Goal: Task Accomplishment & Management: Use online tool/utility

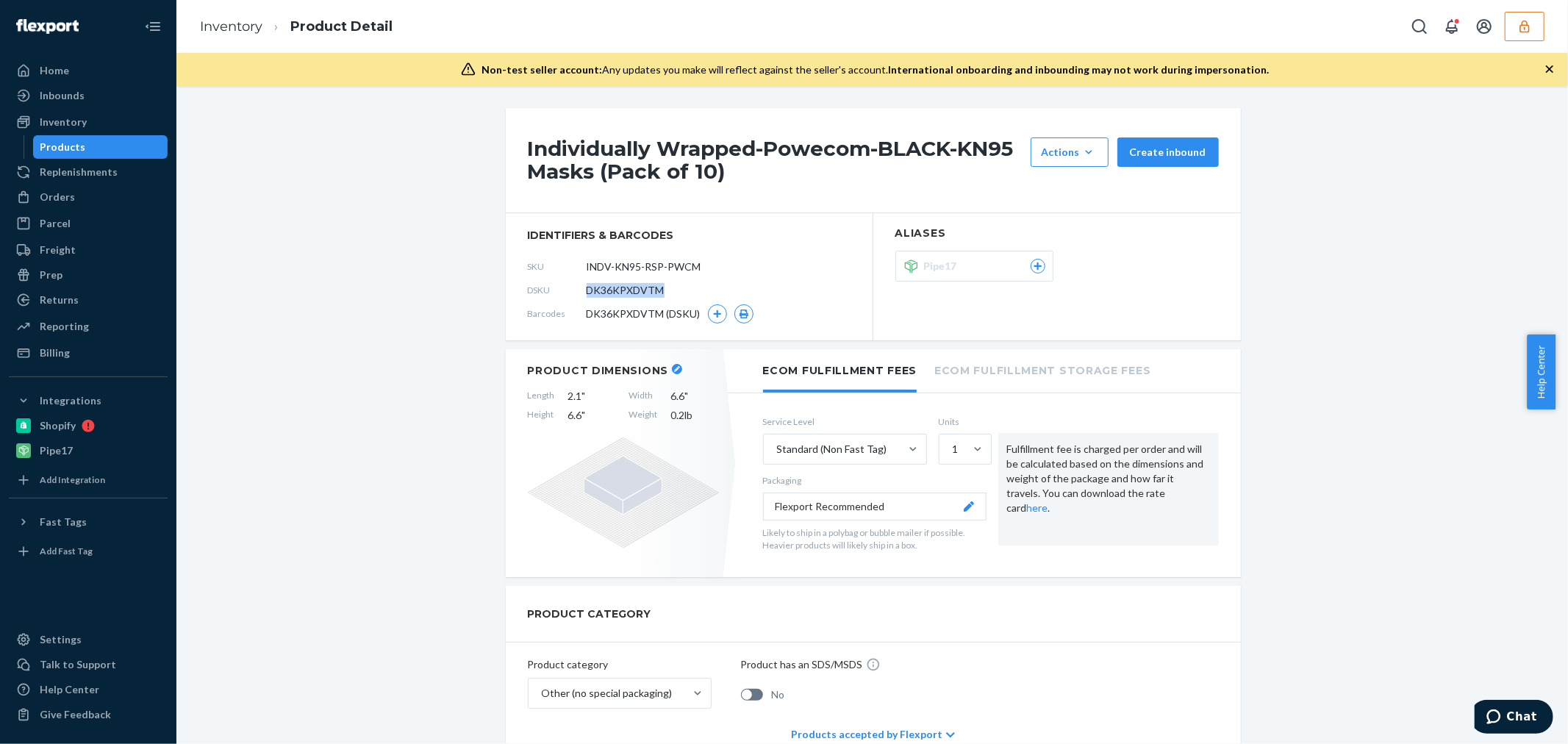
click at [1524, 20] on icon "button" at bounding box center [1525, 27] width 10 height 13
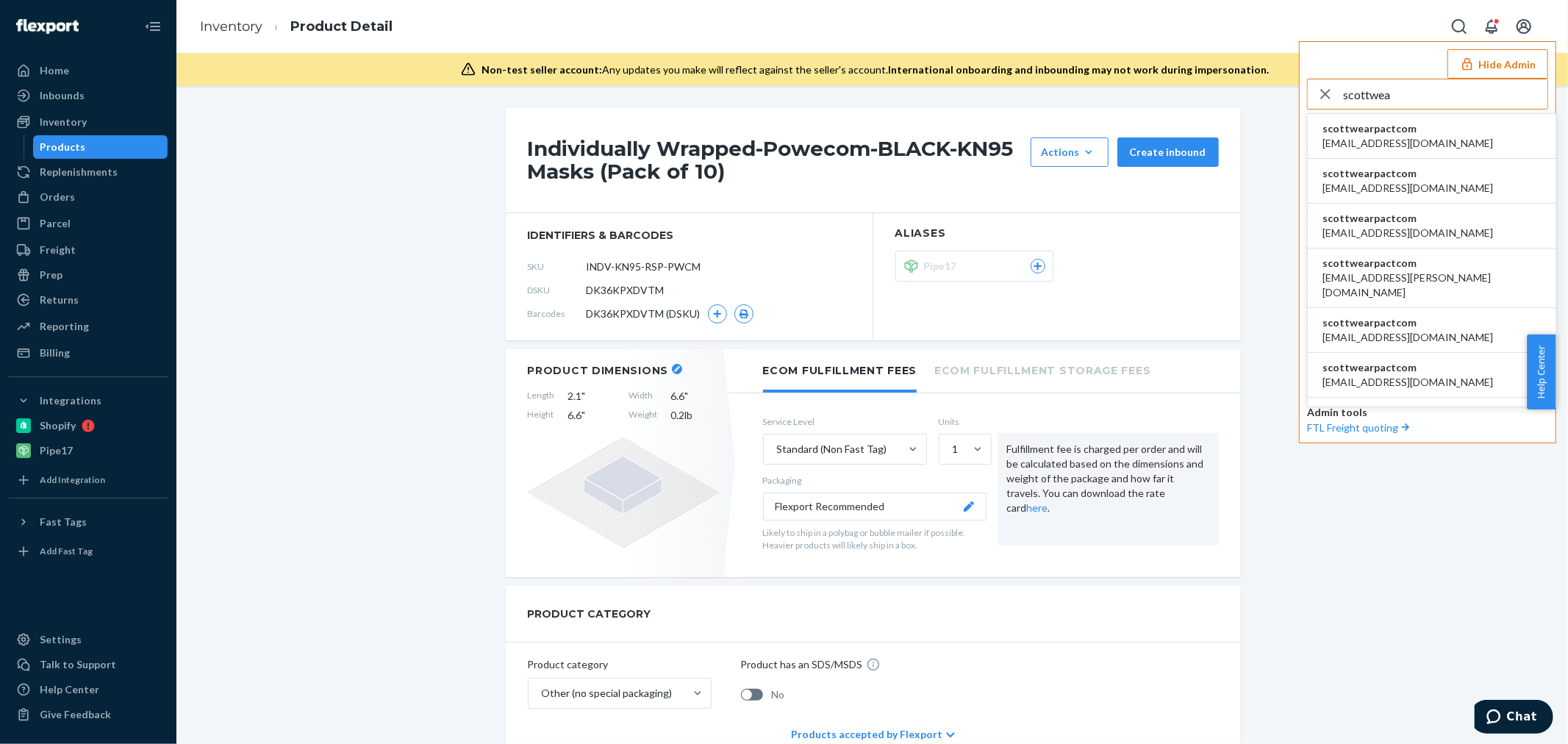
type input "scottwea"
click at [1473, 119] on li "scottwearpactcom agertz@wearpact.com" at bounding box center [1431, 137] width 248 height 45
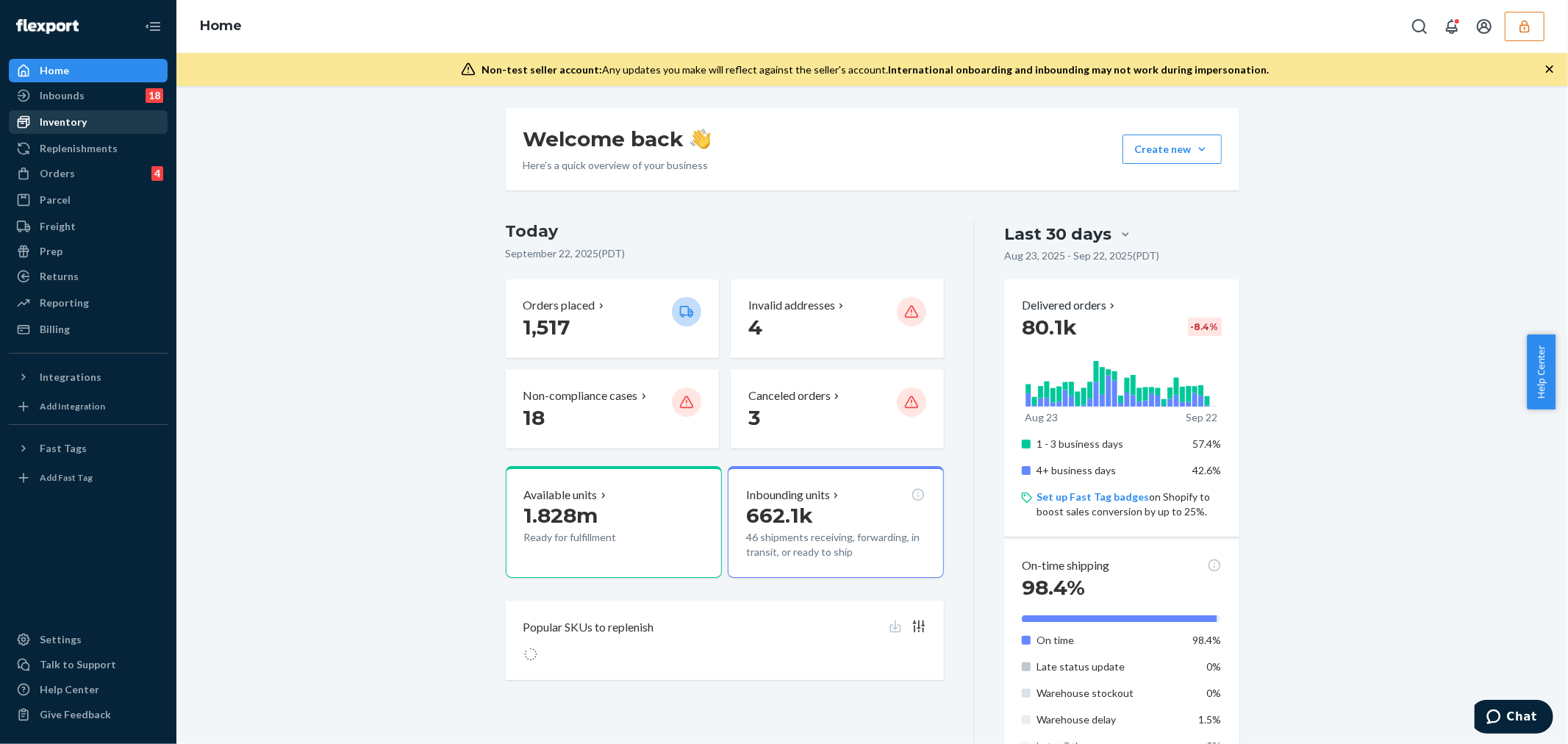
click at [89, 121] on div "Inventory" at bounding box center [88, 122] width 156 height 21
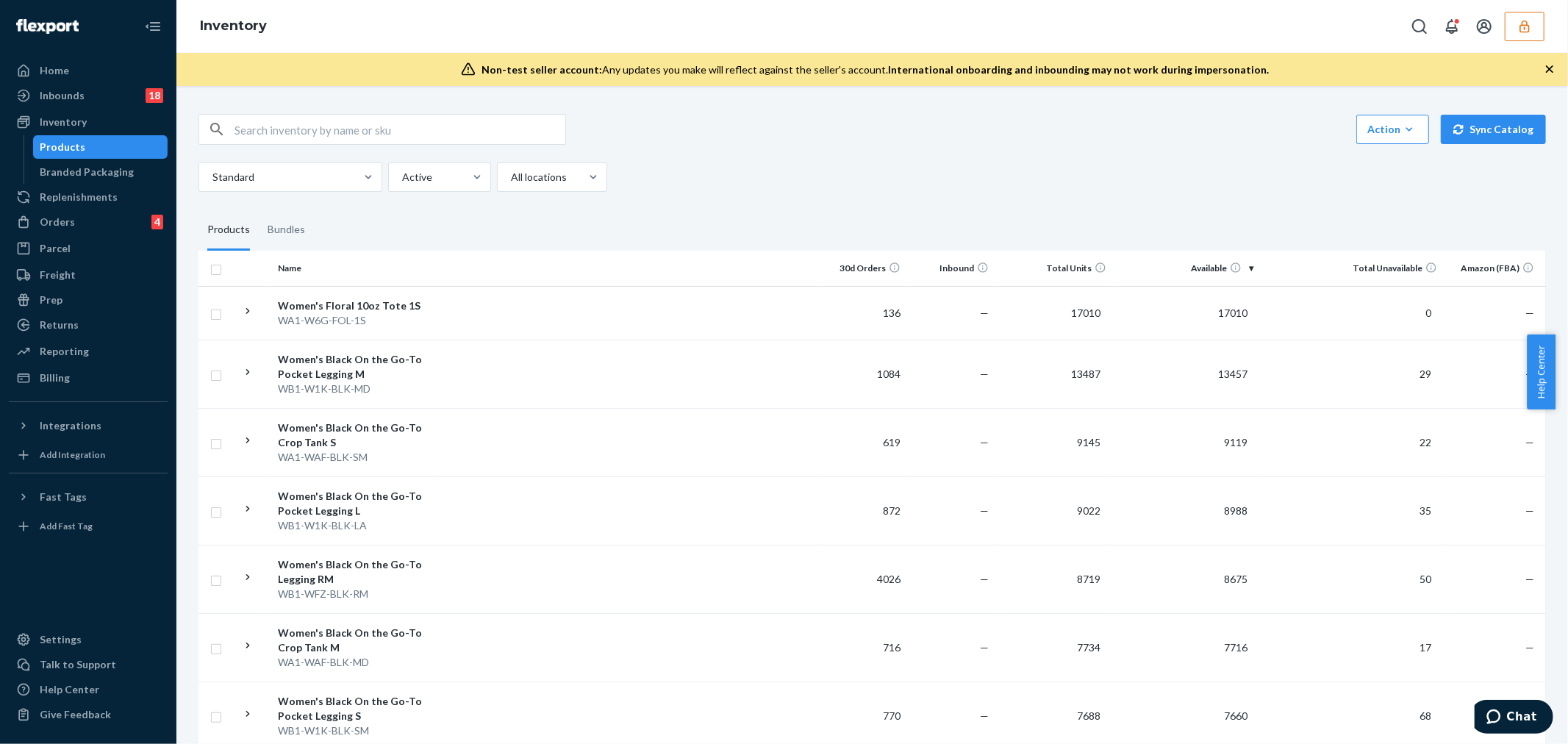
click at [332, 127] on input "text" at bounding box center [400, 129] width 330 height 30
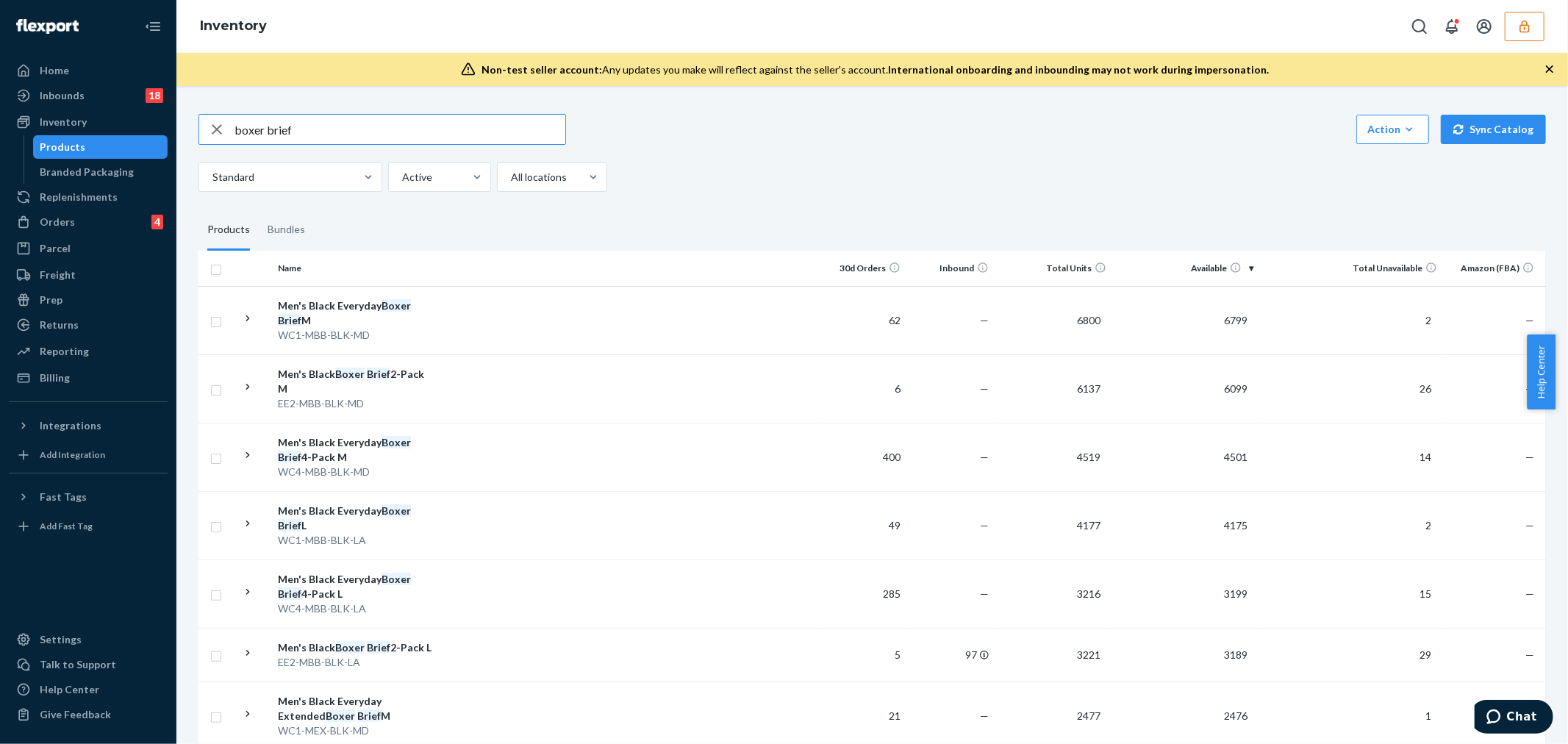
click at [458, 129] on input "boxer brief" at bounding box center [400, 129] width 330 height 30
type input "charcoal heather"
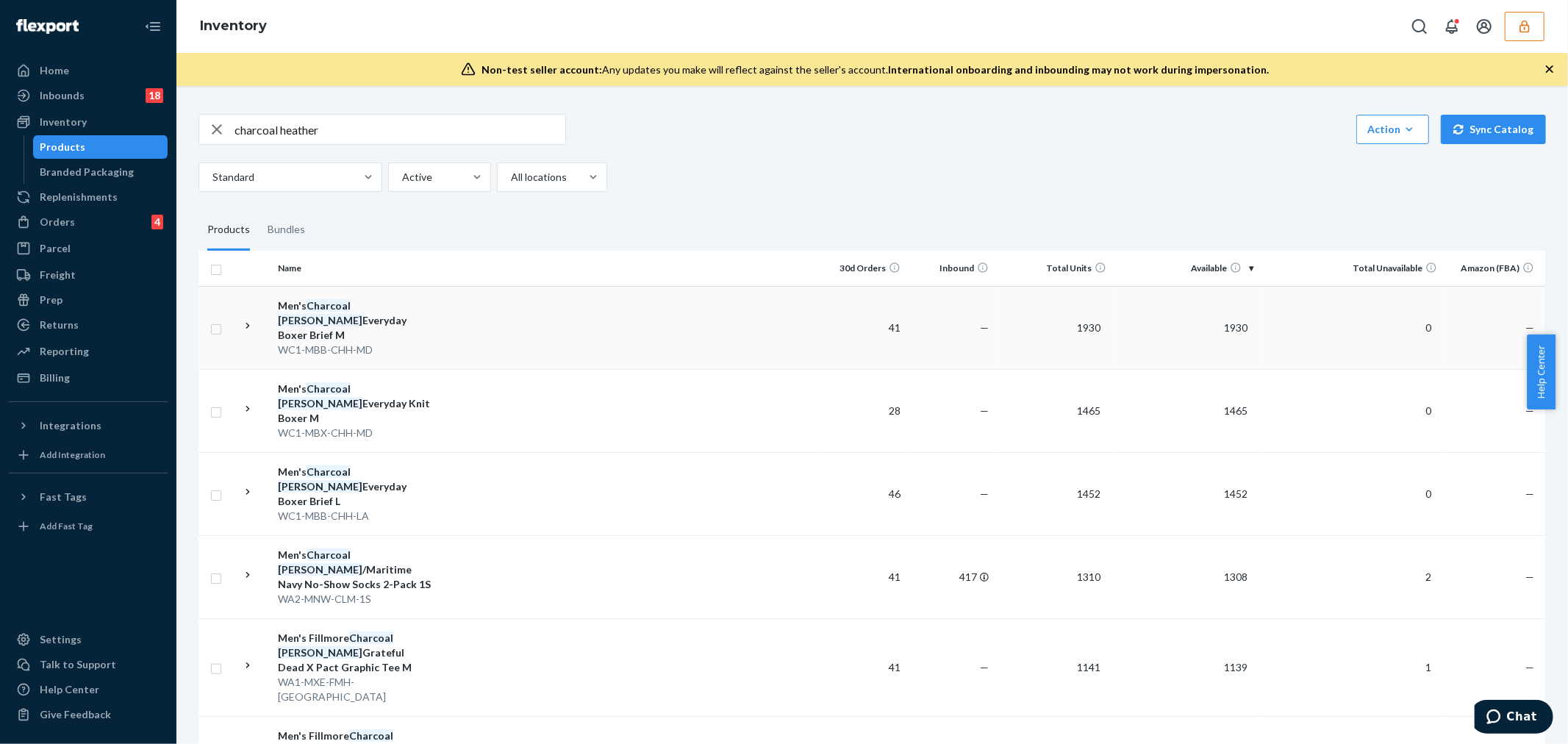
click at [436, 328] on td "Men's Charcoal Heather Everyday Boxer Brief M WC1-MBB-CHH-MD" at bounding box center [355, 327] width 166 height 83
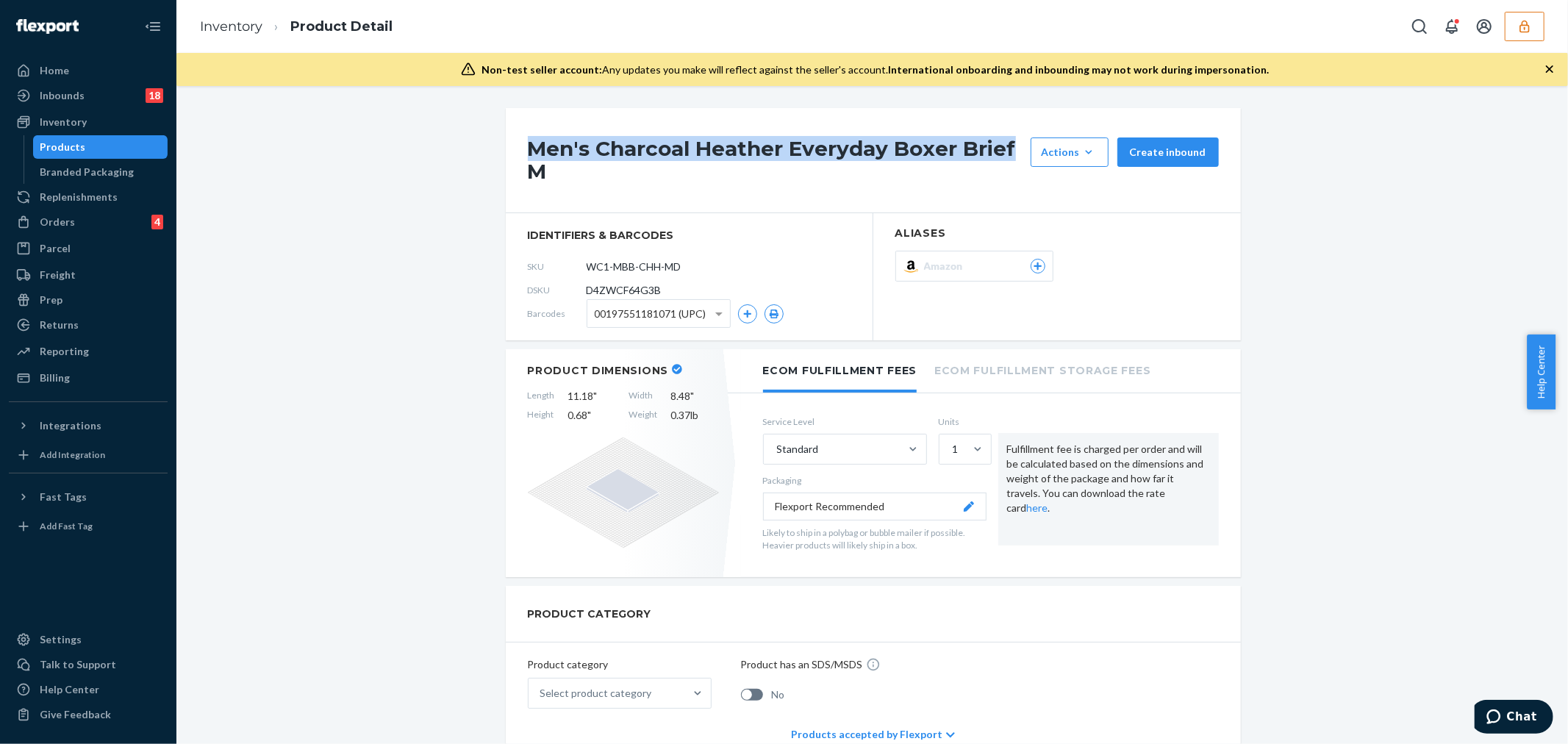
drag, startPoint x: 524, startPoint y: 143, endPoint x: 1008, endPoint y: 145, distance: 484.0
click at [1008, 145] on h1 "Men's Charcoal Heather Everyday Boxer Brief M" at bounding box center [775, 160] width 495 height 46
copy h1 "Men's Charcoal Heather Everyday Boxer Brief"
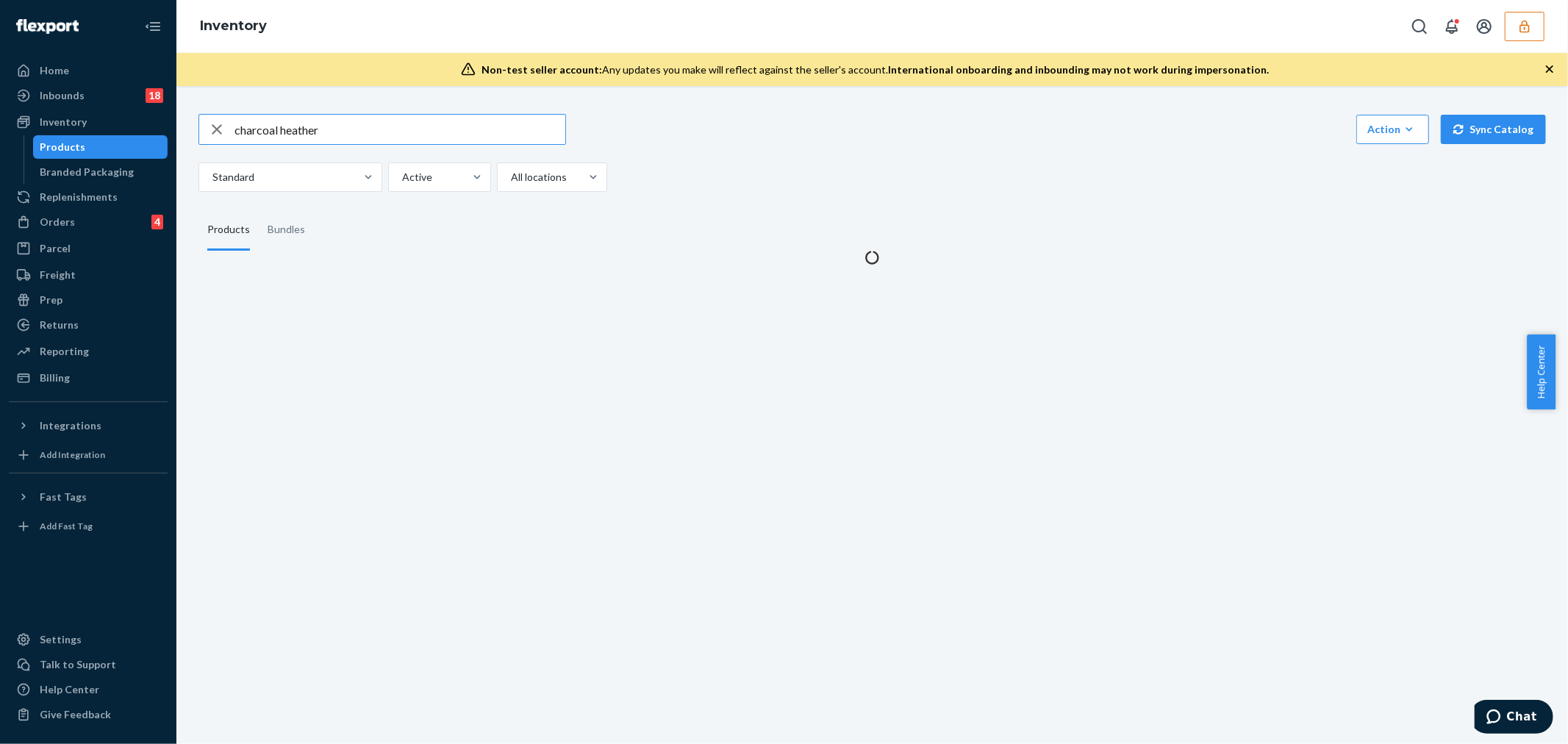
click at [371, 134] on input "charcoal heather" at bounding box center [400, 129] width 330 height 30
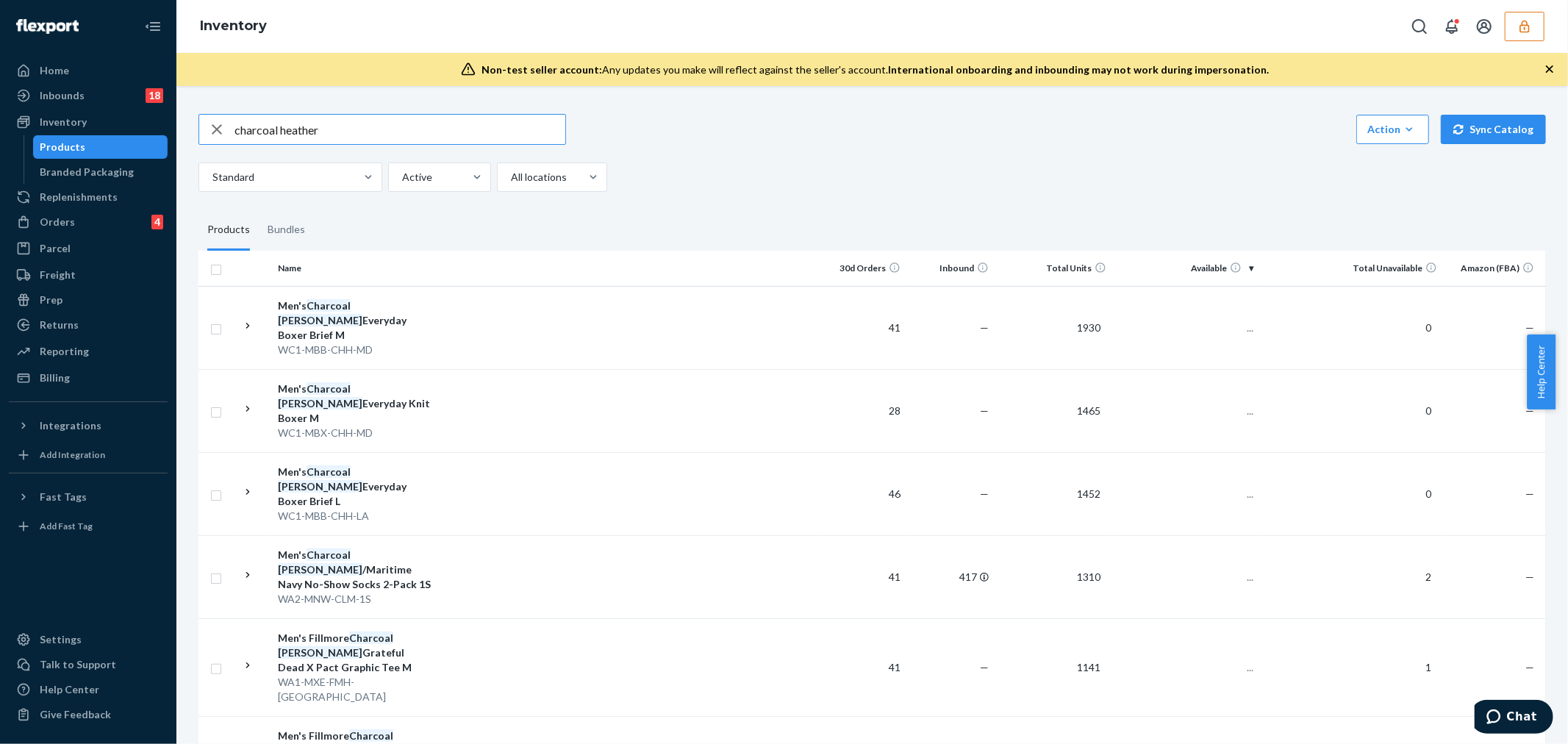
click at [371, 134] on input "charcoal heather" at bounding box center [400, 129] width 330 height 30
type input "Men's Charcoal Heather Everyday Boxer Brief"
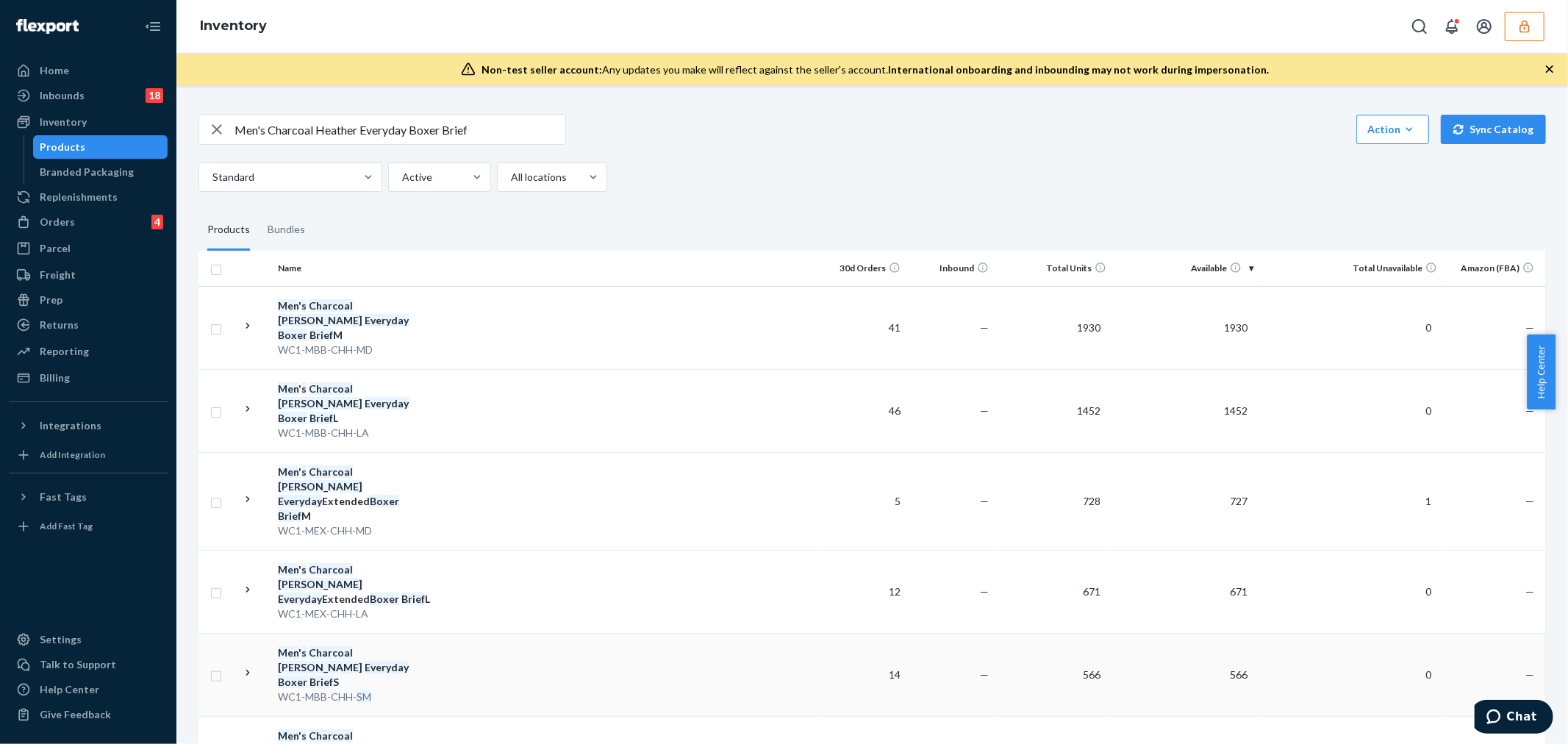
click at [518, 633] on td at bounding box center [628, 674] width 381 height 83
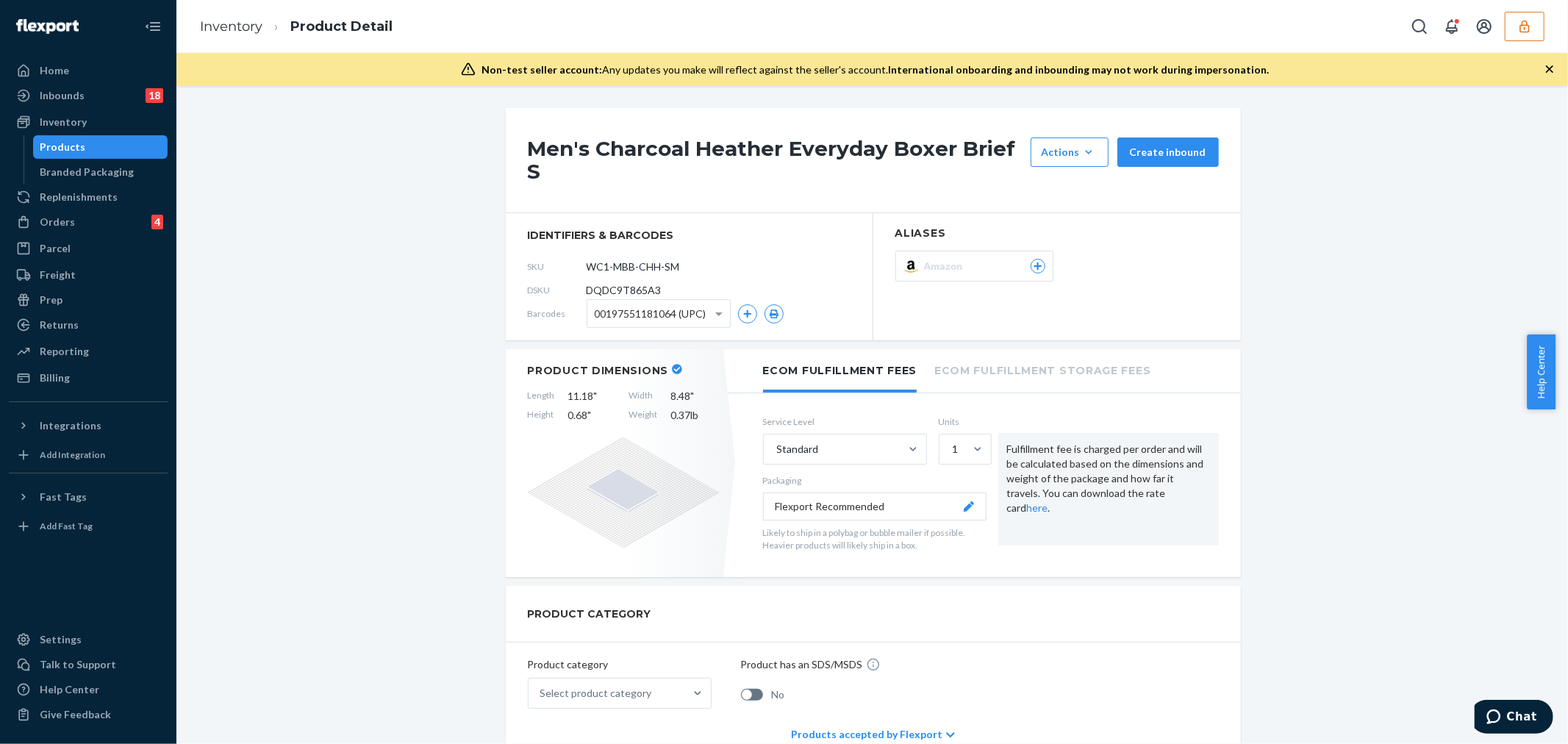
click at [622, 287] on span "DQDC9T865A3" at bounding box center [624, 290] width 75 height 14
copy span "DQDC9T865A3"
click at [1533, 20] on button "button" at bounding box center [1524, 27] width 39 height 30
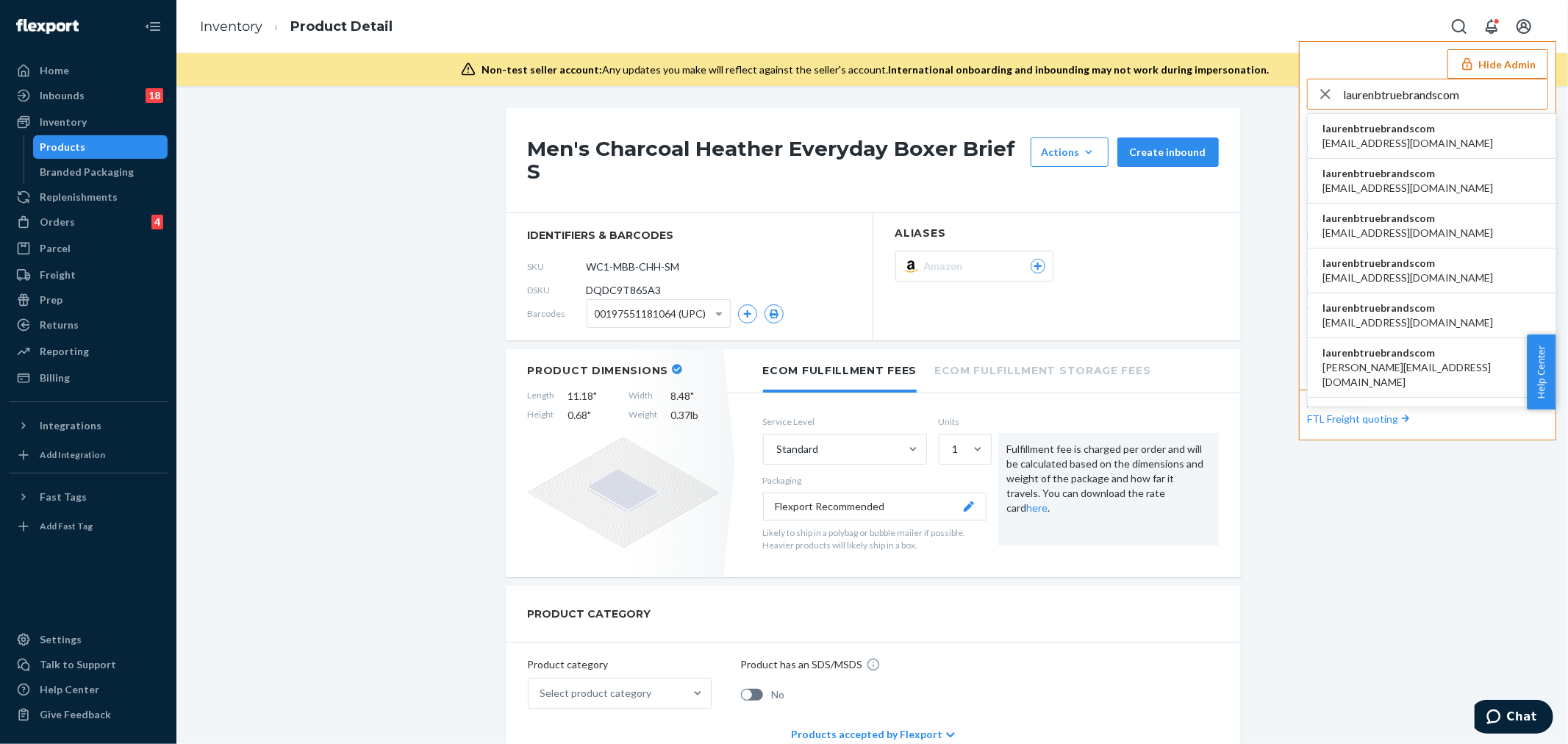
type input "laurenbtruebrandscom"
click at [1445, 142] on span "angelogarcia@truebrands.com" at bounding box center [1408, 143] width 170 height 14
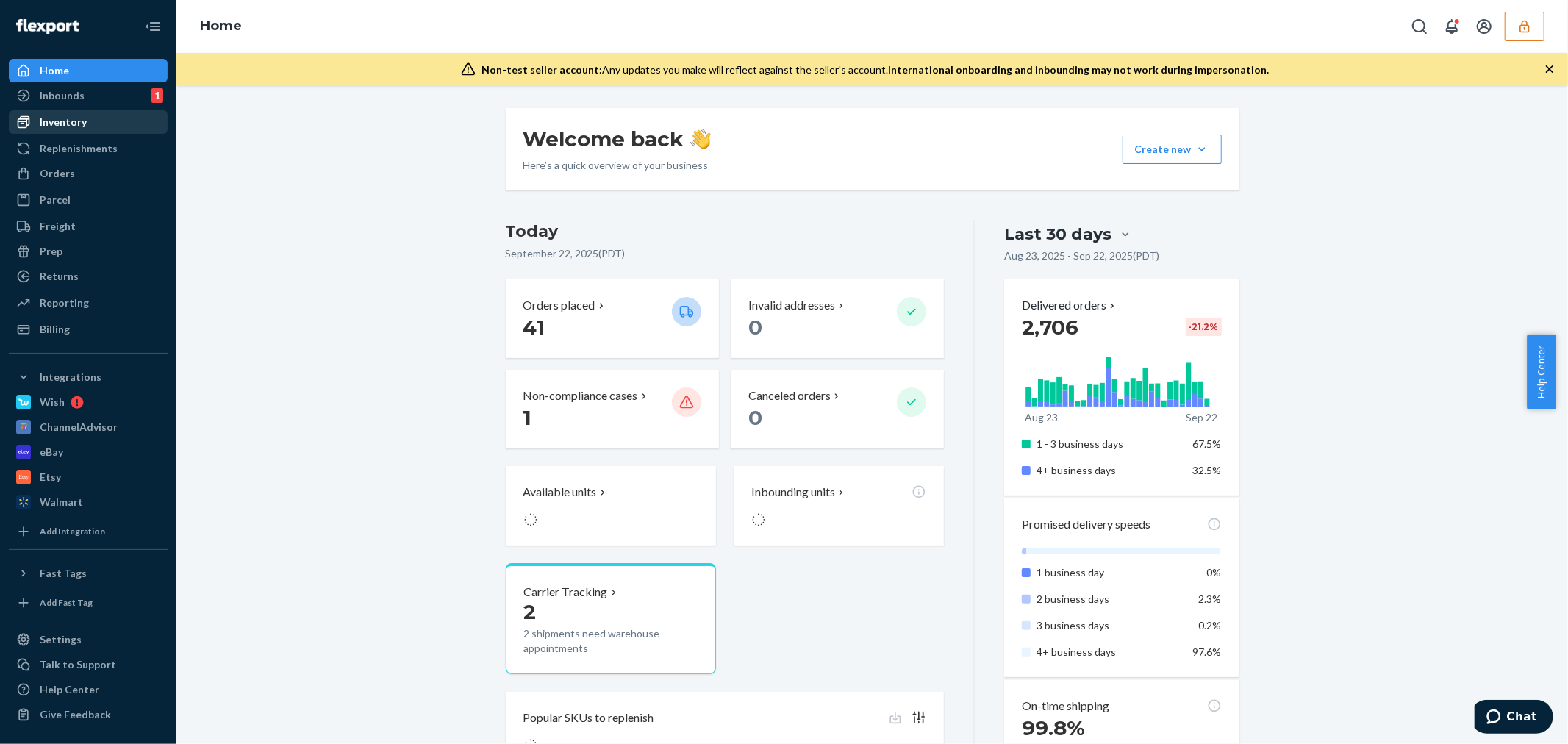
click at [110, 113] on div "Inventory" at bounding box center [88, 122] width 156 height 21
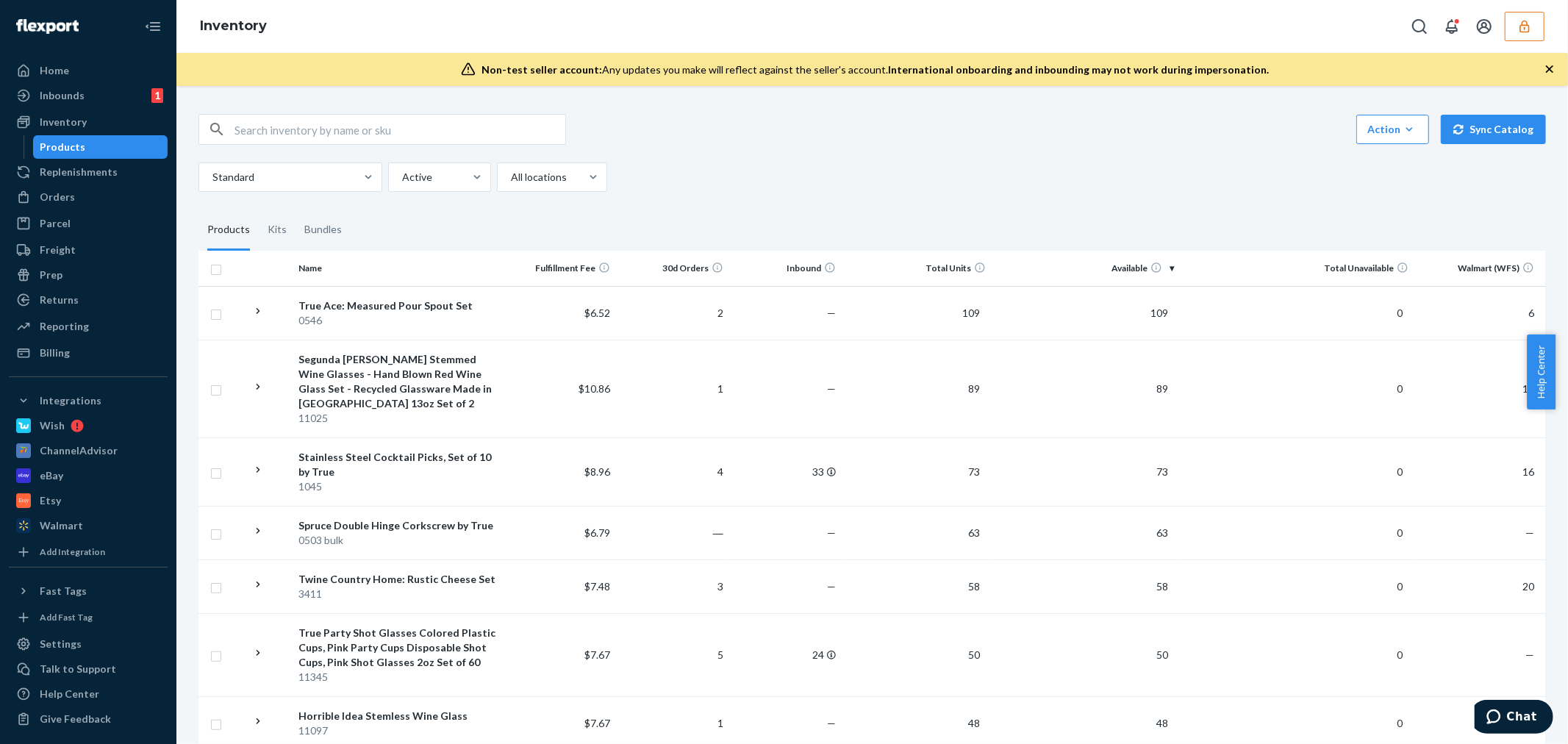
click at [334, 121] on input "text" at bounding box center [400, 129] width 330 height 30
paste input "DINFJXOLFVB"
type input "DINFJXOLFVB"
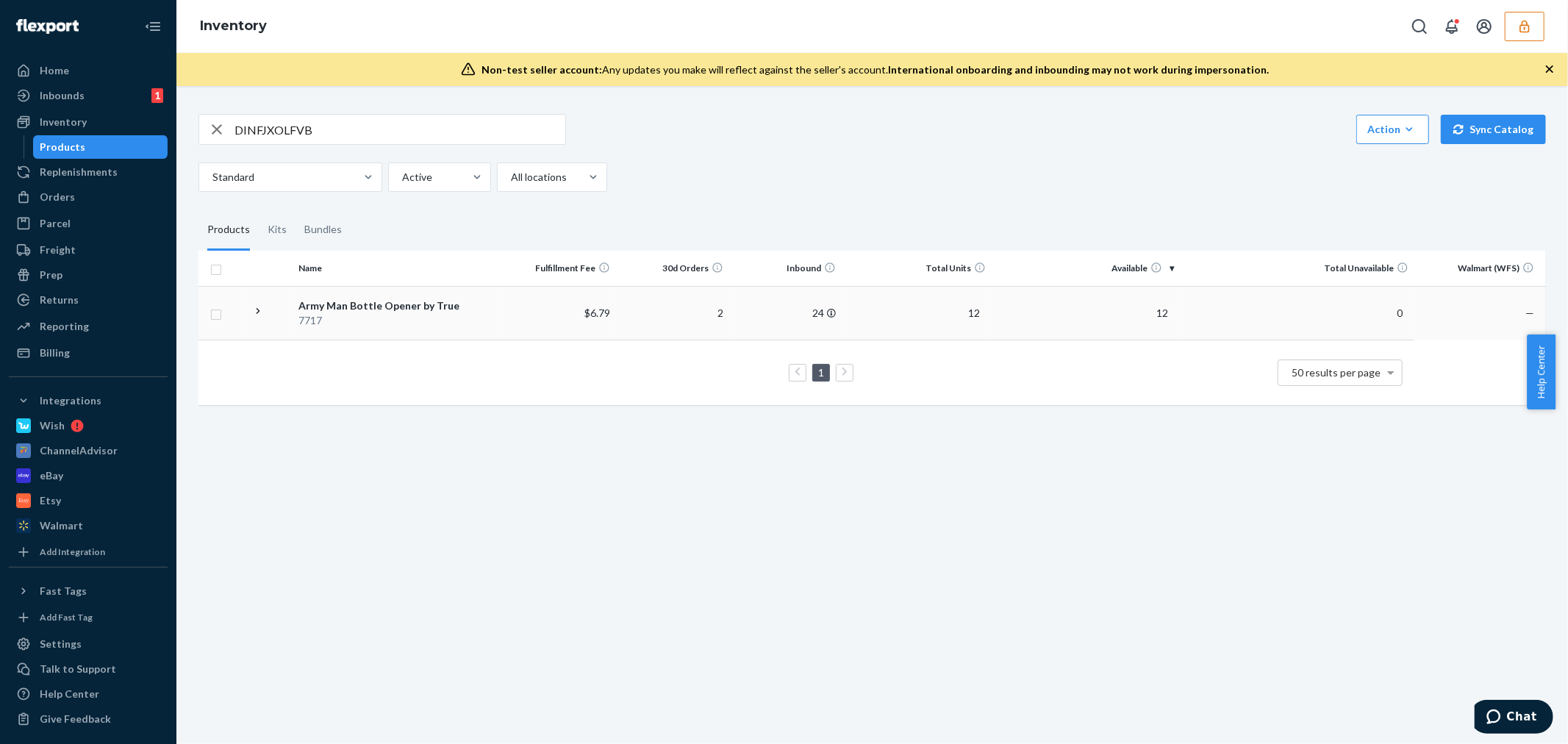
click at [423, 302] on div "Army Man Bottle Opener by True" at bounding box center [398, 306] width 199 height 14
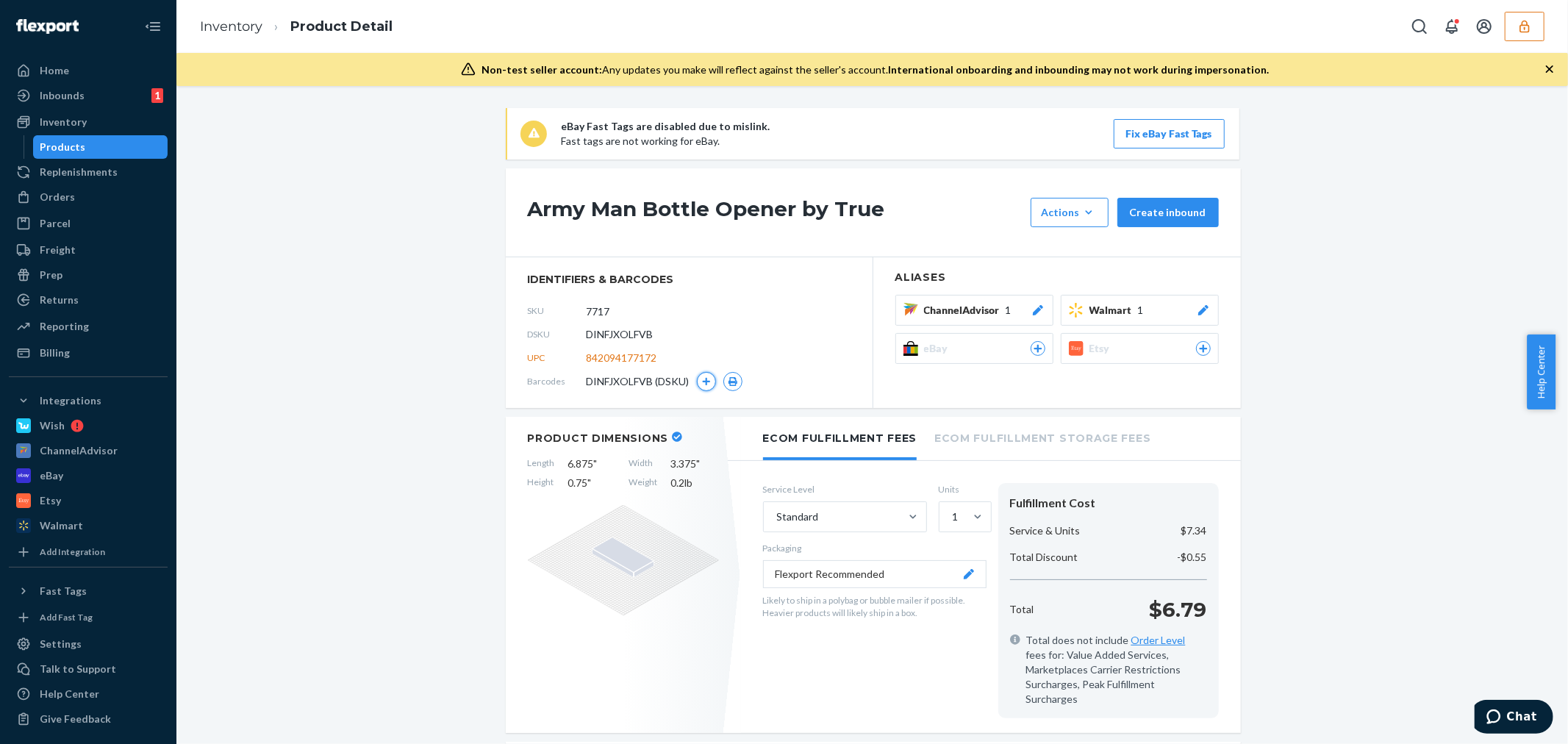
click at [701, 384] on icon "button" at bounding box center [705, 381] width 9 height 9
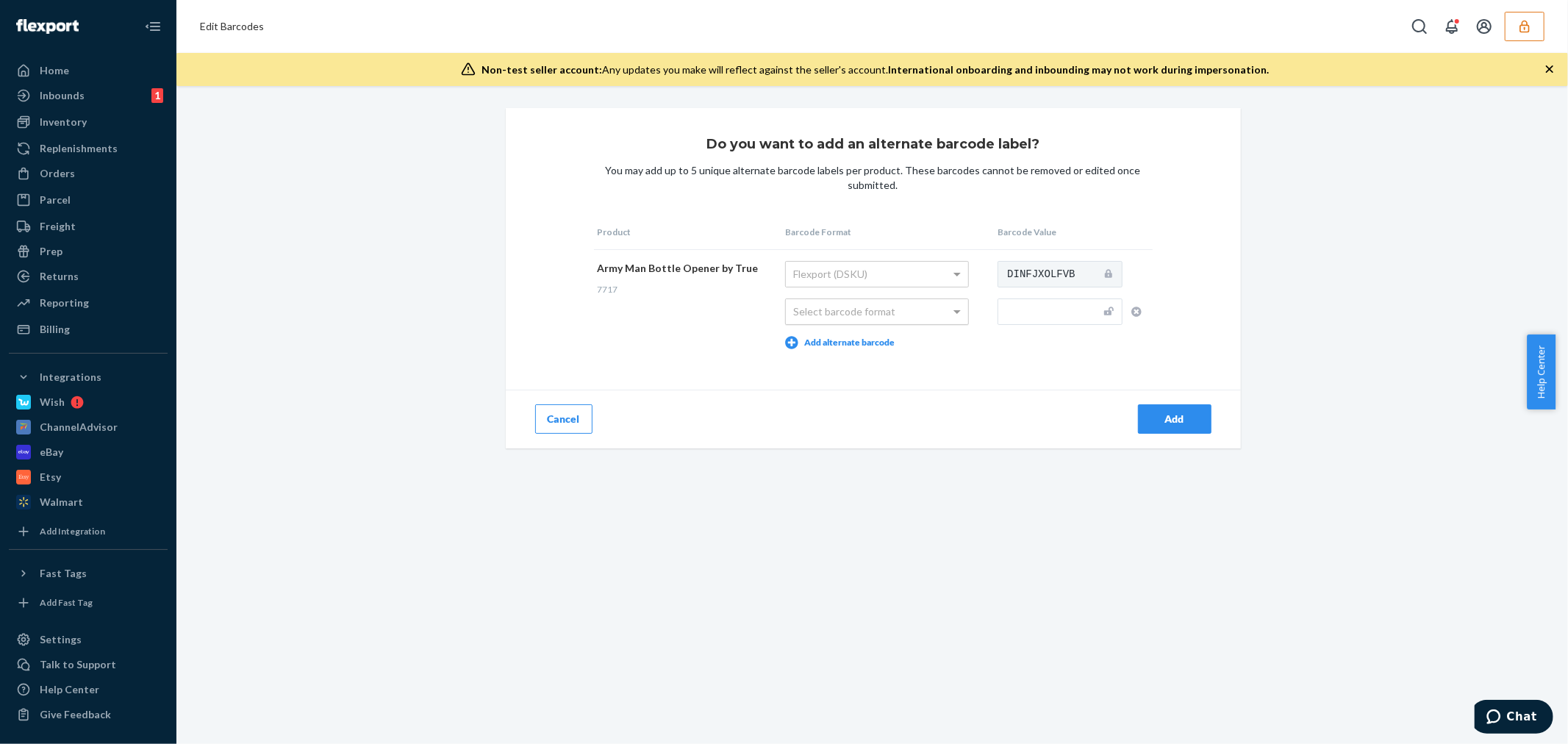
click at [909, 309] on div "Select barcode format" at bounding box center [876, 311] width 183 height 25
click at [1067, 293] on td "DINFJXOLFVB" at bounding box center [1073, 305] width 158 height 111
click at [1056, 306] on input "text" at bounding box center [1060, 311] width 125 height 27
type input "842094177172"
click at [1152, 417] on div "Add" at bounding box center [1175, 419] width 48 height 14
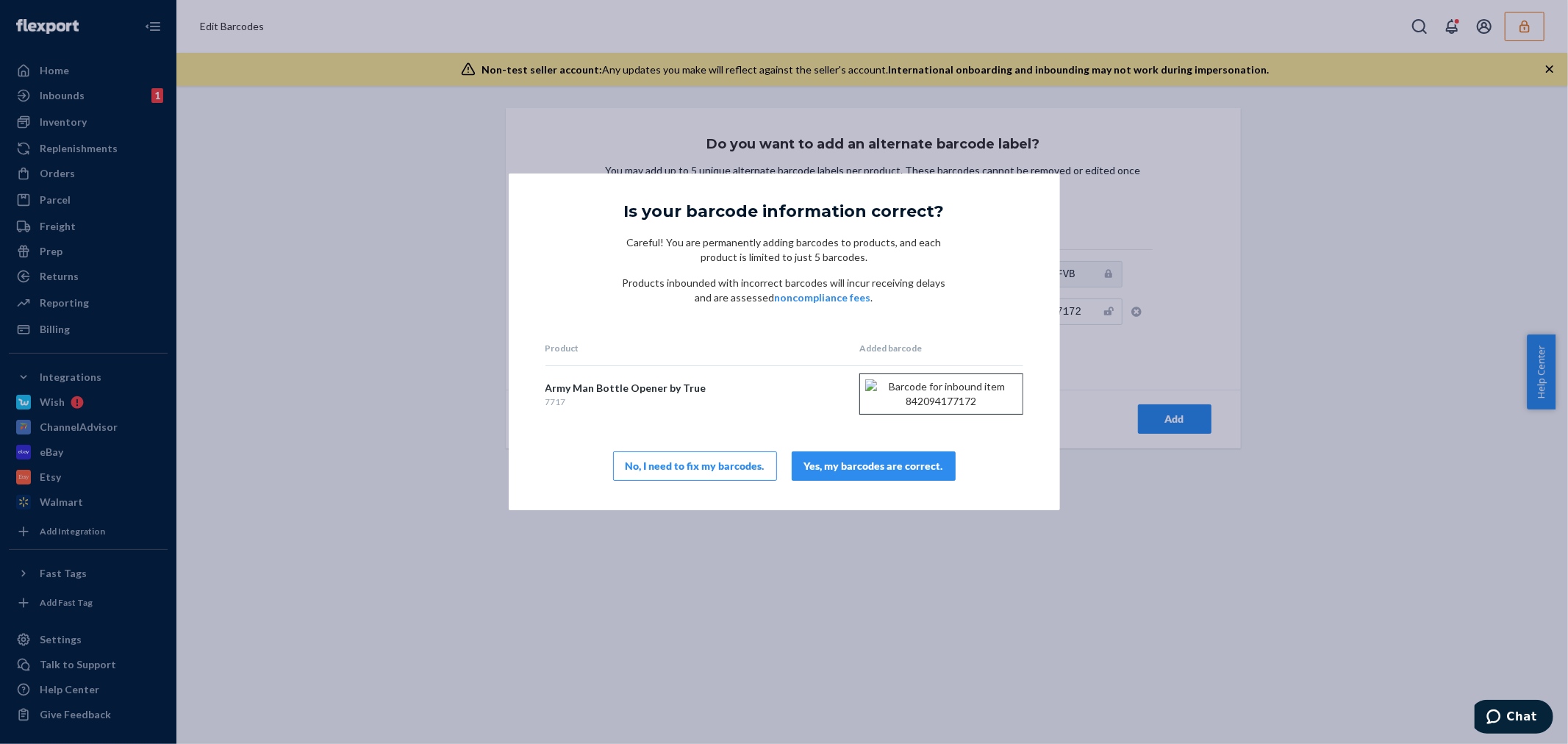
click at [924, 472] on button "Yes, my barcodes are correct." at bounding box center [874, 466] width 164 height 30
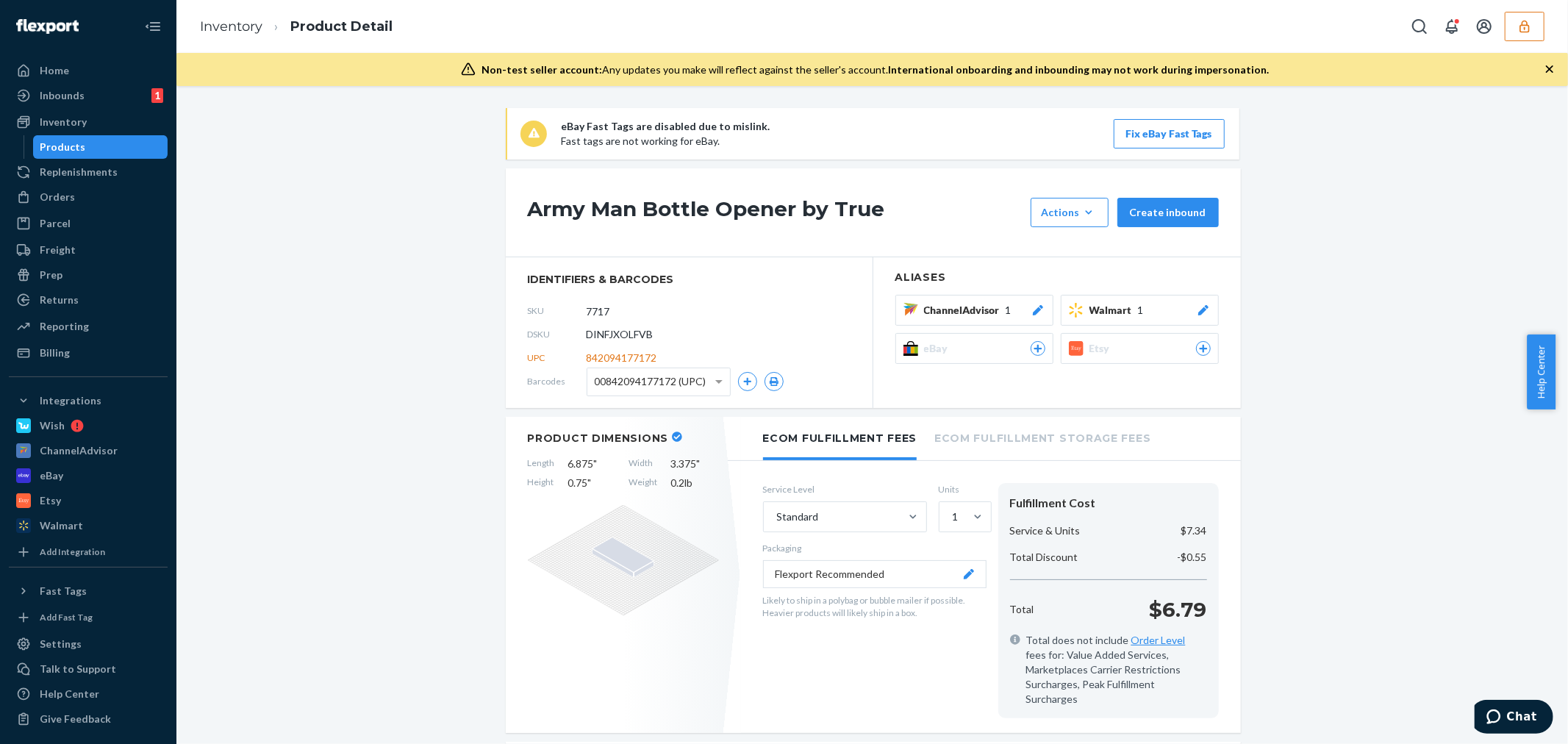
click at [1517, 19] on icon "button" at bounding box center [1525, 27] width 14 height 14
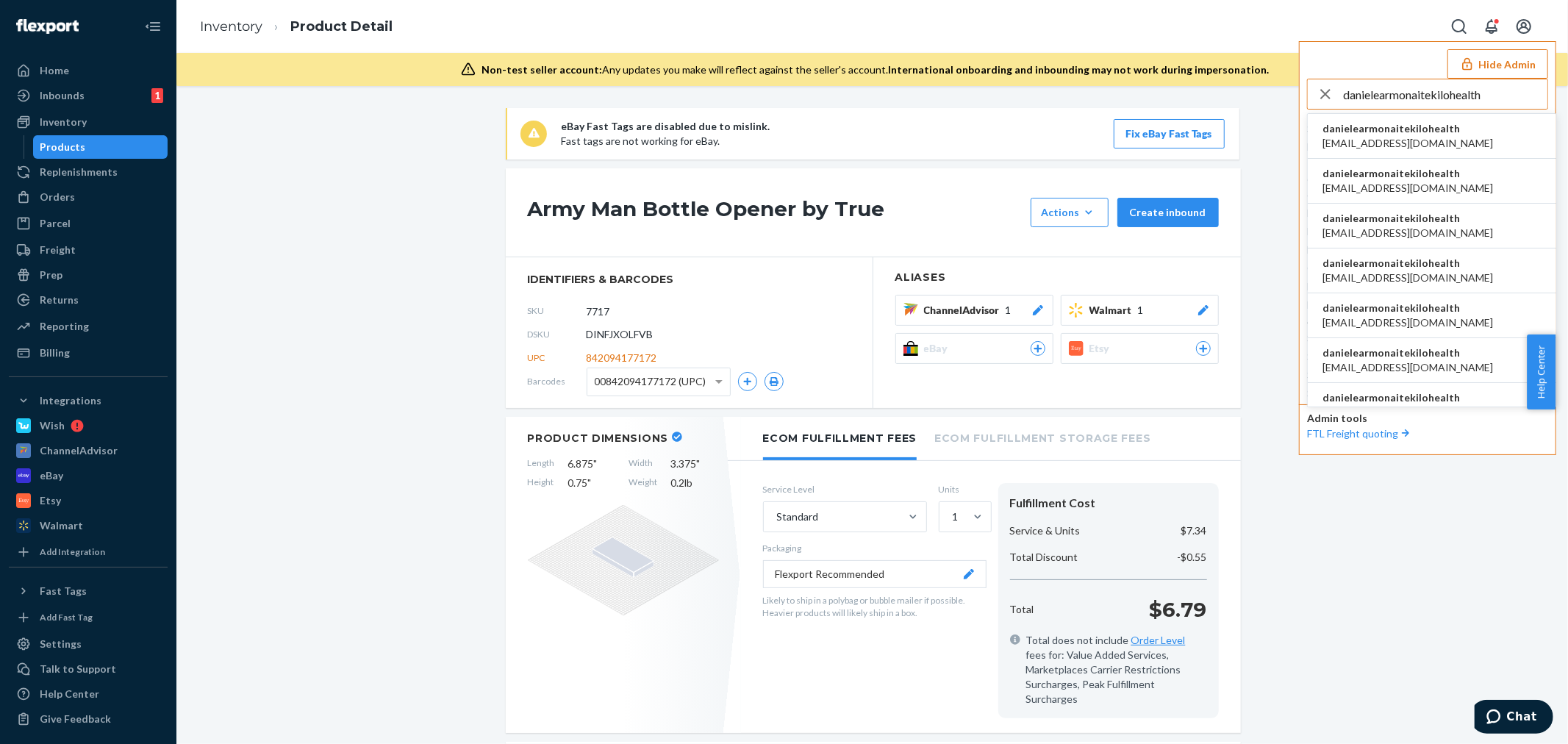
type input "danielearmonaitekilohealth"
click at [1390, 142] on span "ac.enriquez98@gmail.com" at bounding box center [1408, 143] width 170 height 14
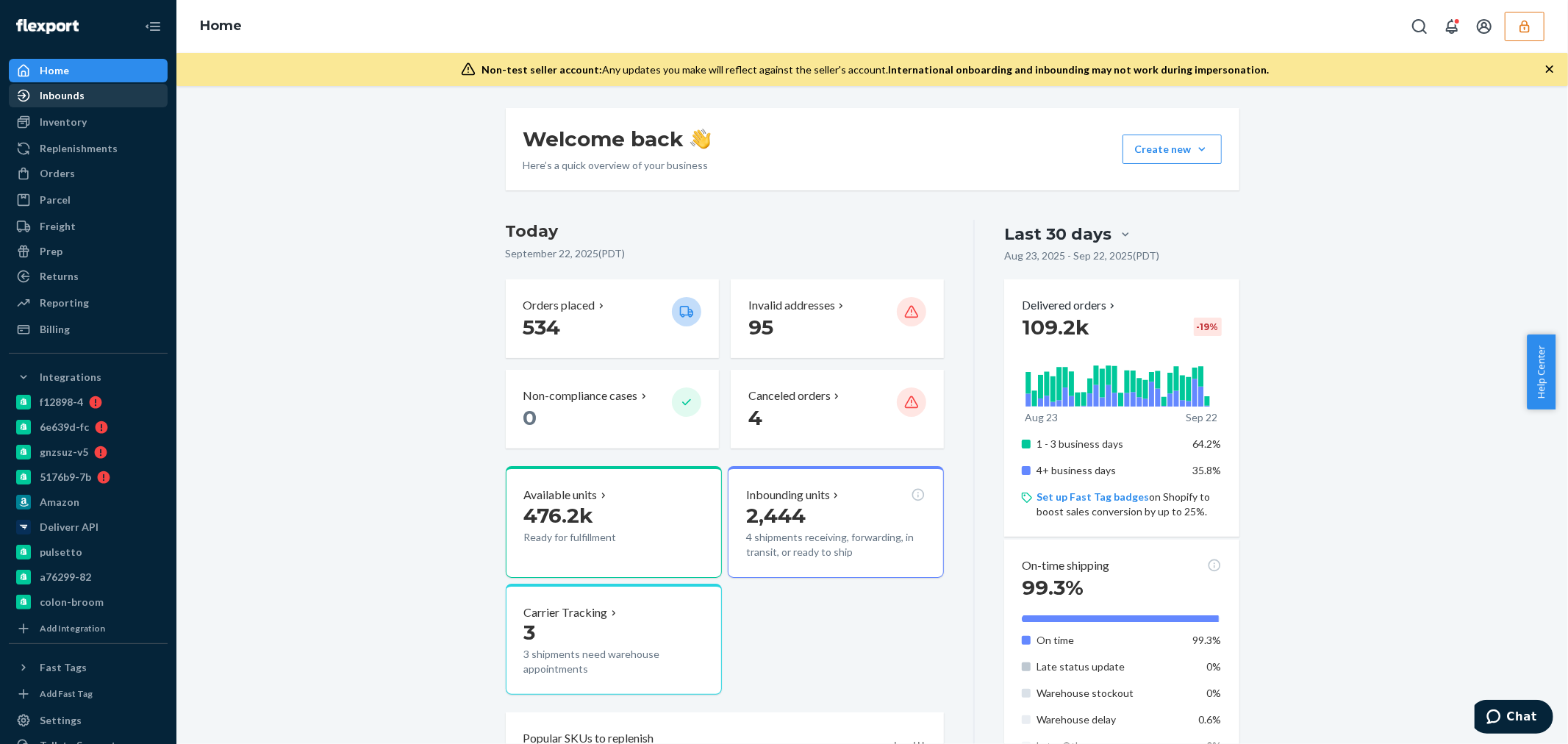
click at [101, 91] on div "Inbounds" at bounding box center [88, 96] width 156 height 21
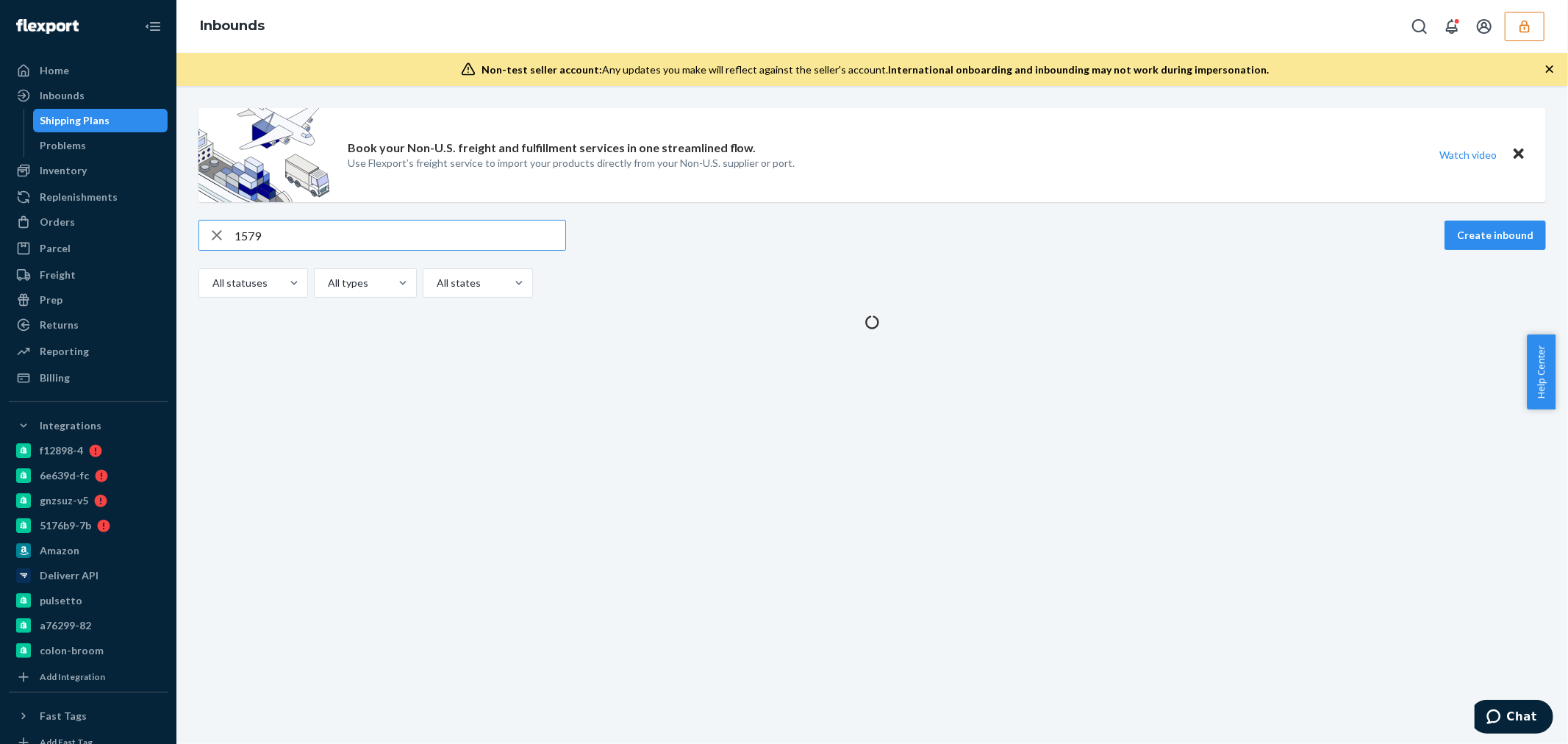
type input "15798"
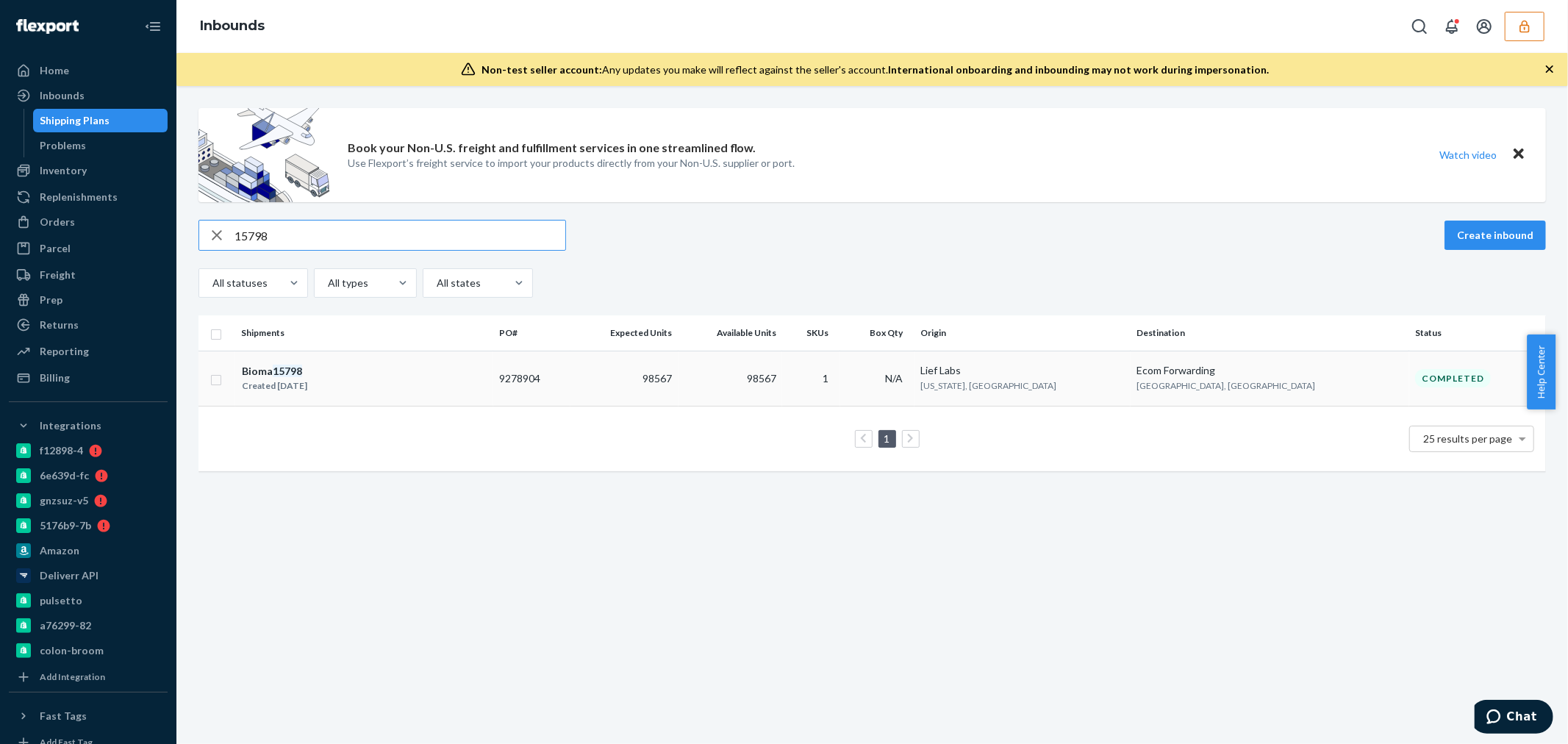
click at [402, 381] on div "Bioma 15798 Created Apr 9, 2024" at bounding box center [364, 379] width 246 height 31
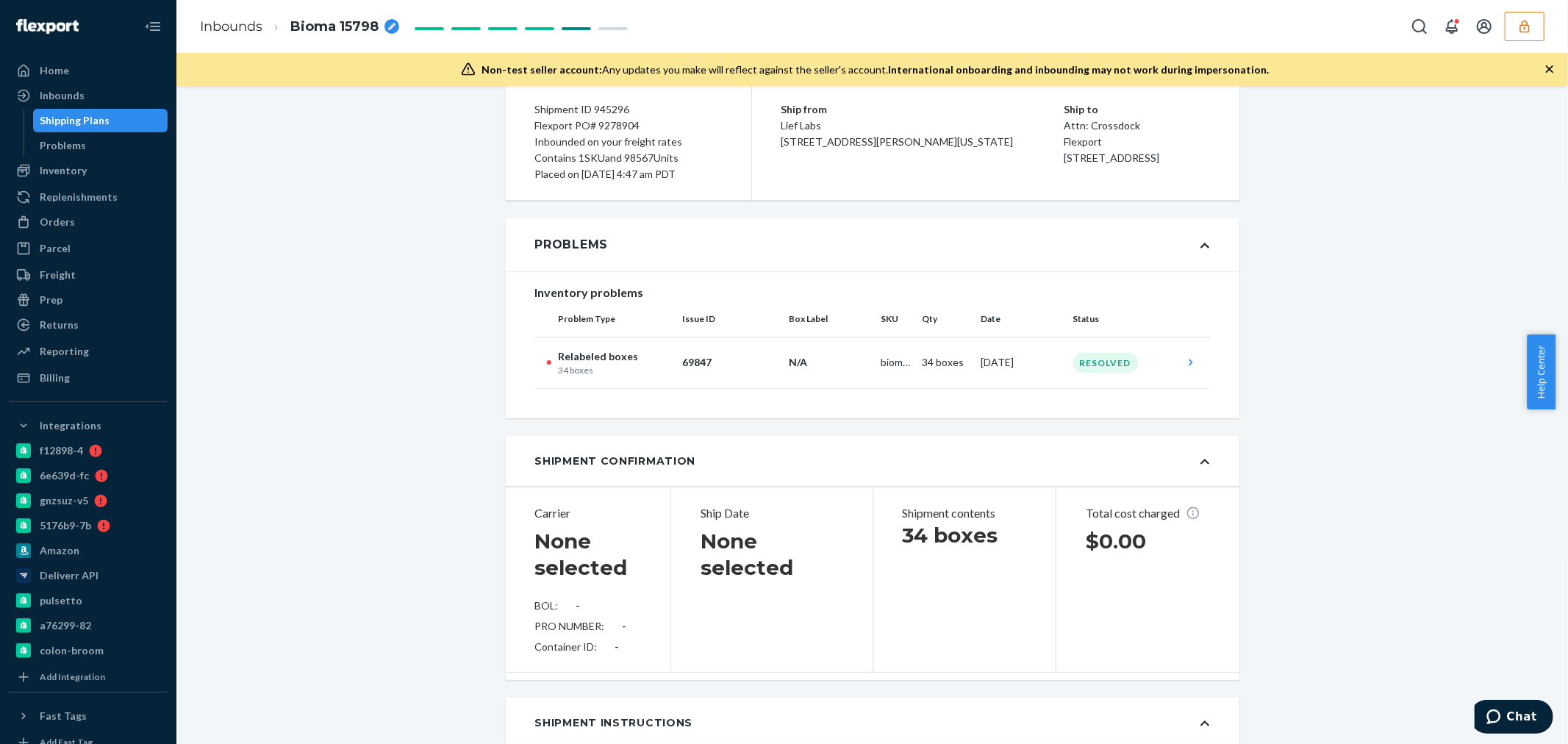
scroll to position [88, 0]
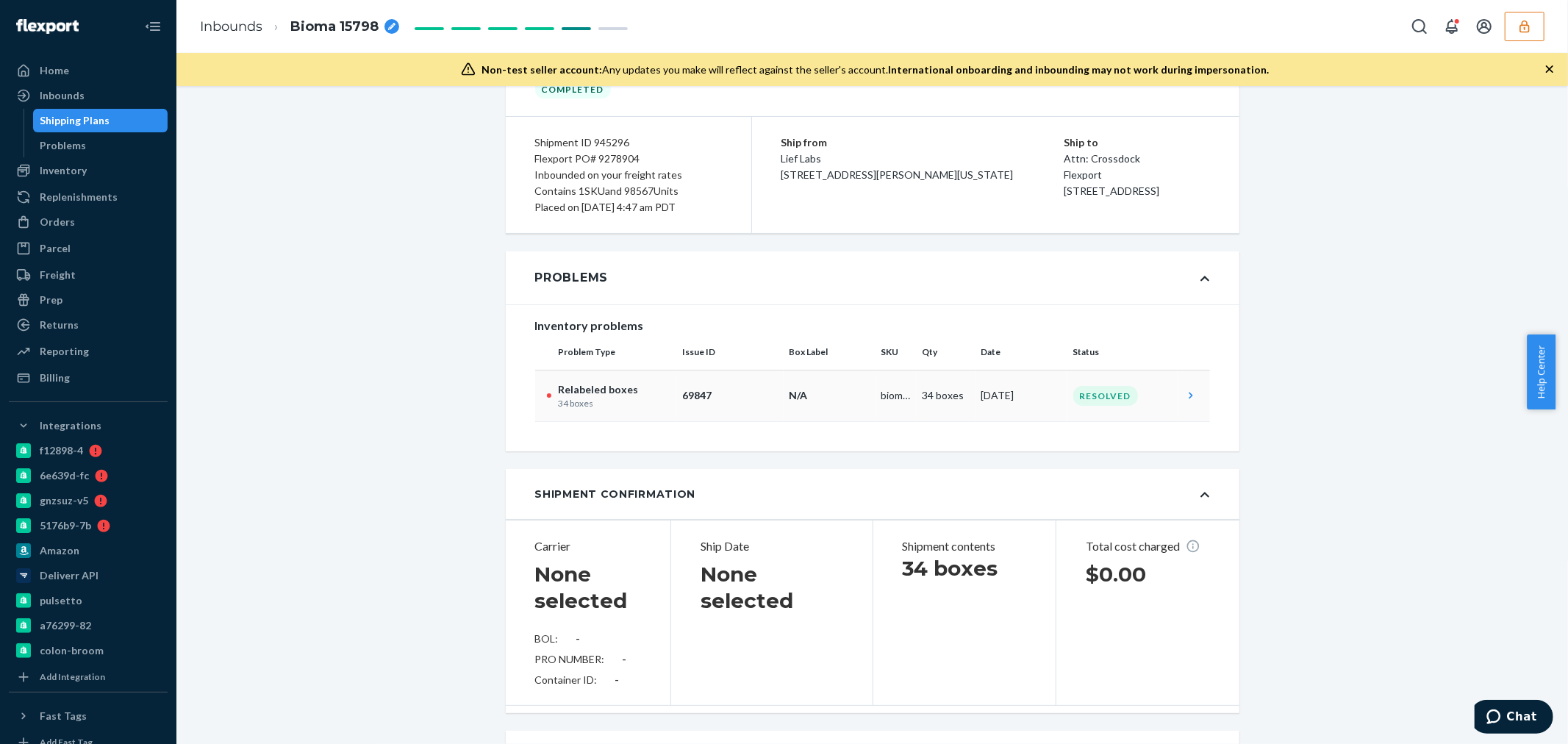
click at [1165, 396] on td "Resolved" at bounding box center [1123, 396] width 110 height 51
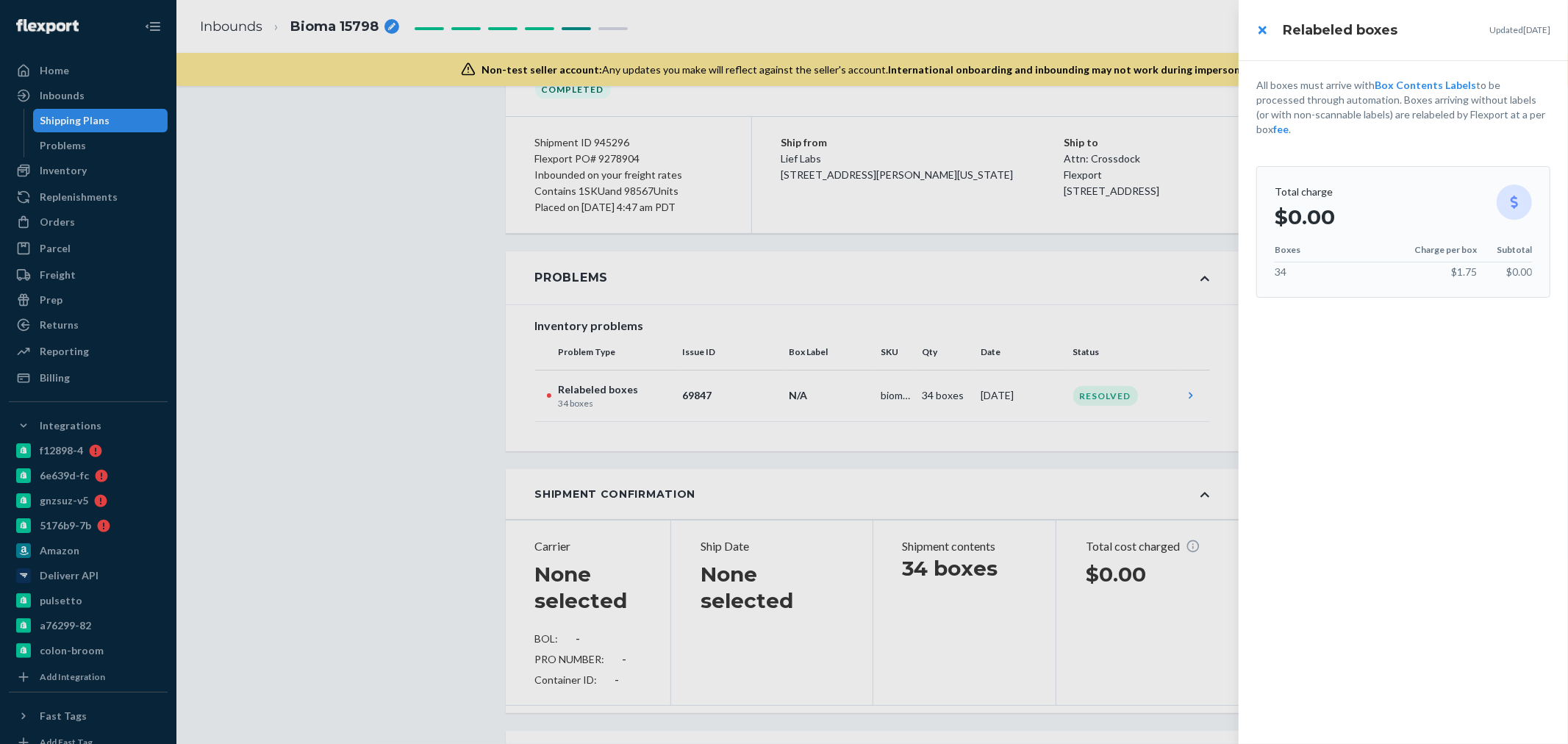
click at [414, 415] on div at bounding box center [784, 372] width 1568 height 744
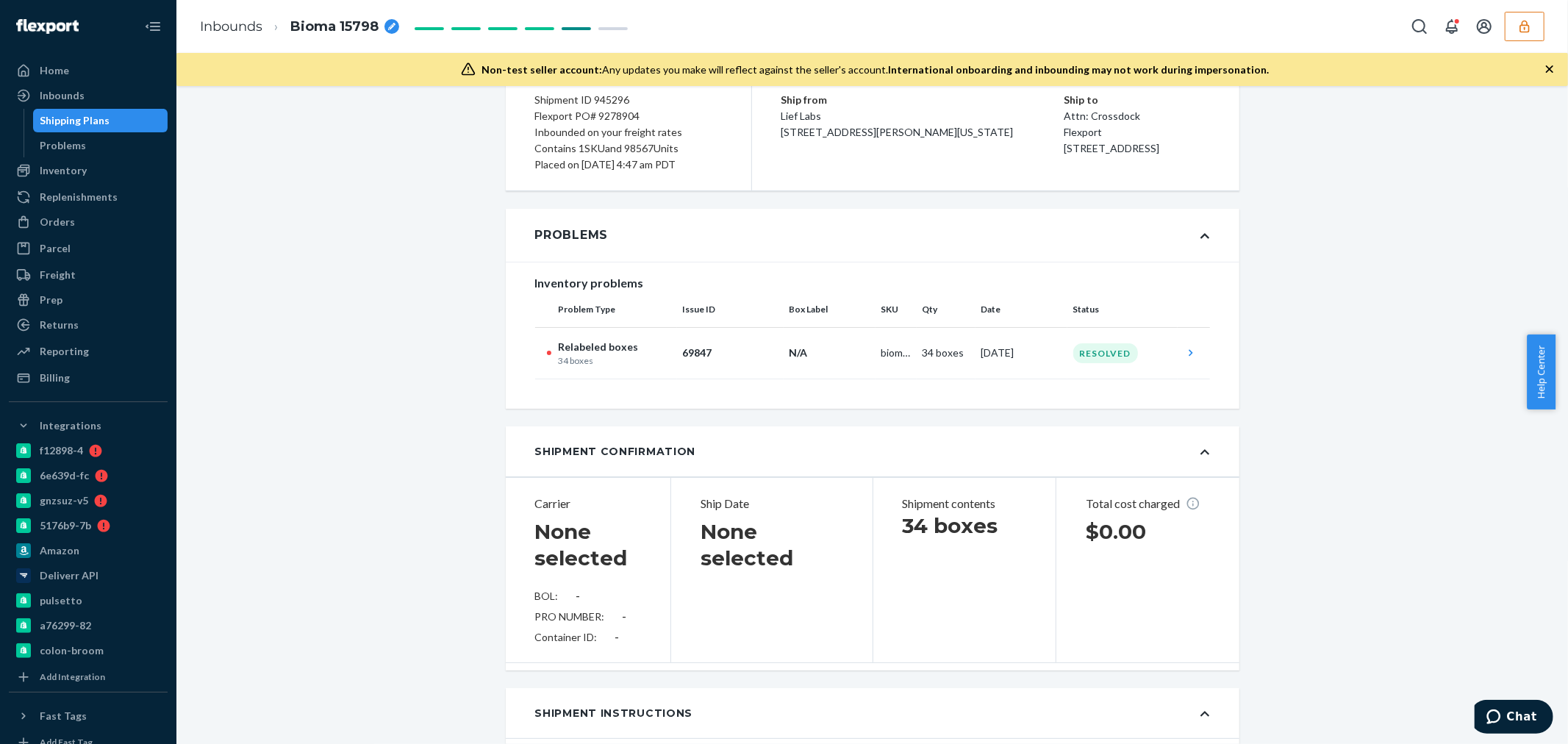
scroll to position [245, 0]
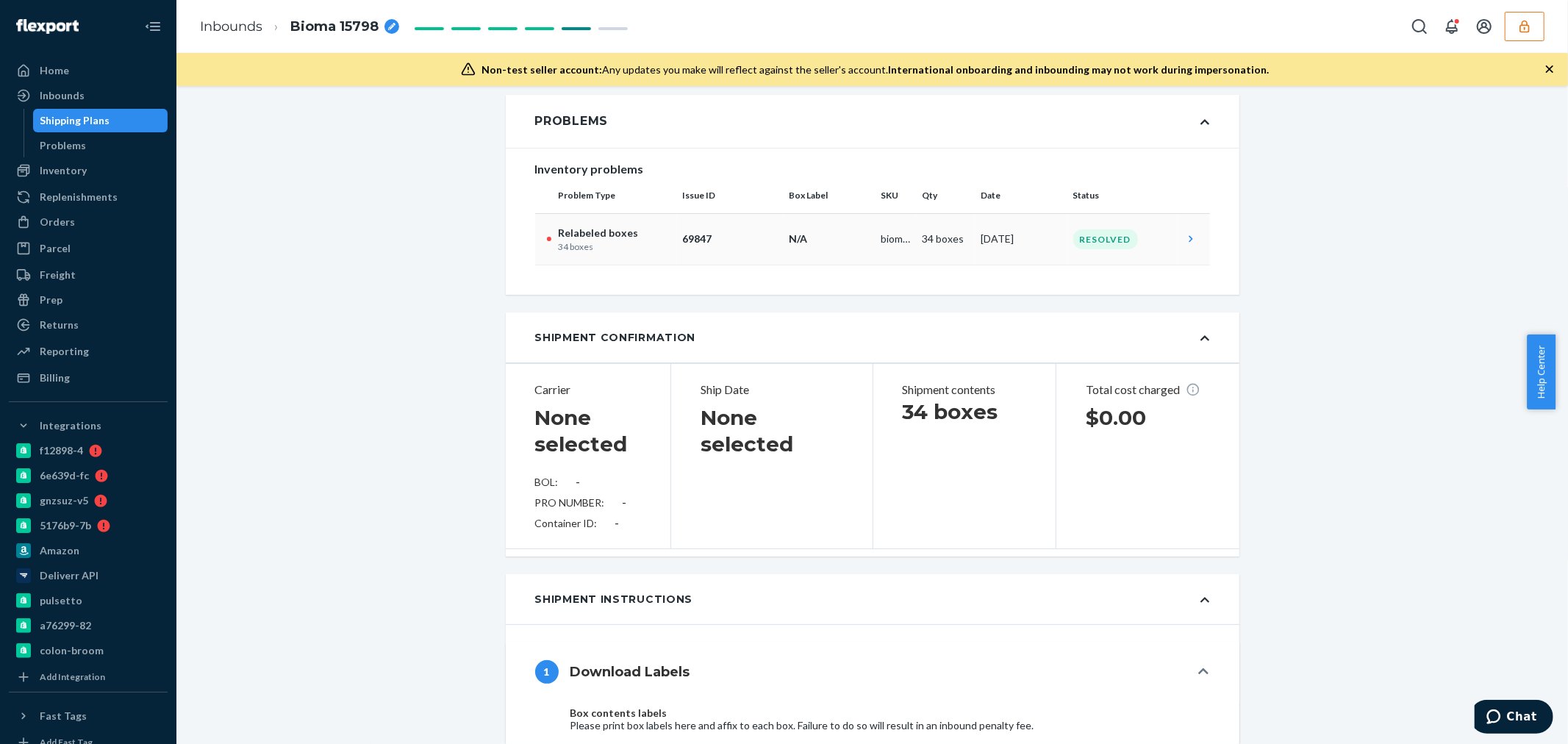
click at [635, 241] on p "34 boxes" at bounding box center [615, 247] width 113 height 13
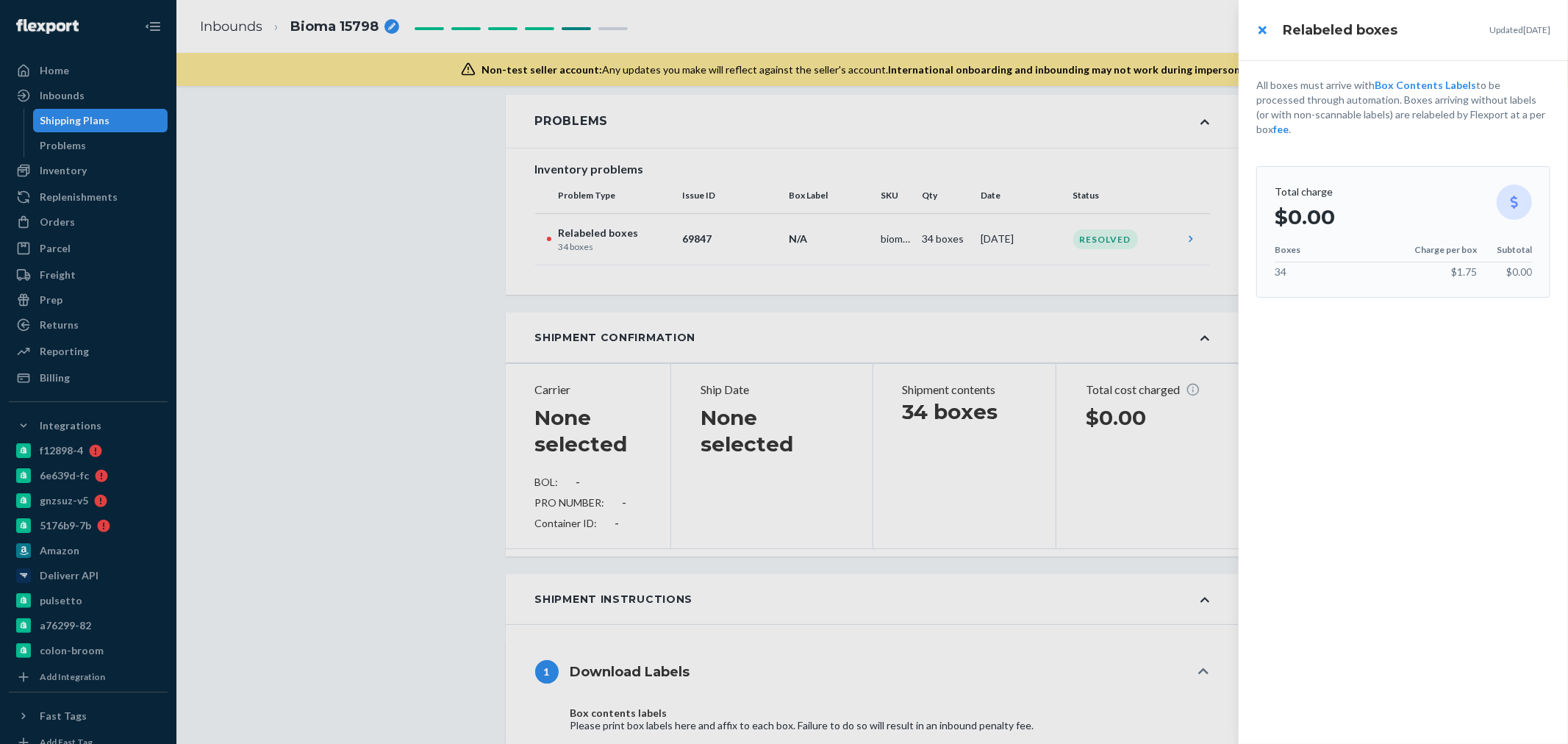
click at [336, 368] on div at bounding box center [784, 372] width 1568 height 744
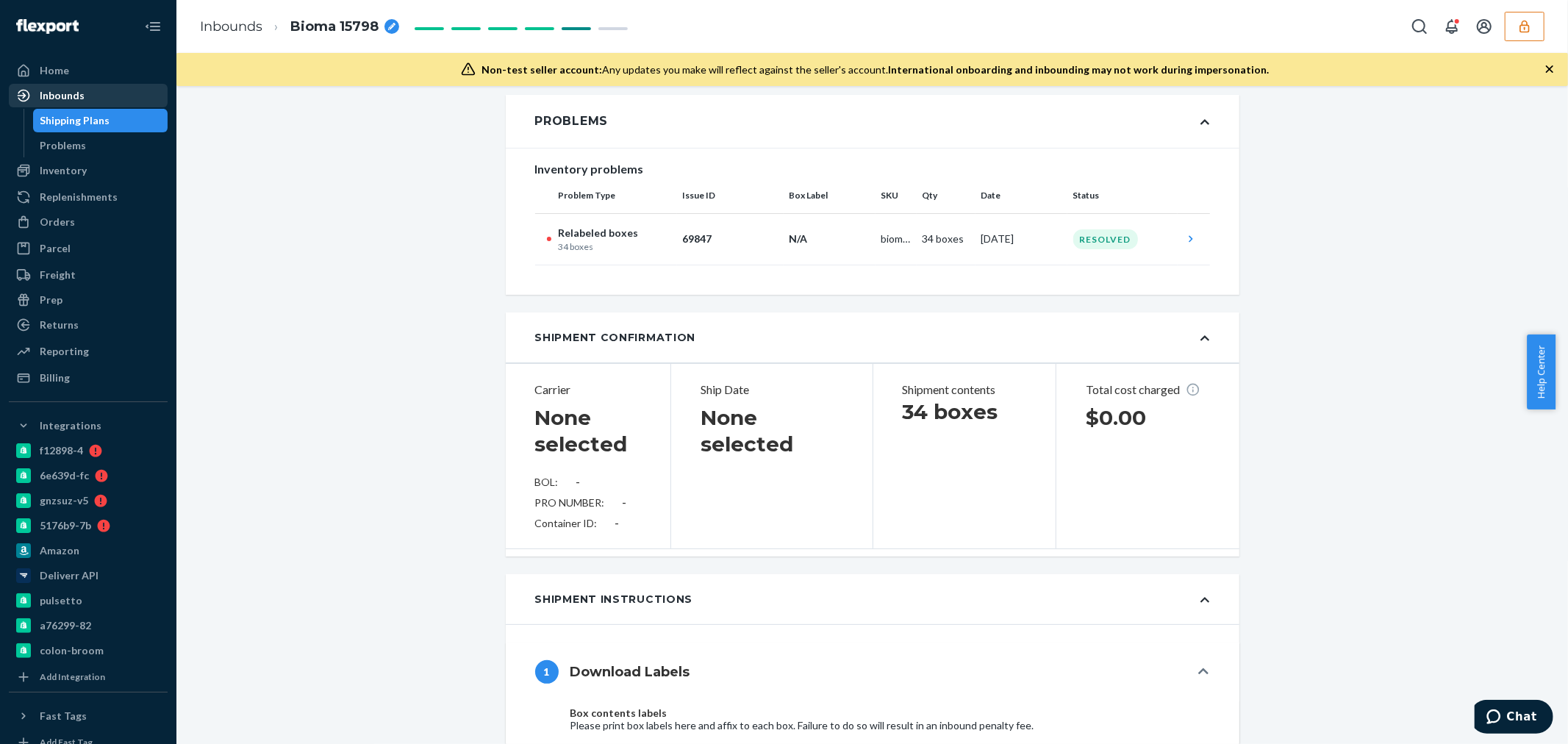
click at [76, 90] on div "Inbounds" at bounding box center [62, 96] width 45 height 14
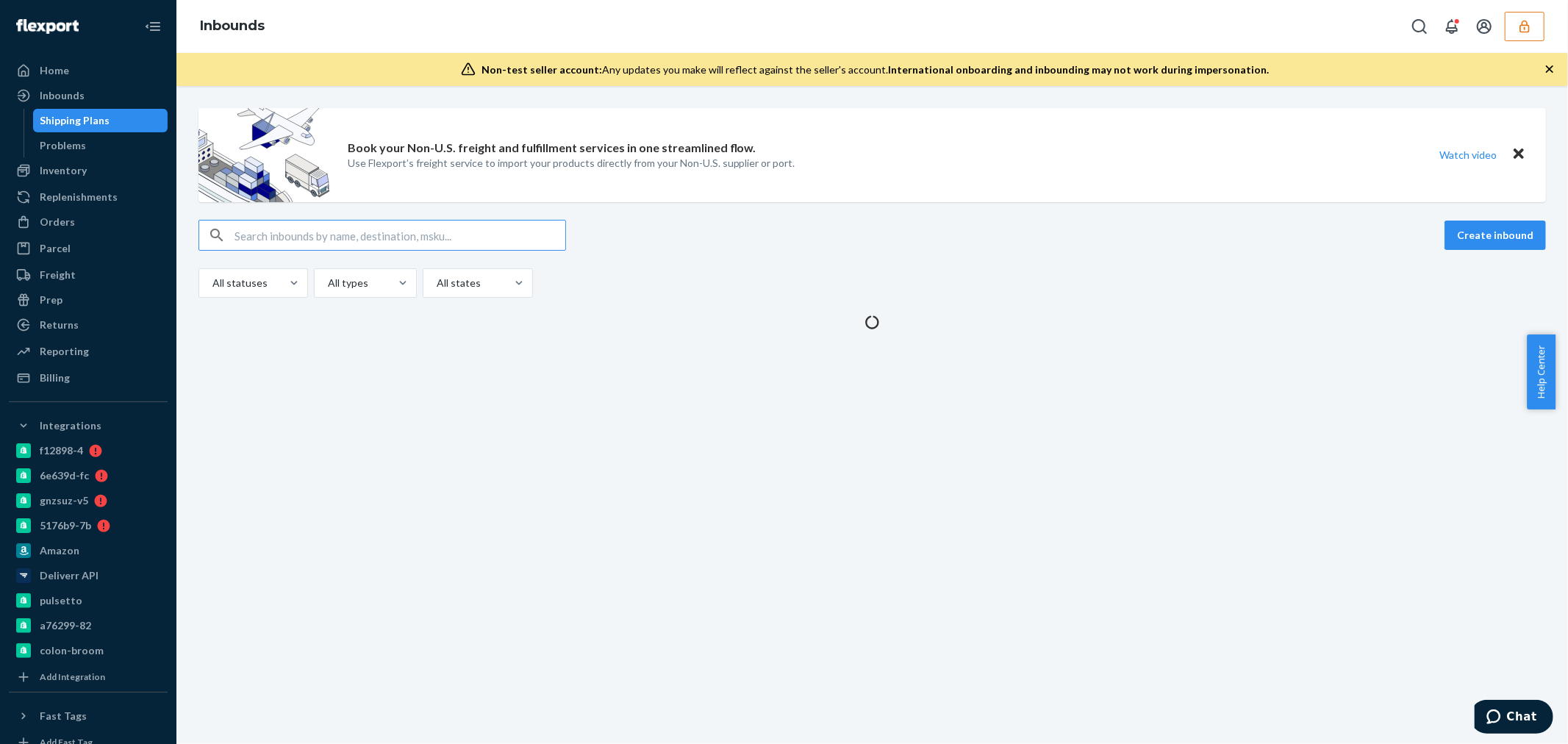
click at [322, 234] on input "text" at bounding box center [400, 235] width 330 height 30
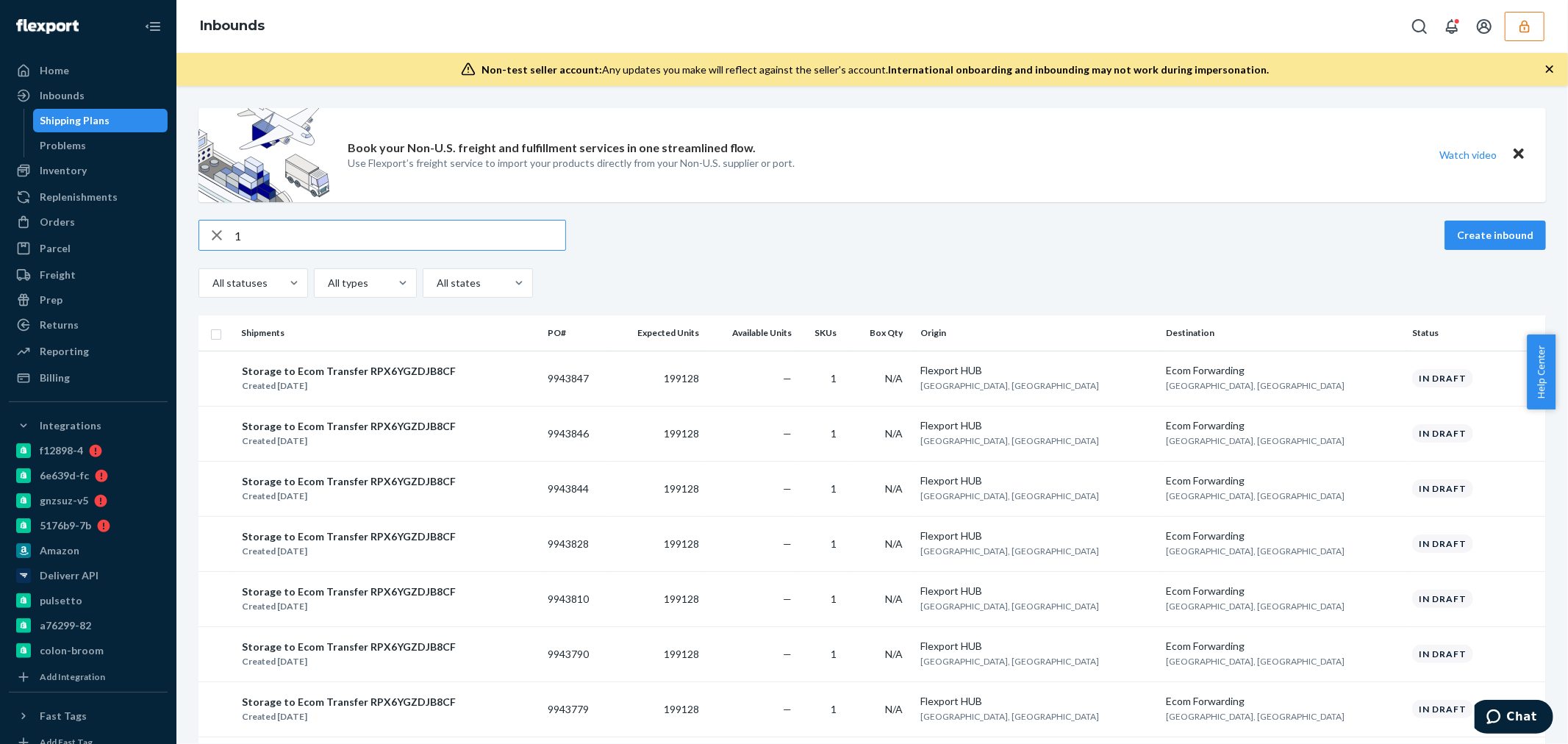
type input "15"
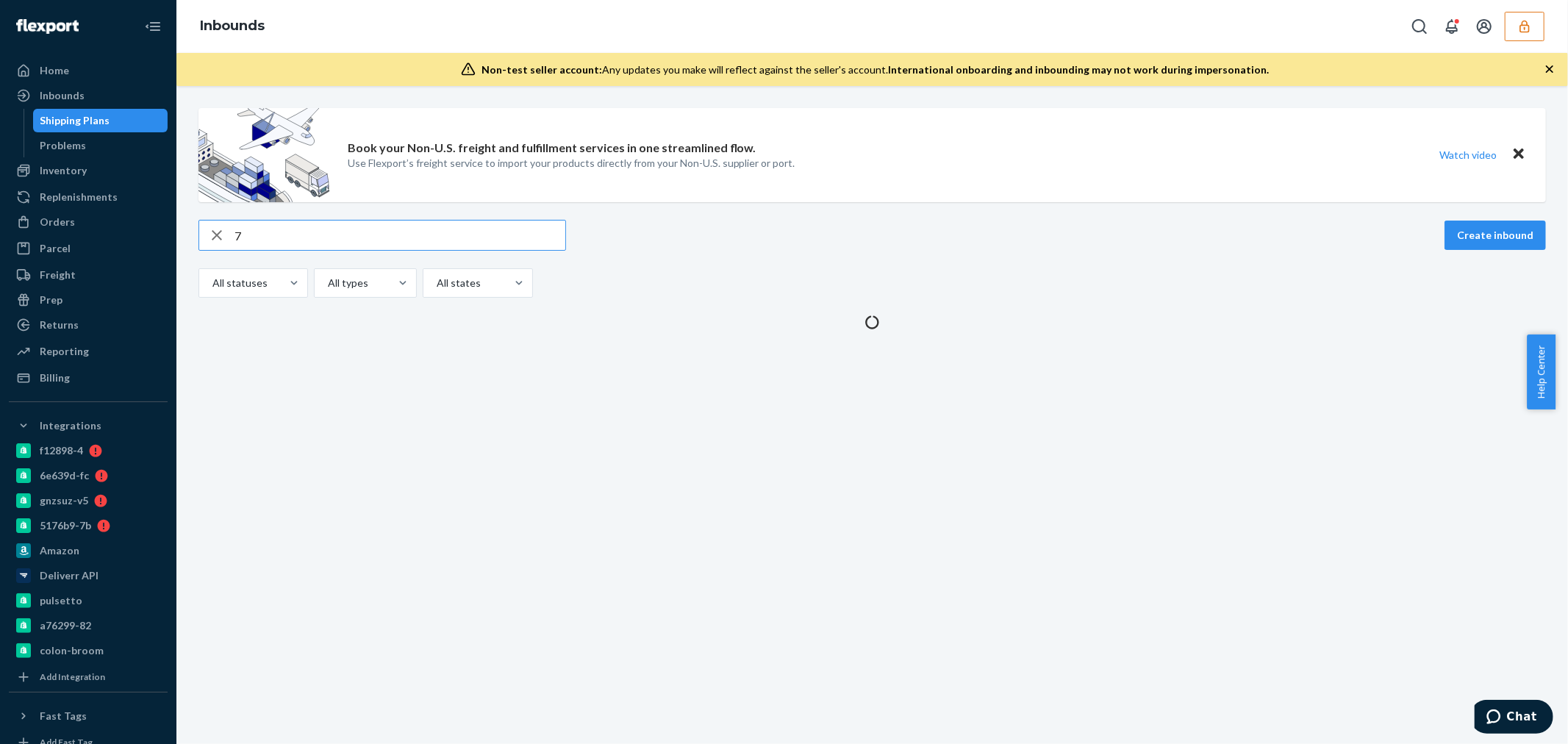
type input "79"
type input "8"
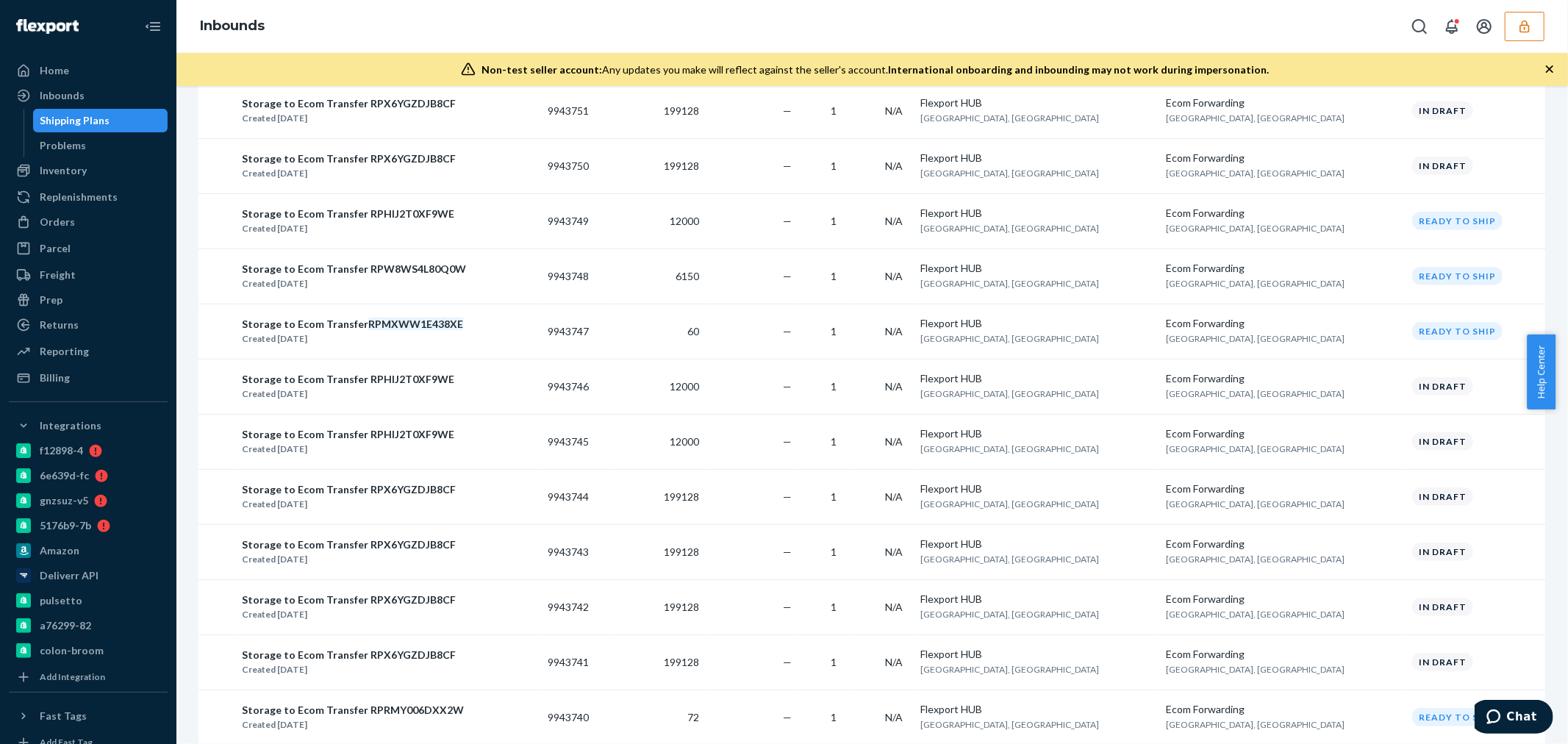
scroll to position [735, 0]
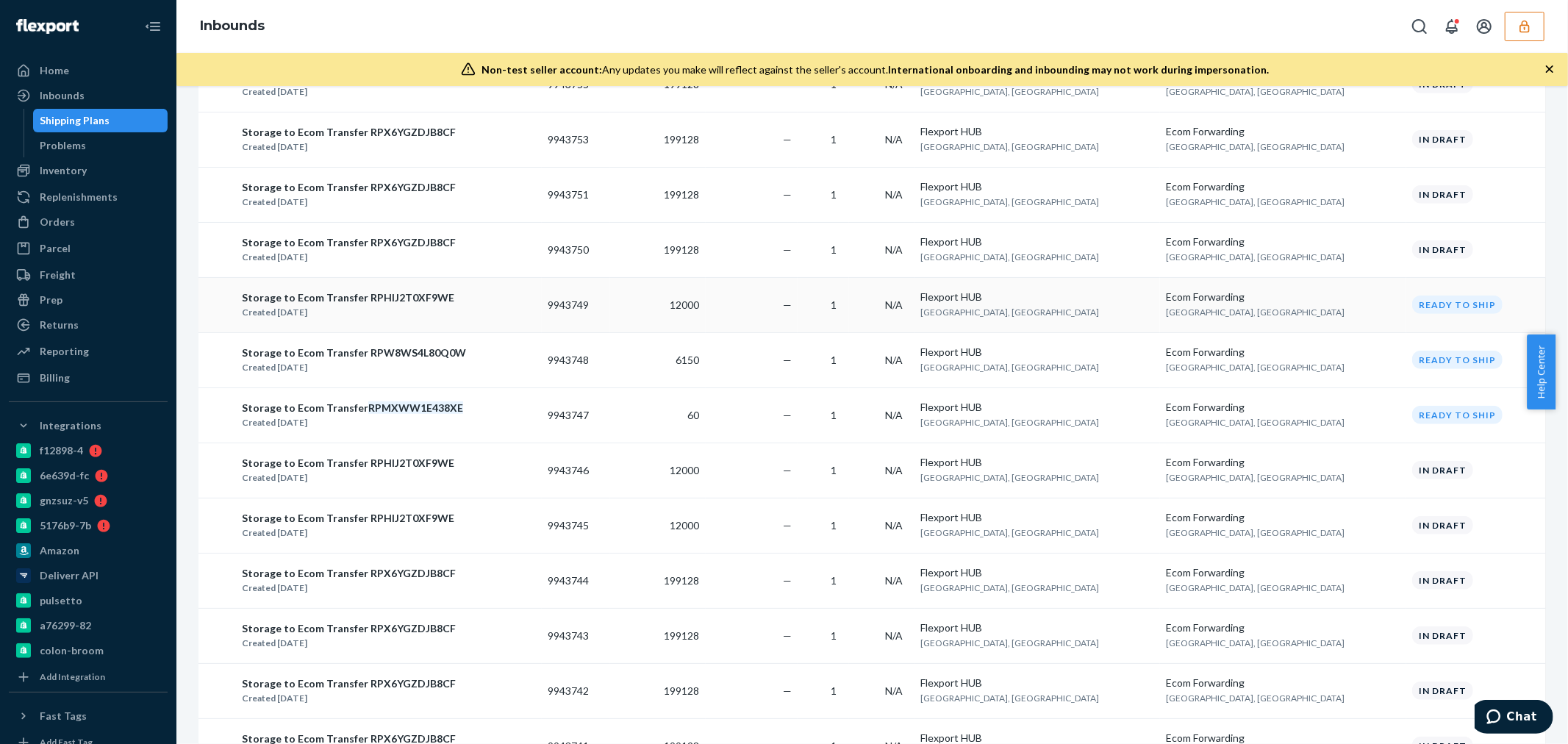
type input "15798"
click at [610, 309] on td "9943749" at bounding box center [576, 305] width 68 height 55
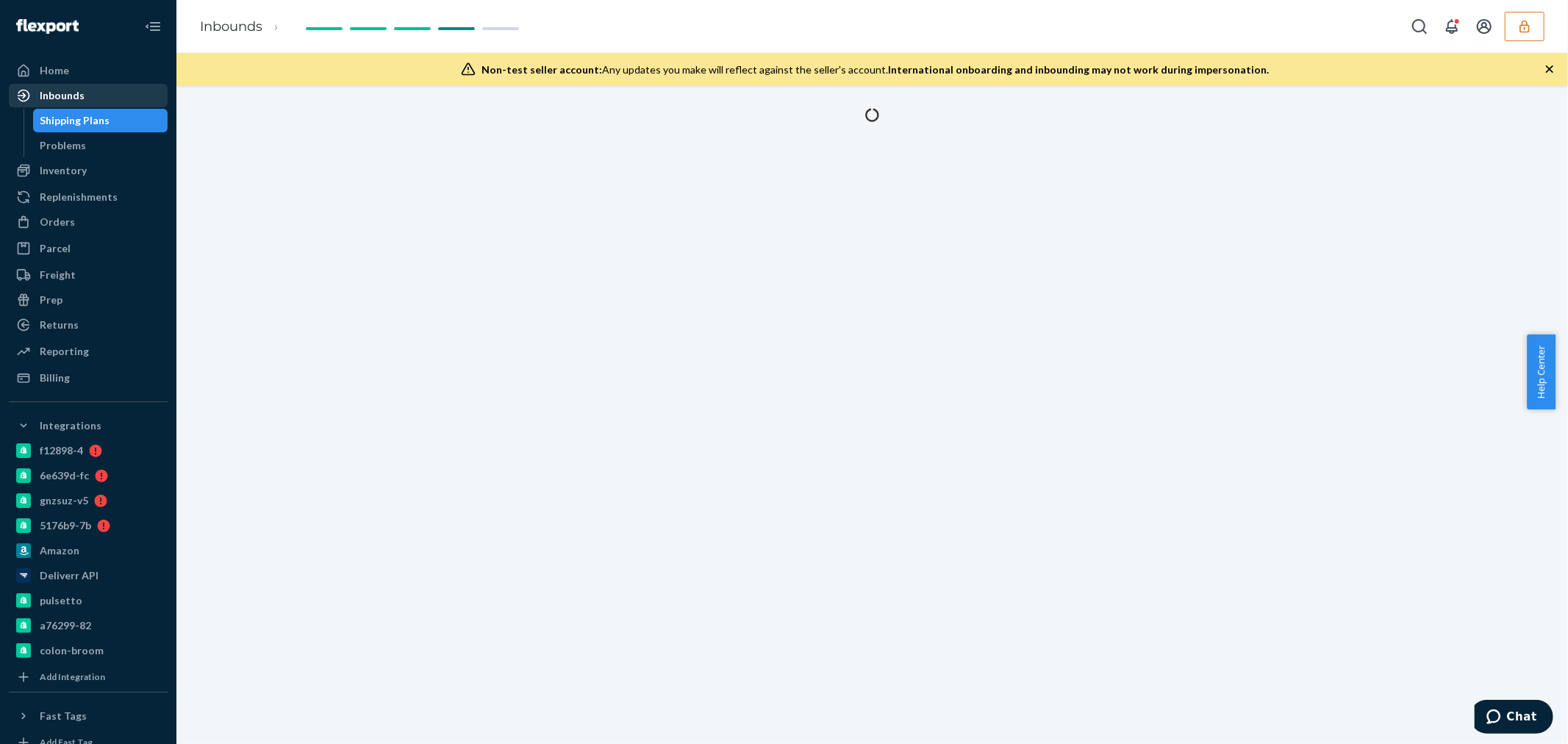
click at [109, 93] on div "Inbounds" at bounding box center [88, 96] width 156 height 21
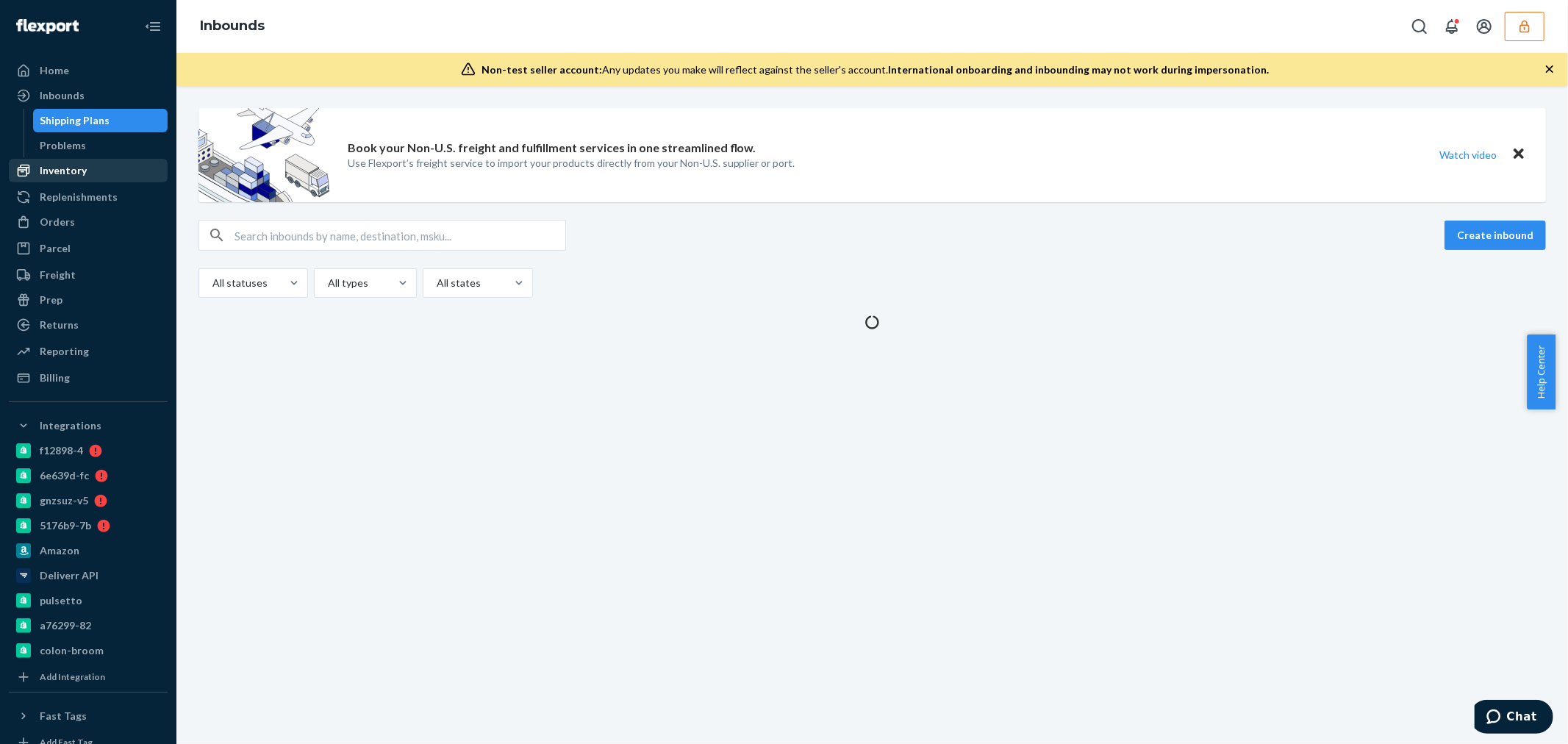
click at [83, 171] on div "Inventory" at bounding box center [63, 171] width 47 height 14
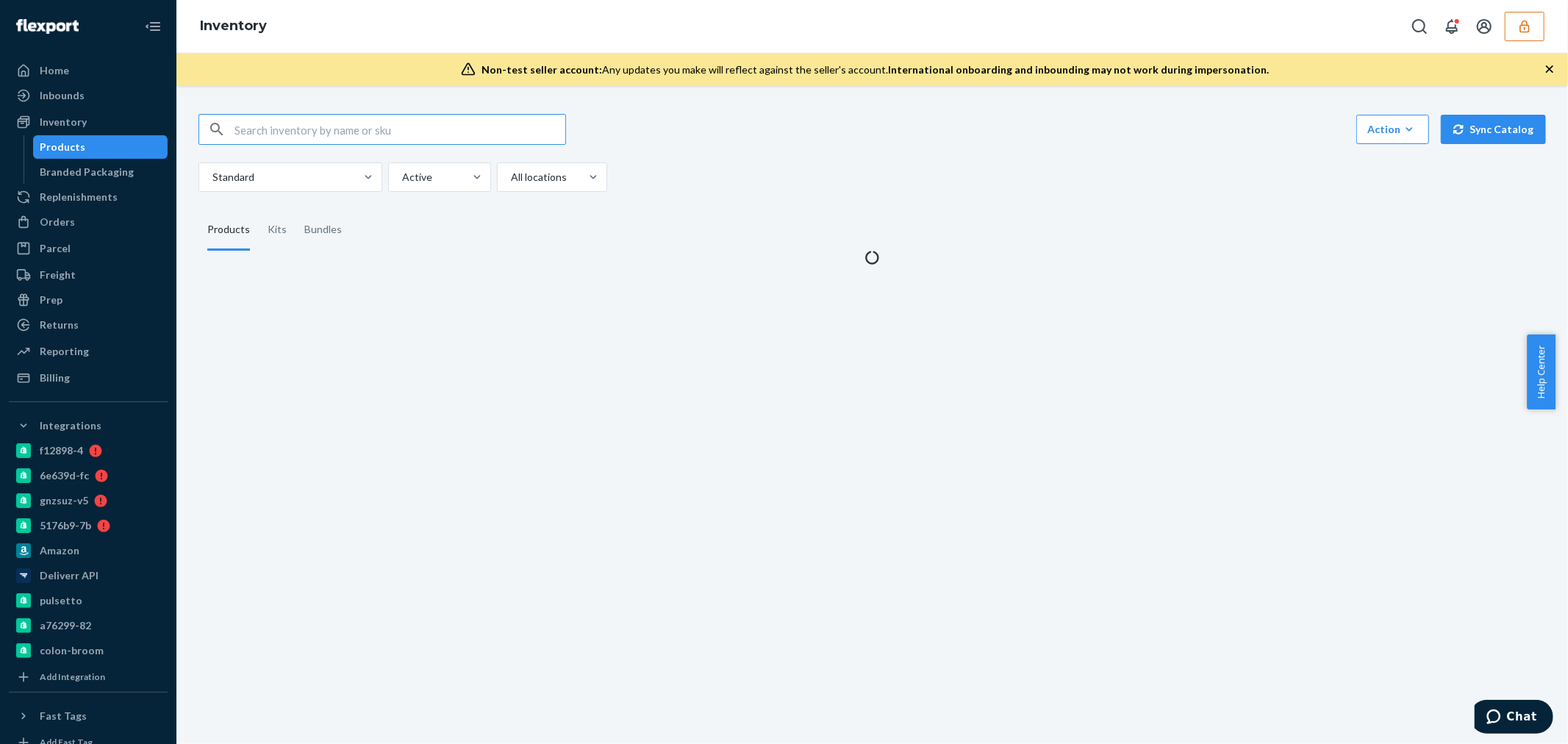
click at [324, 138] on input "text" at bounding box center [400, 129] width 330 height 30
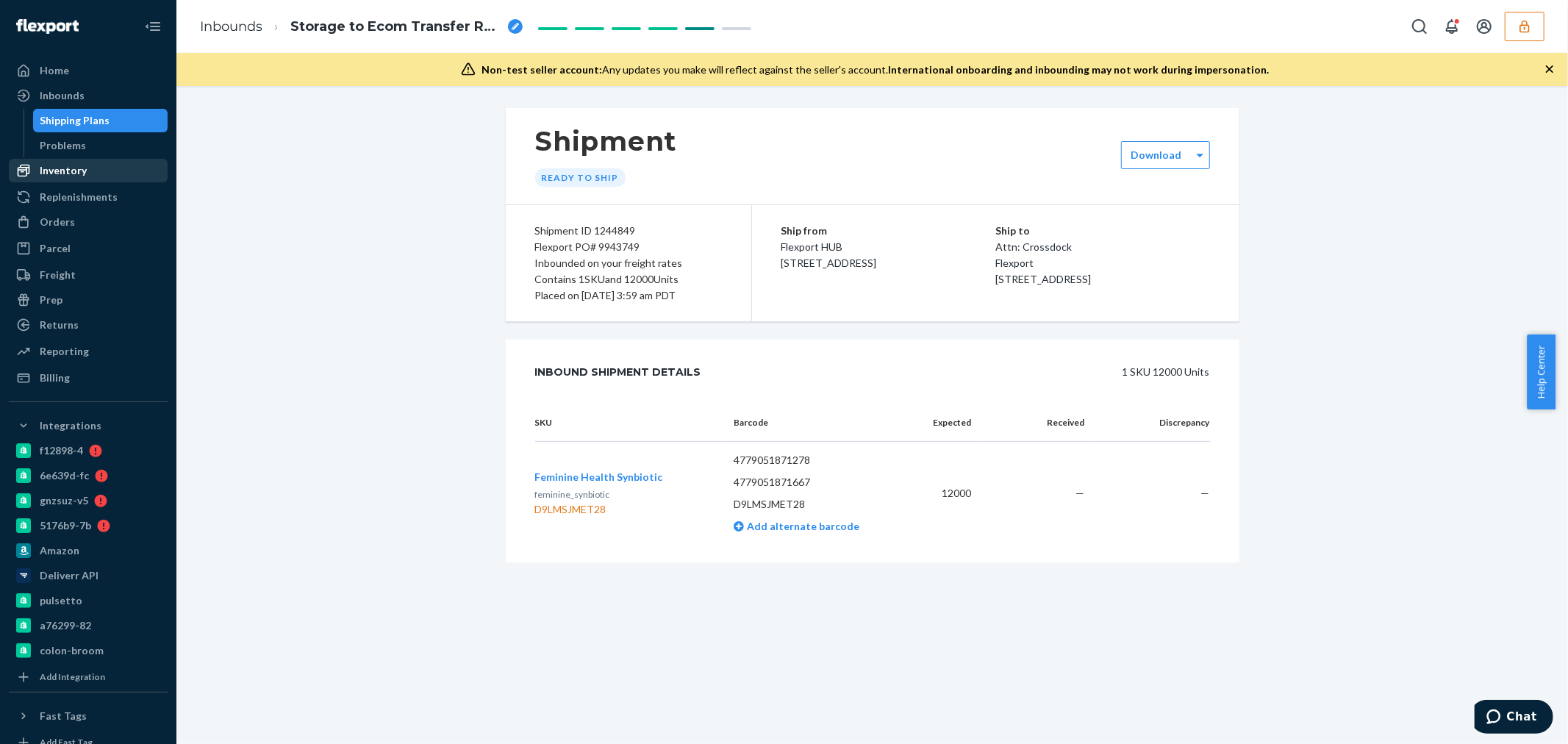
click at [104, 167] on div "Inventory" at bounding box center [88, 171] width 156 height 21
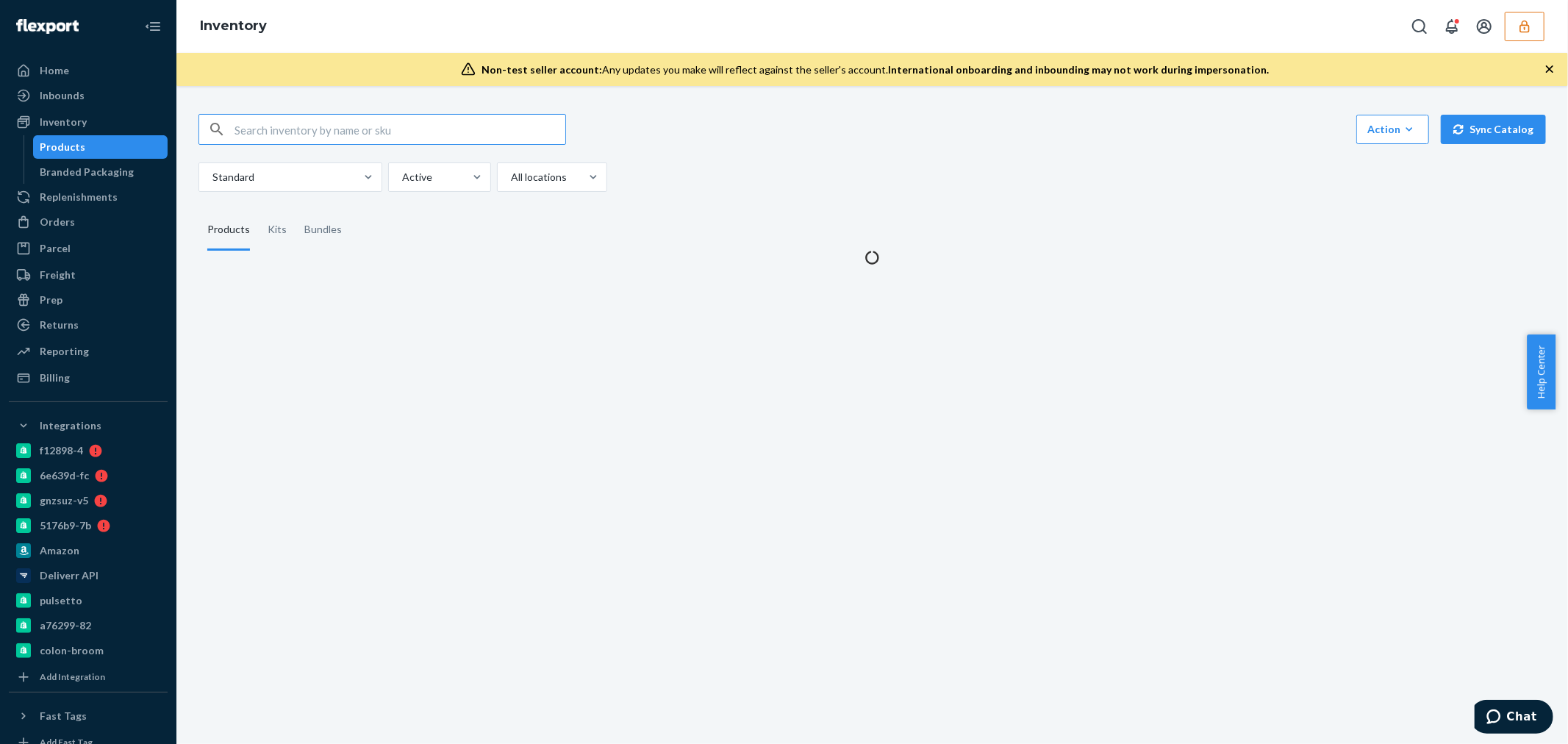
click at [347, 133] on input "text" at bounding box center [400, 129] width 330 height 30
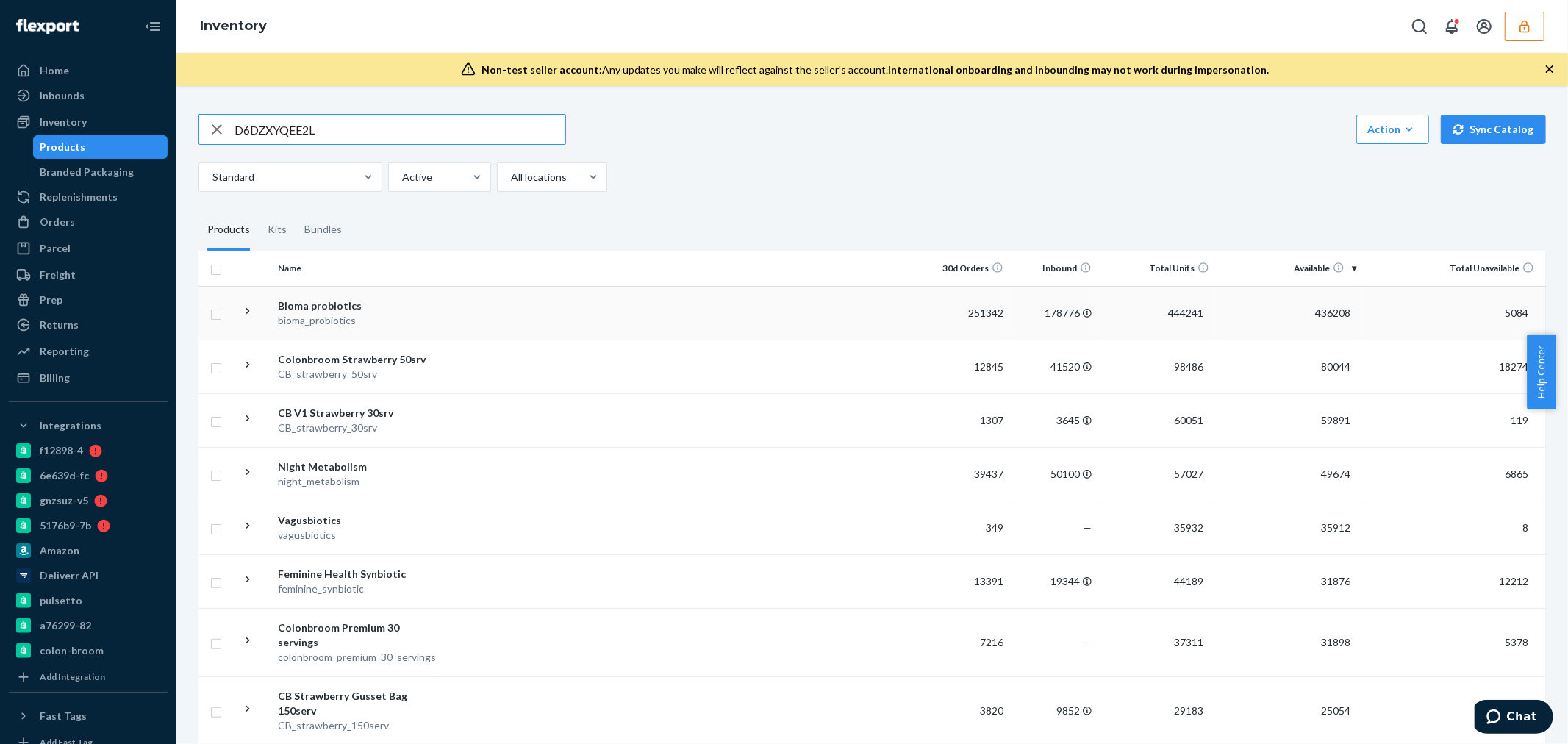
type input "D6DZXYQEE2L"
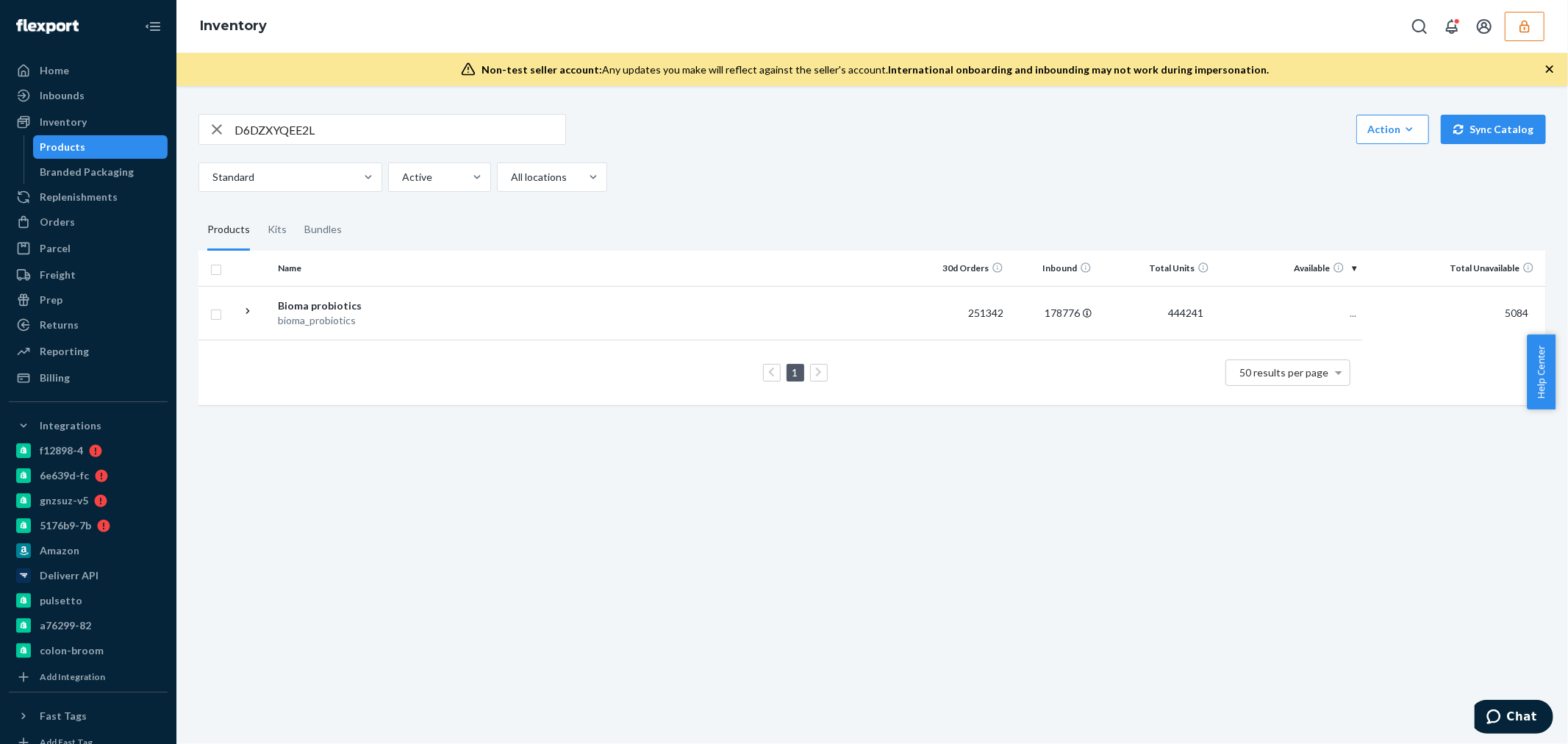
click at [408, 304] on div "Bioma probiotics" at bounding box center [355, 306] width 154 height 14
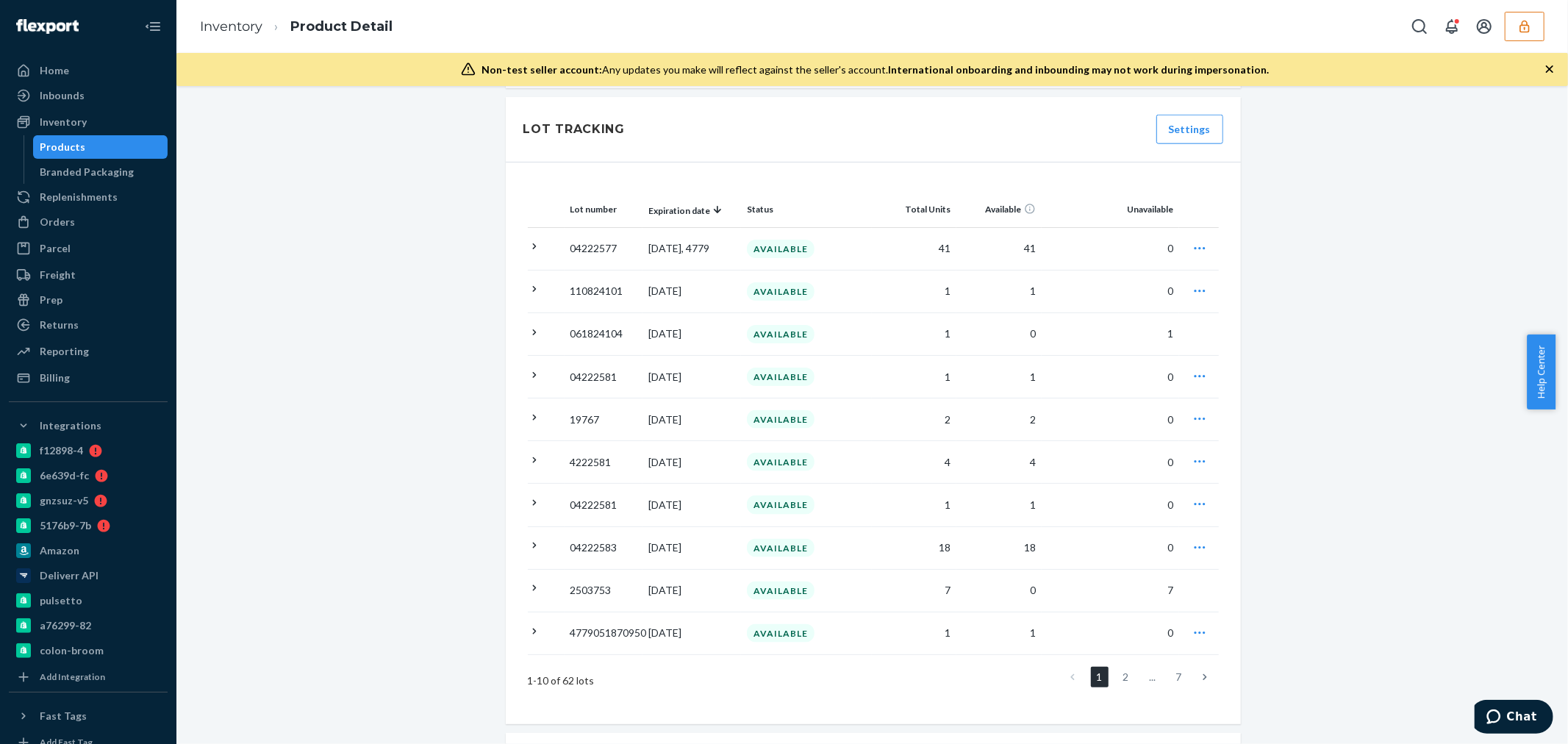
scroll to position [1471, 0]
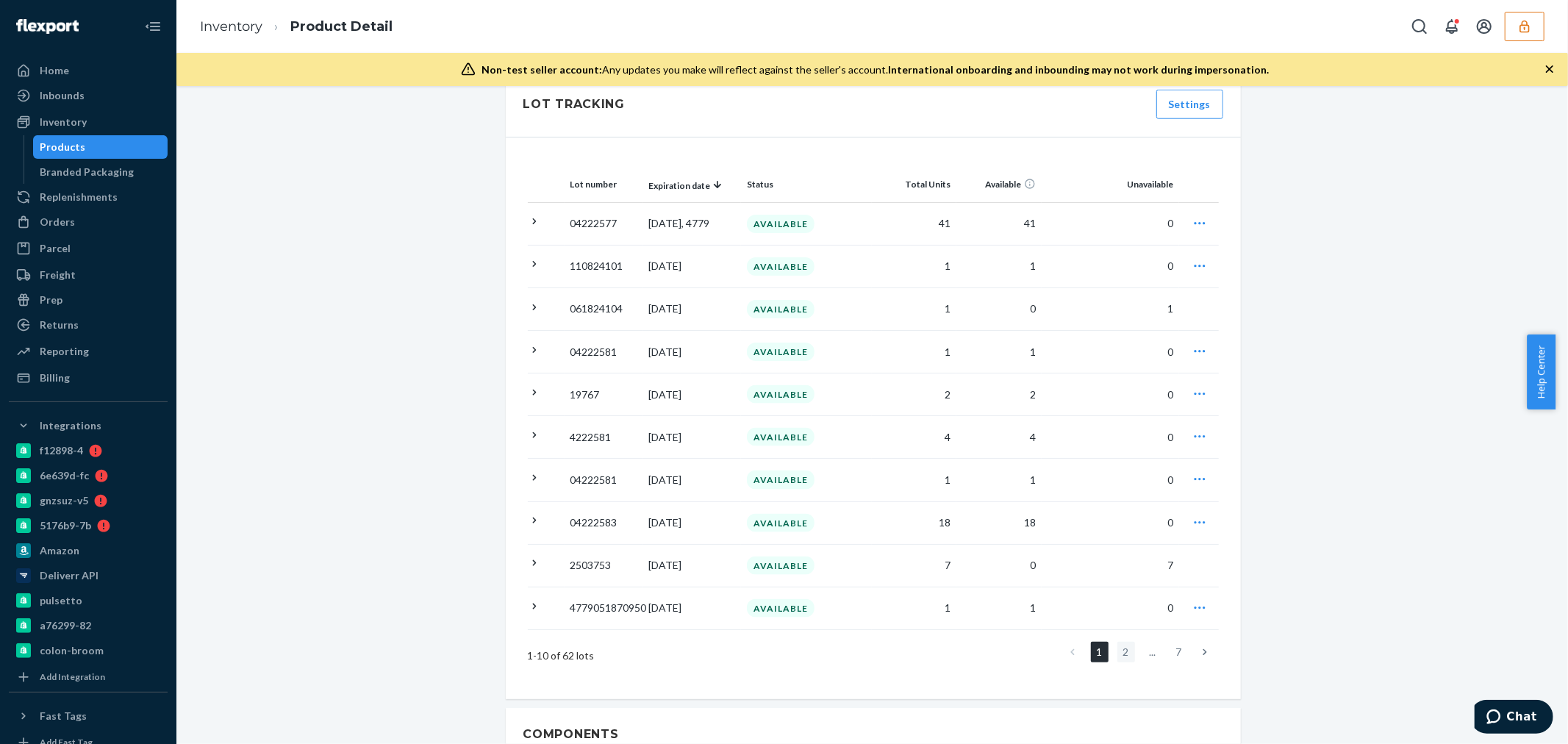
click at [1118, 653] on link "2" at bounding box center [1127, 652] width 18 height 21
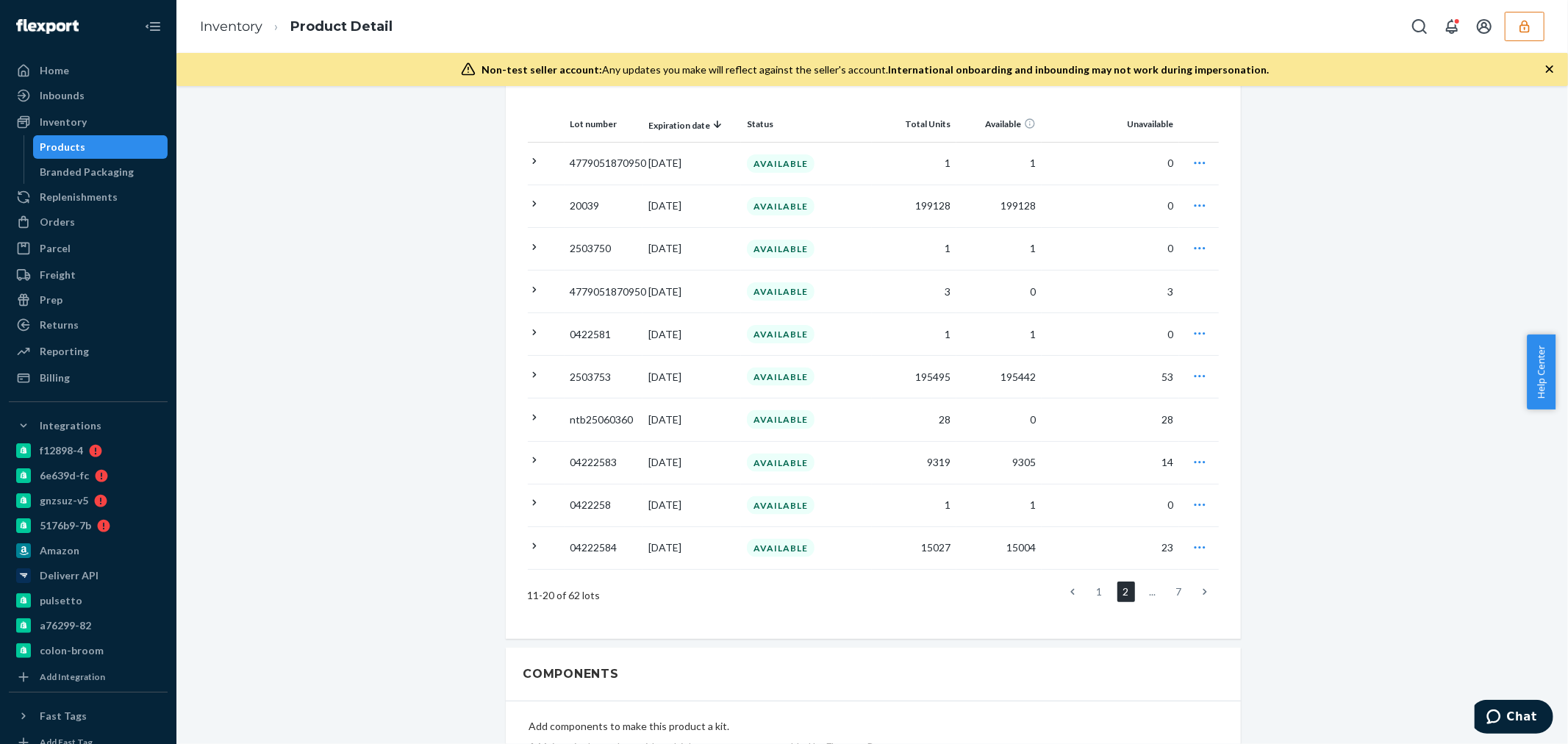
scroll to position [1531, 0]
click at [1203, 596] on icon at bounding box center [1205, 591] width 4 height 10
click at [1203, 593] on icon at bounding box center [1205, 591] width 4 height 10
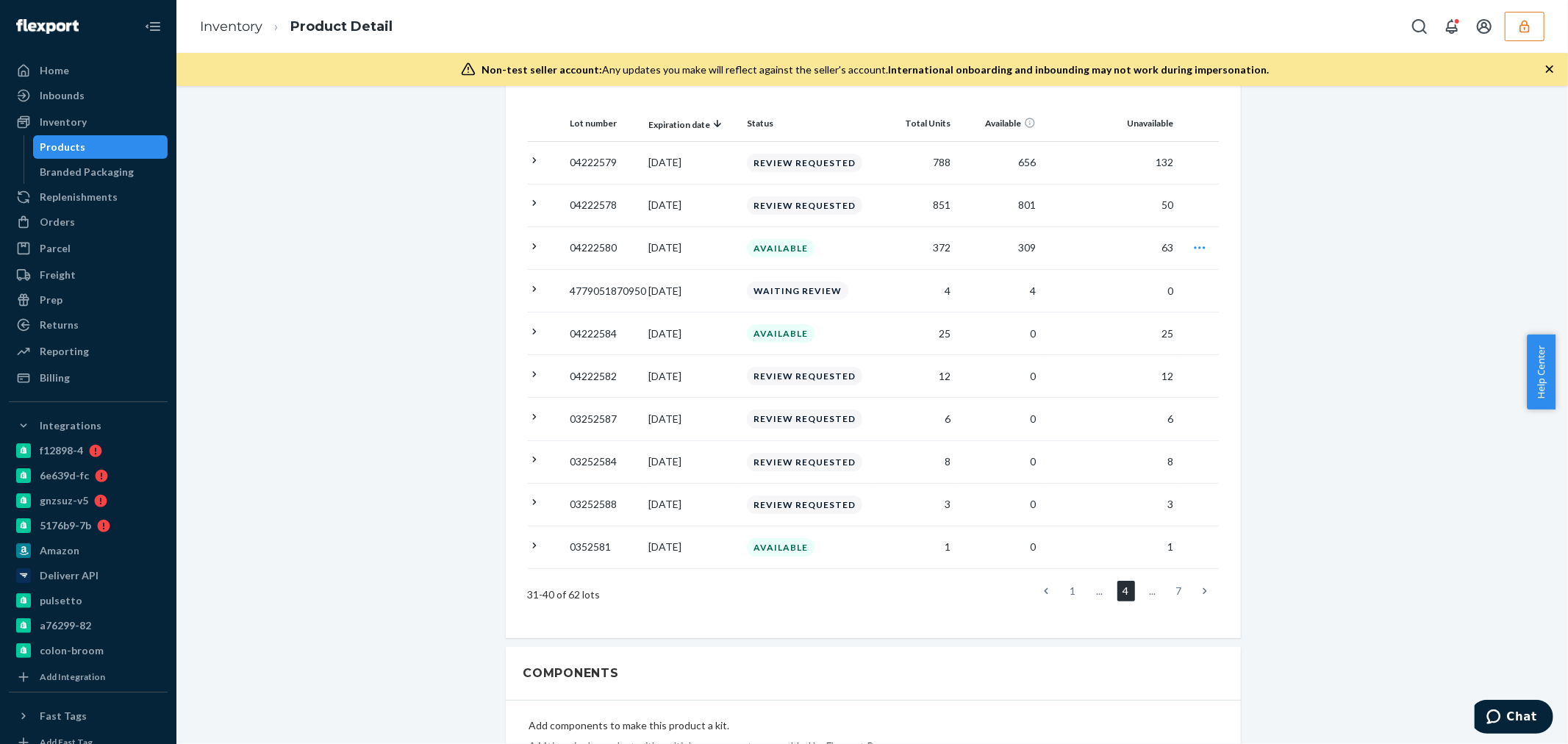
click at [1202, 590] on link at bounding box center [1205, 591] width 16 height 21
click at [1204, 594] on link at bounding box center [1205, 591] width 16 height 21
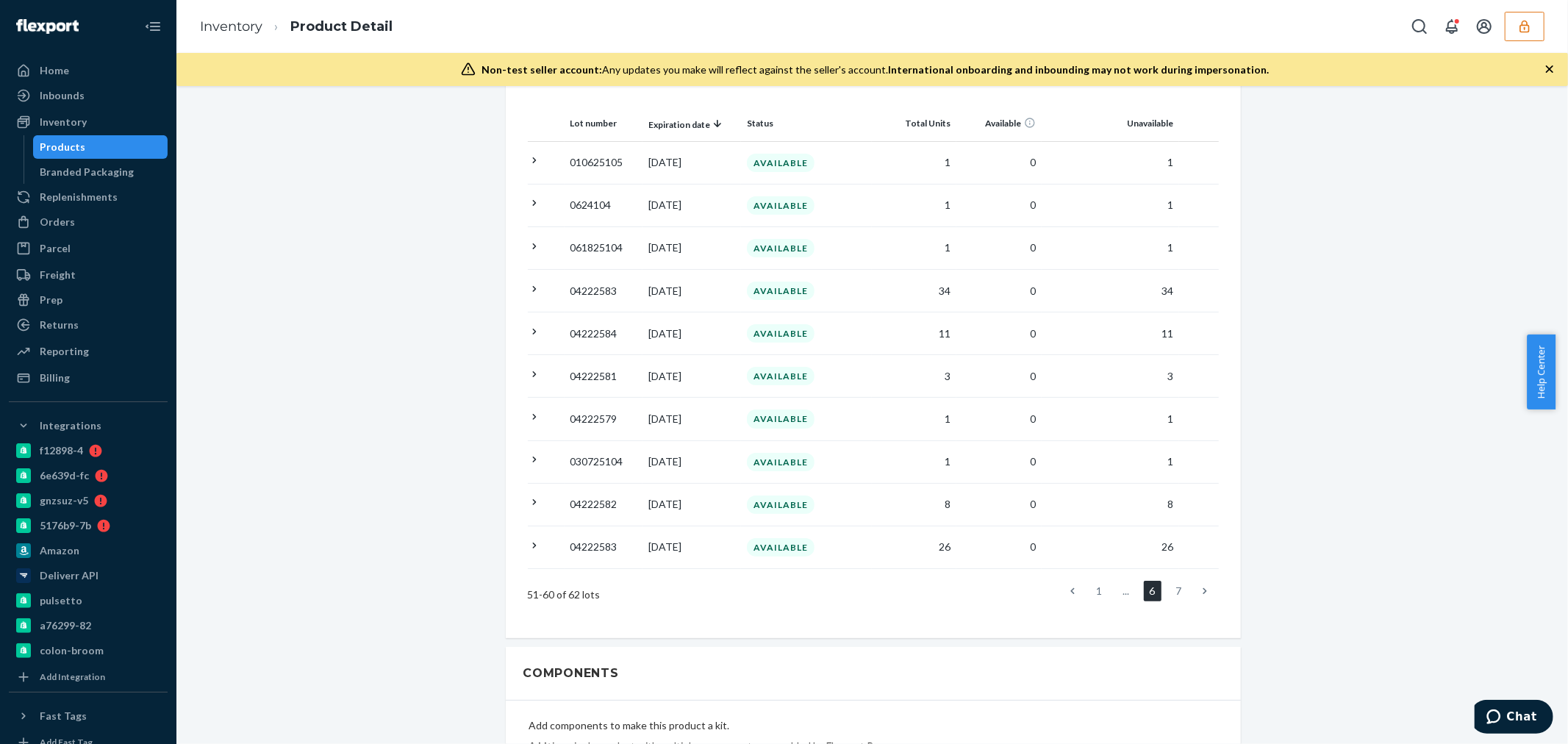
click at [1199, 598] on link at bounding box center [1205, 591] width 16 height 21
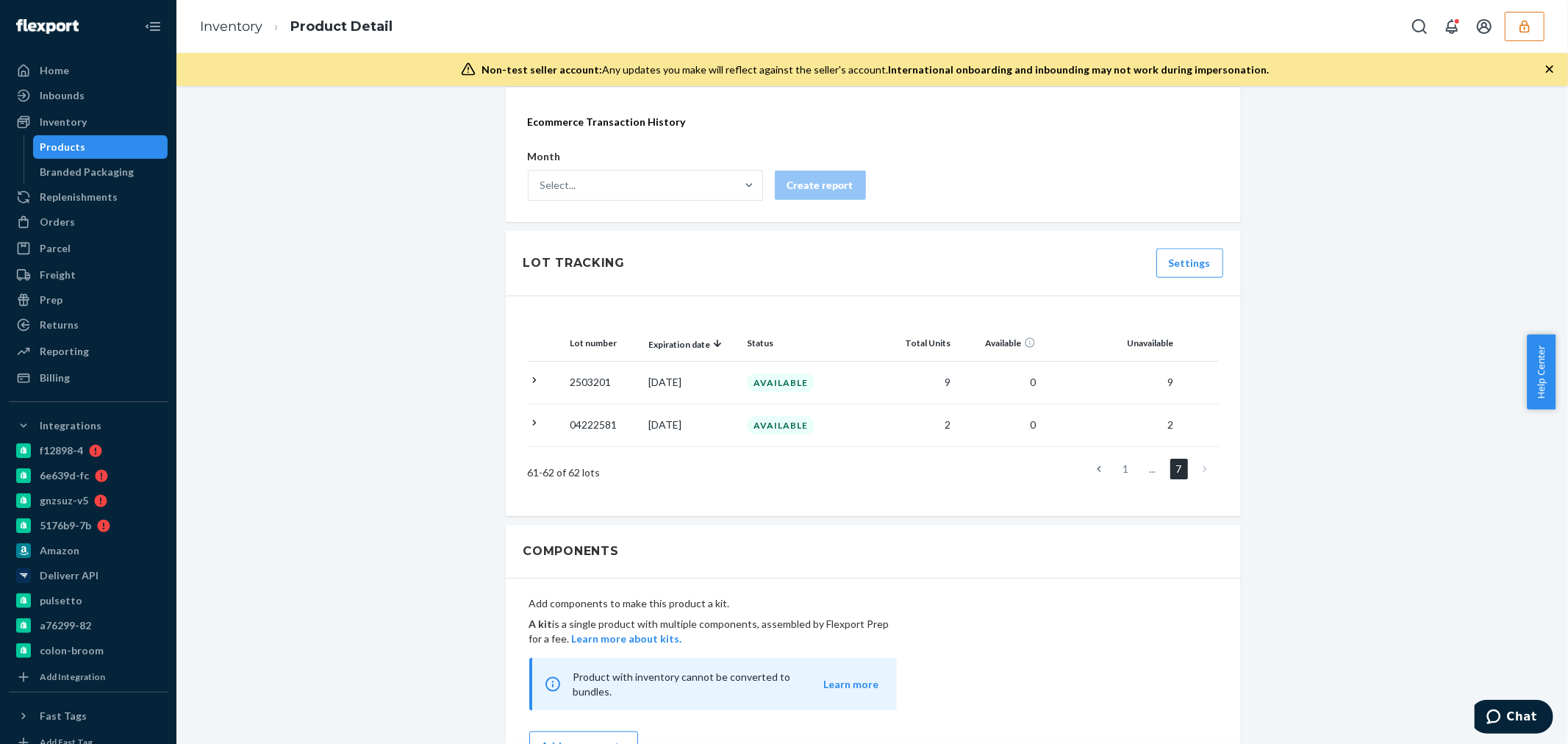
scroll to position [1287, 0]
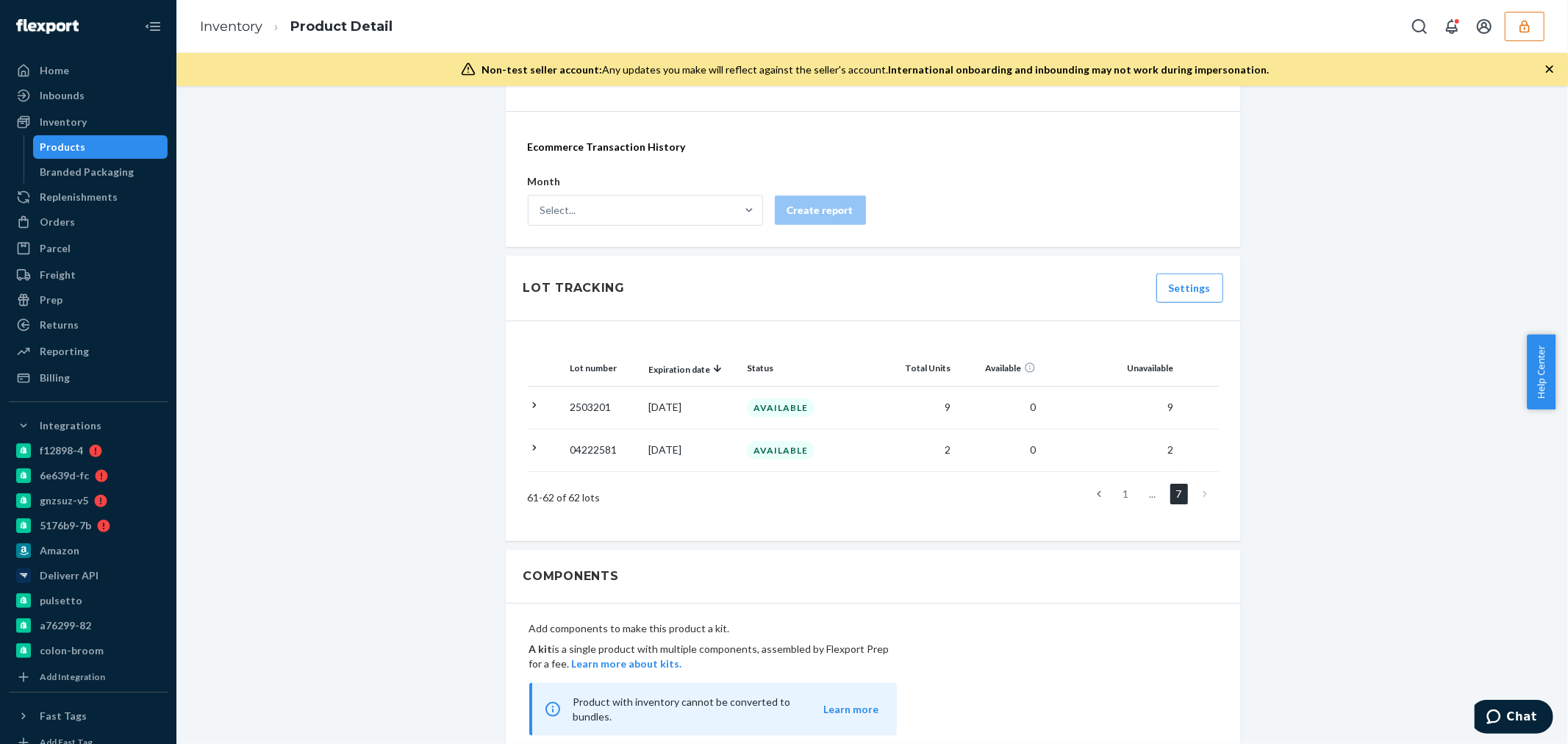
click at [1097, 498] on icon at bounding box center [1098, 494] width 4 height 10
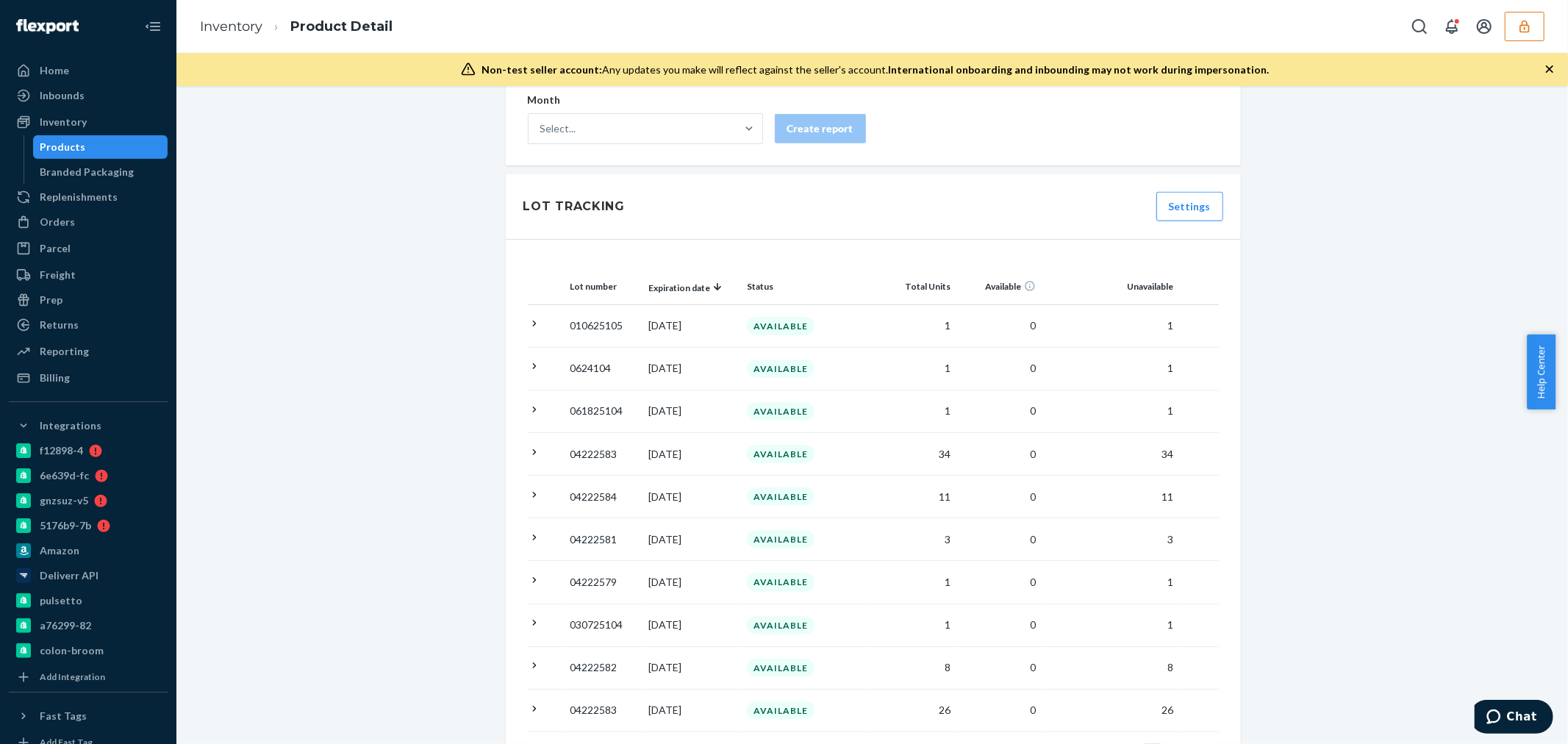
scroll to position [1450, 0]
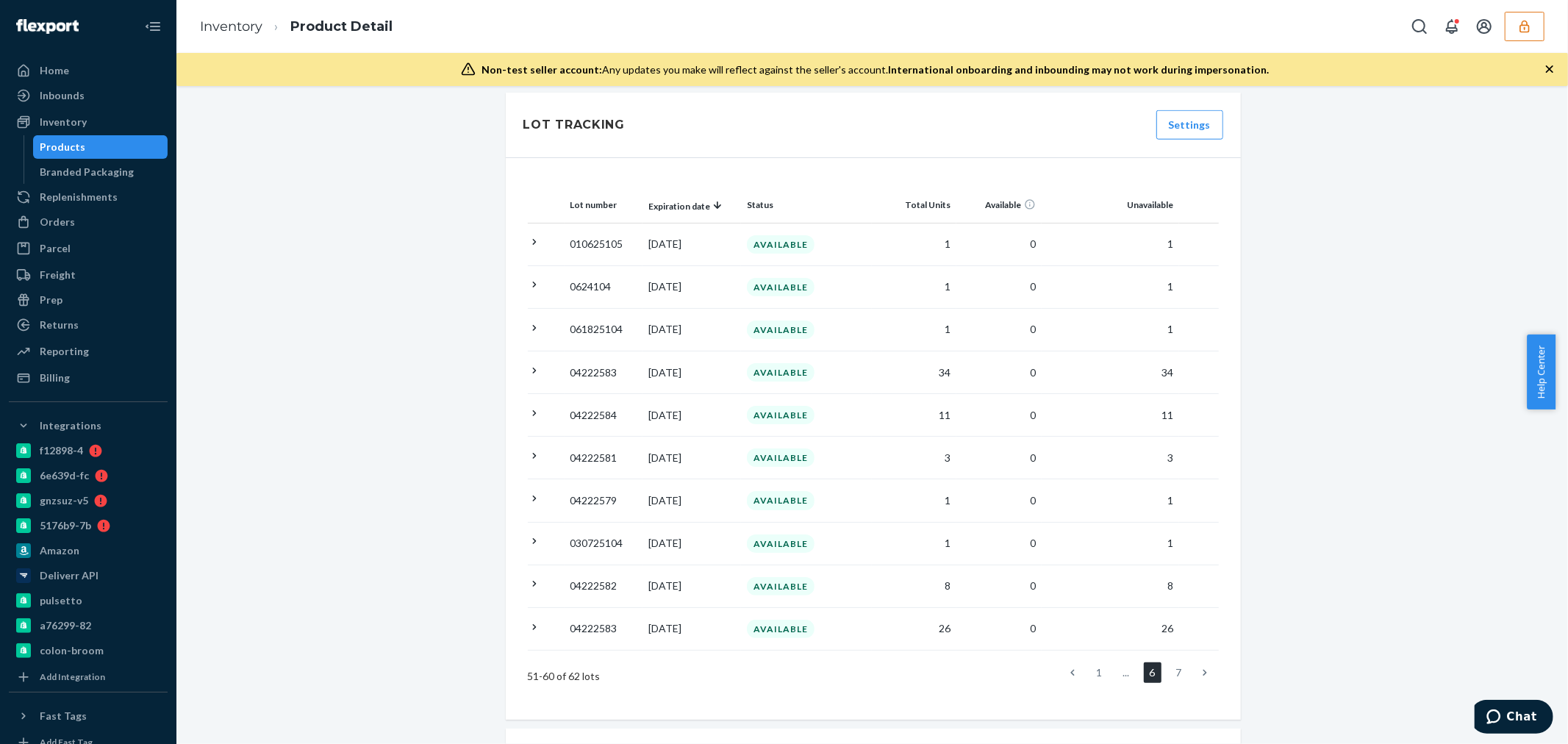
click at [1070, 678] on icon at bounding box center [1072, 672] width 4 height 10
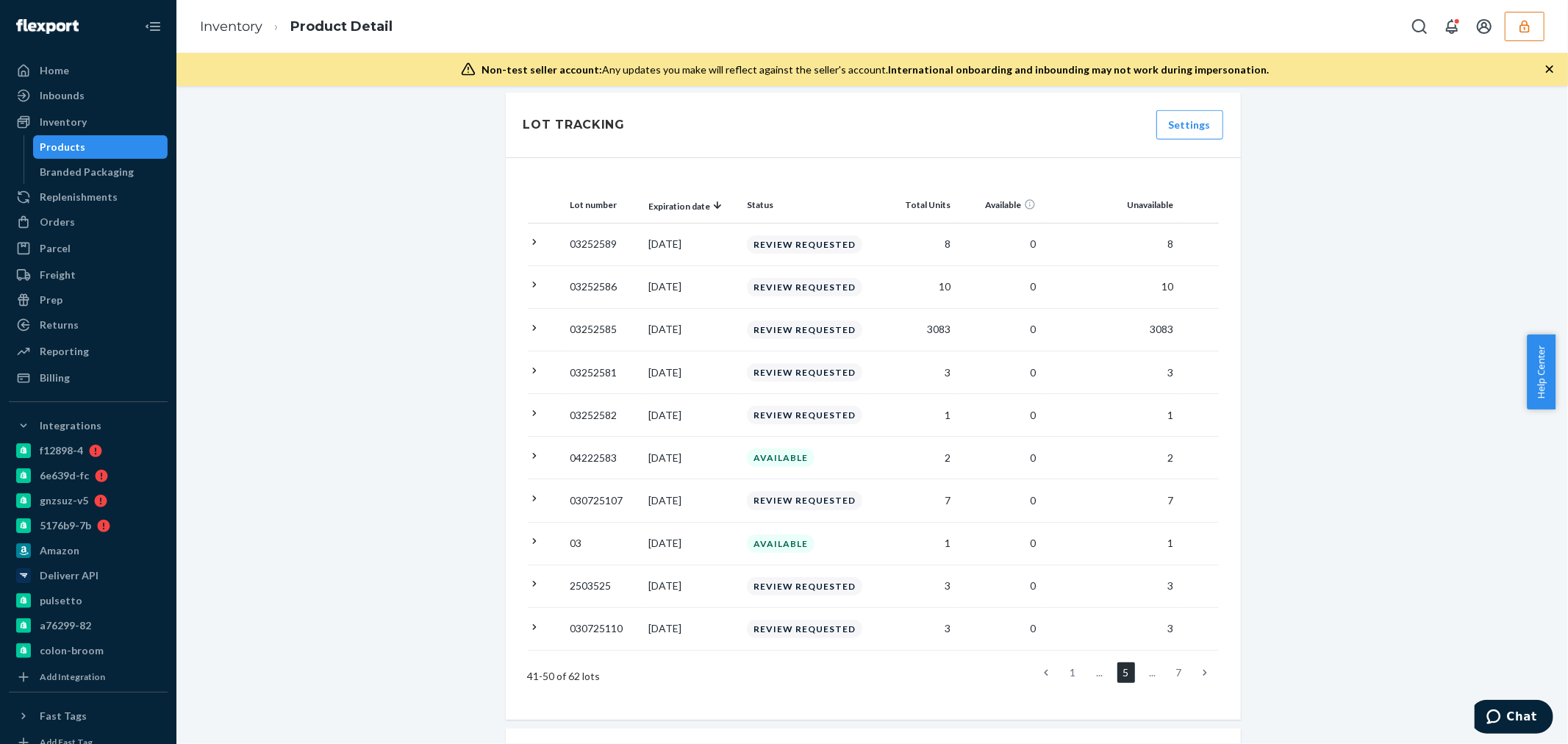
click at [1044, 677] on icon at bounding box center [1045, 672] width 4 height 10
click at [1038, 674] on link at bounding box center [1046, 673] width 16 height 21
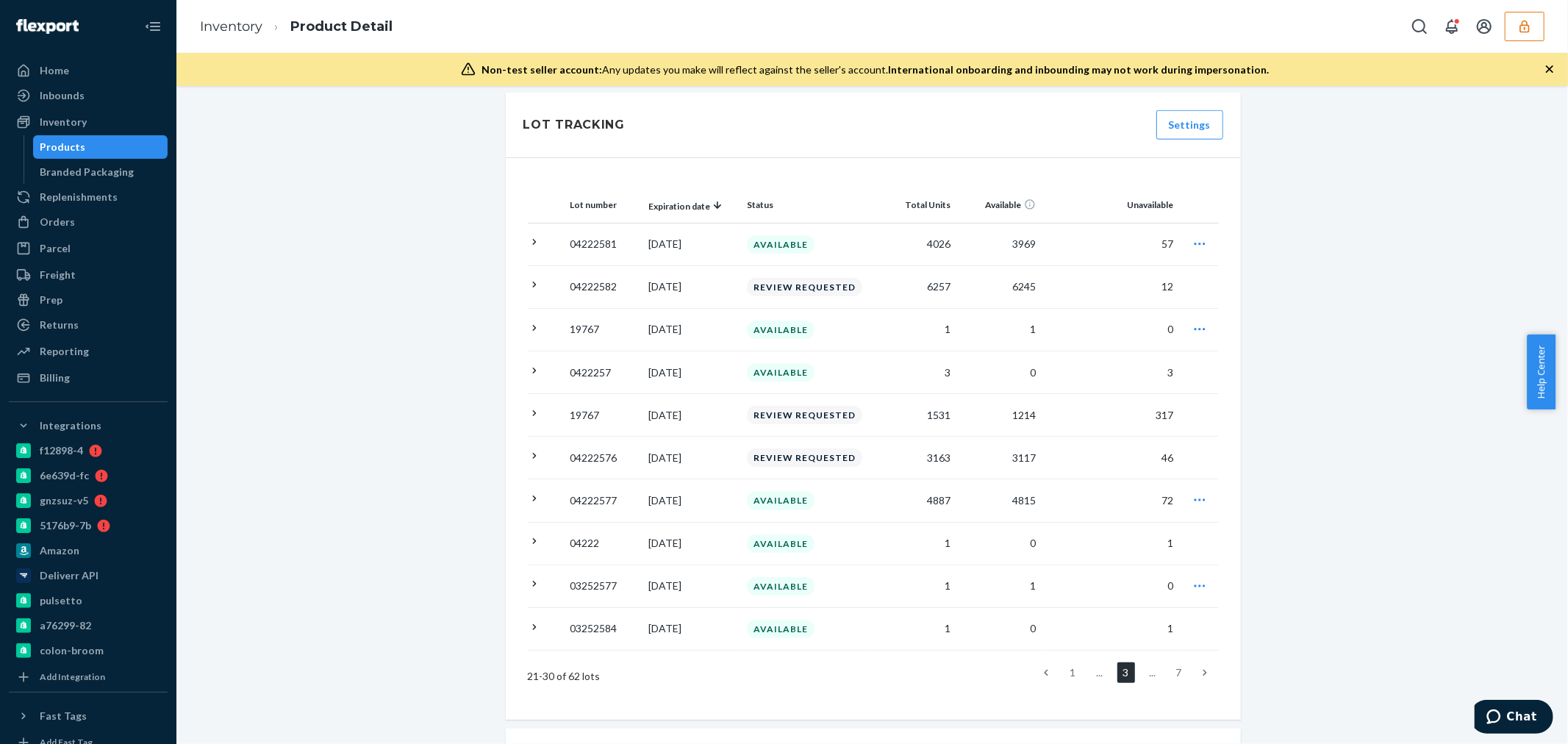
click at [1038, 672] on link at bounding box center [1046, 673] width 16 height 21
click at [1070, 677] on icon at bounding box center [1072, 672] width 4 height 10
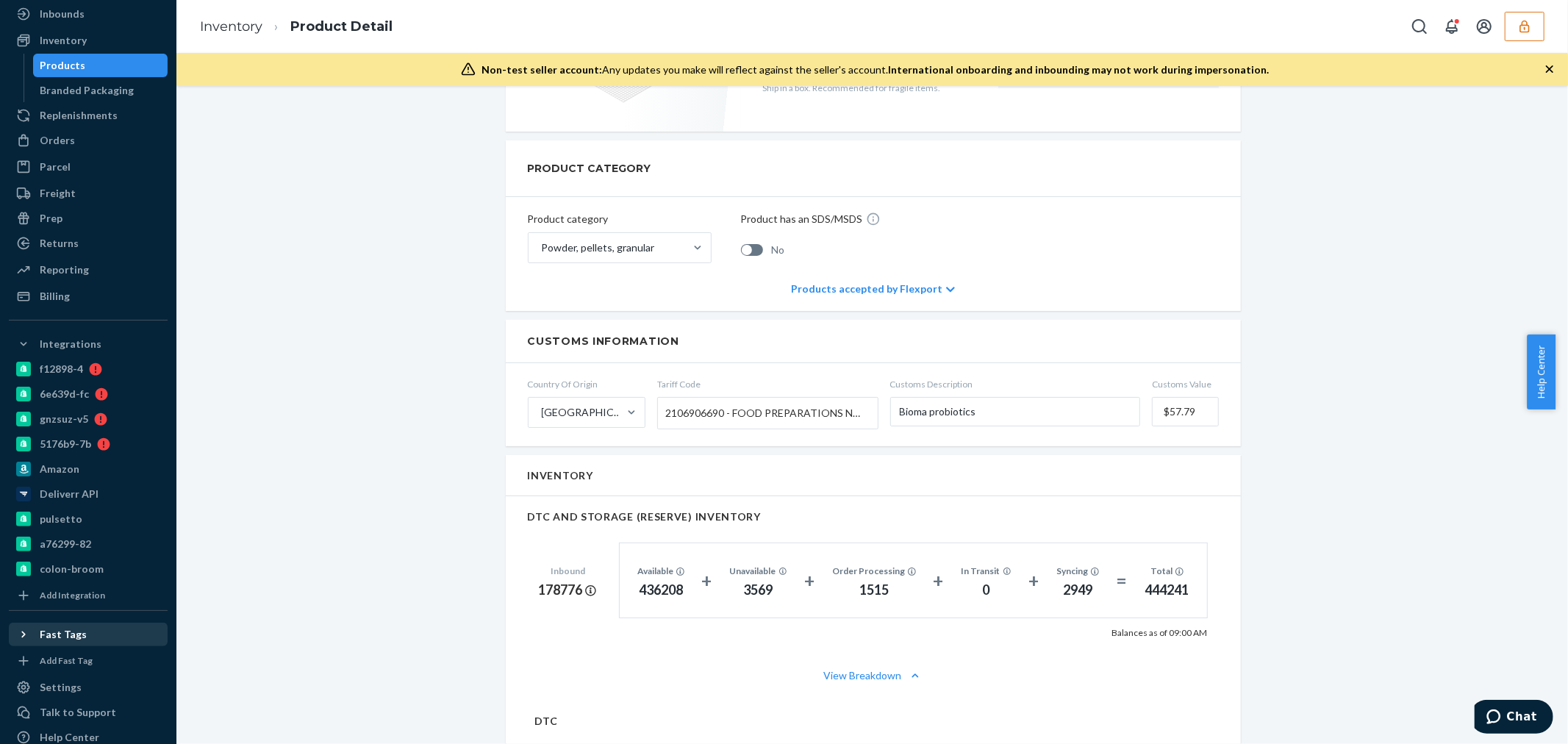
scroll to position [126, 0]
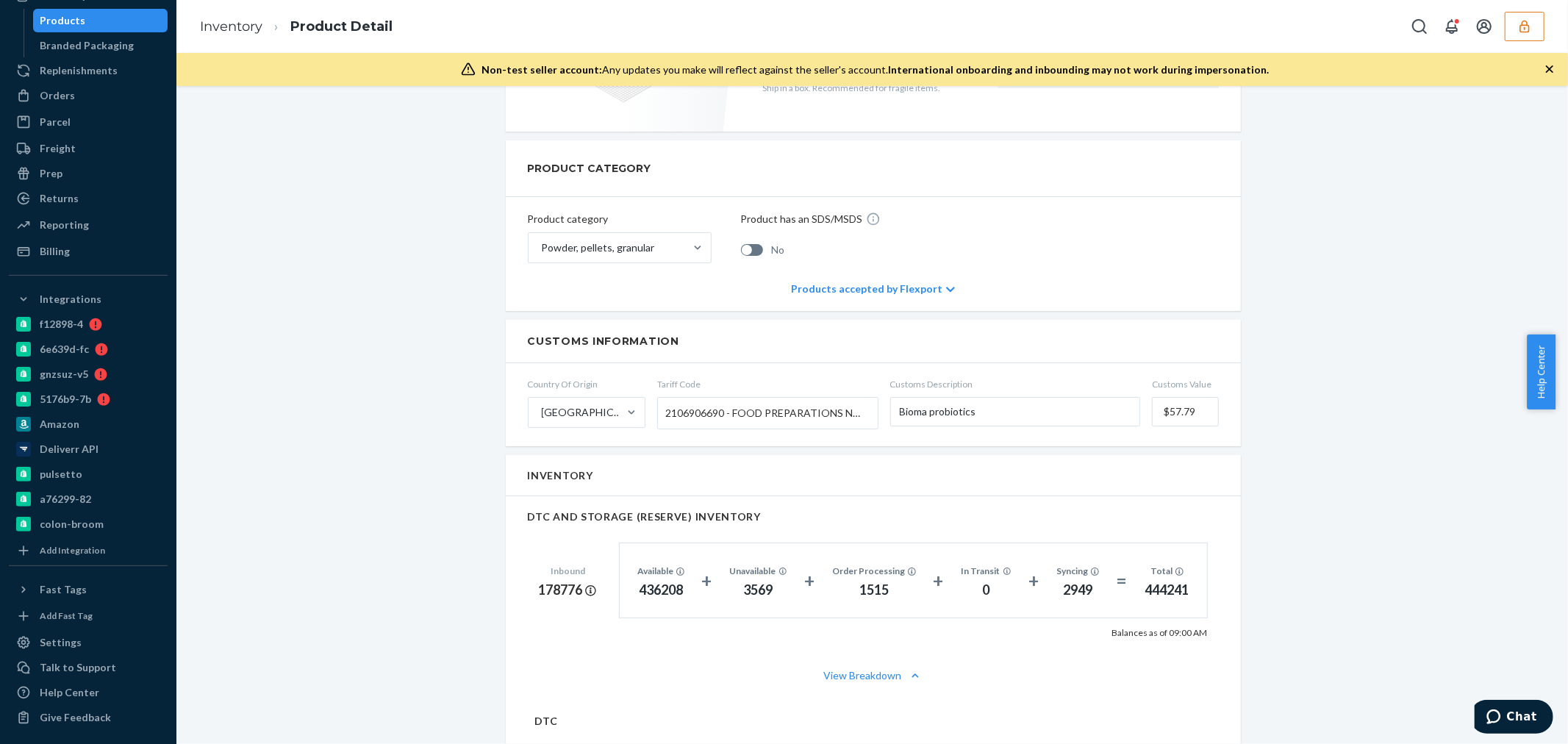
drag, startPoint x: 97, startPoint y: 642, endPoint x: 162, endPoint y: 644, distance: 65.0
click at [97, 642] on div "Settings" at bounding box center [88, 643] width 156 height 21
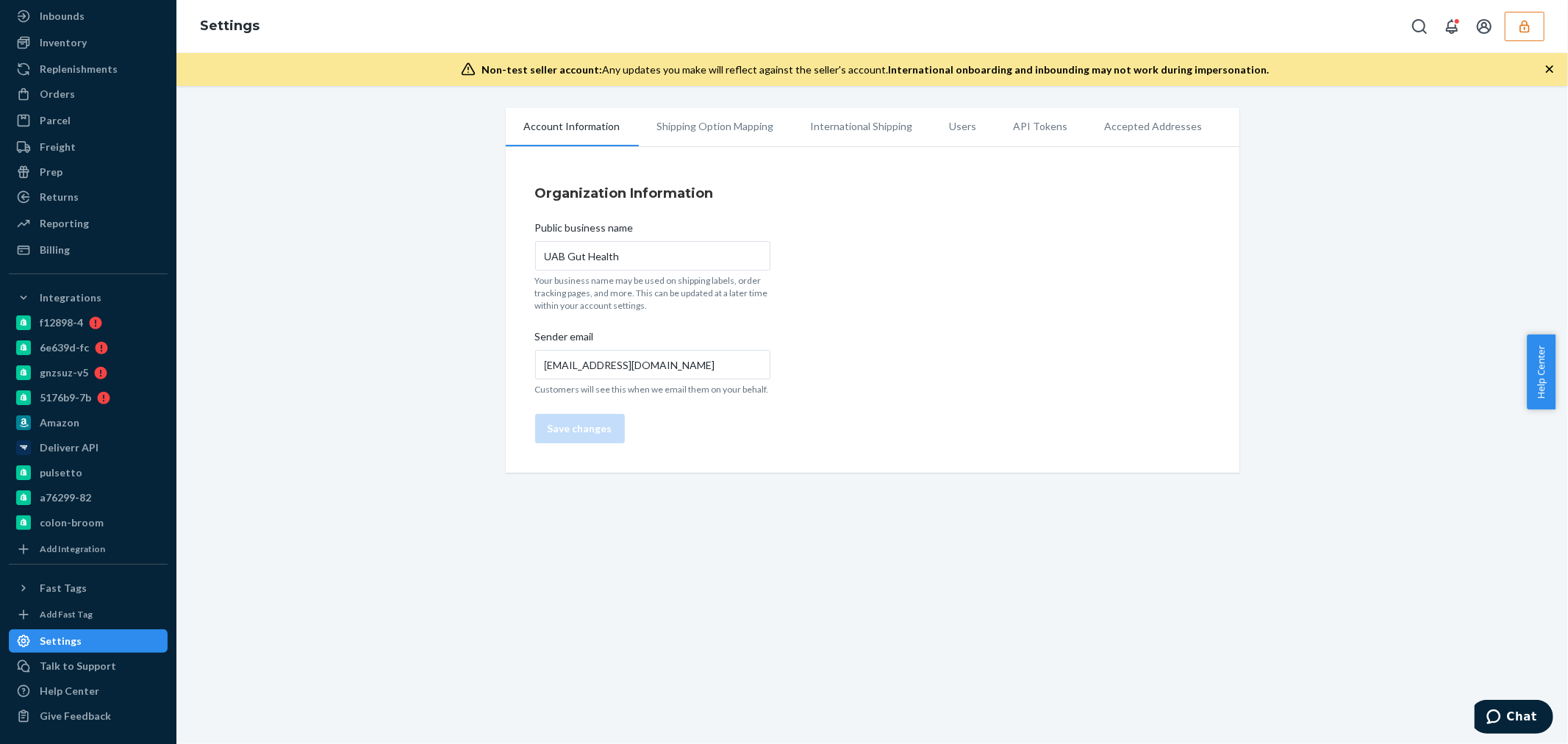
scroll to position [77, 0]
click at [958, 116] on li "Users" at bounding box center [963, 126] width 64 height 37
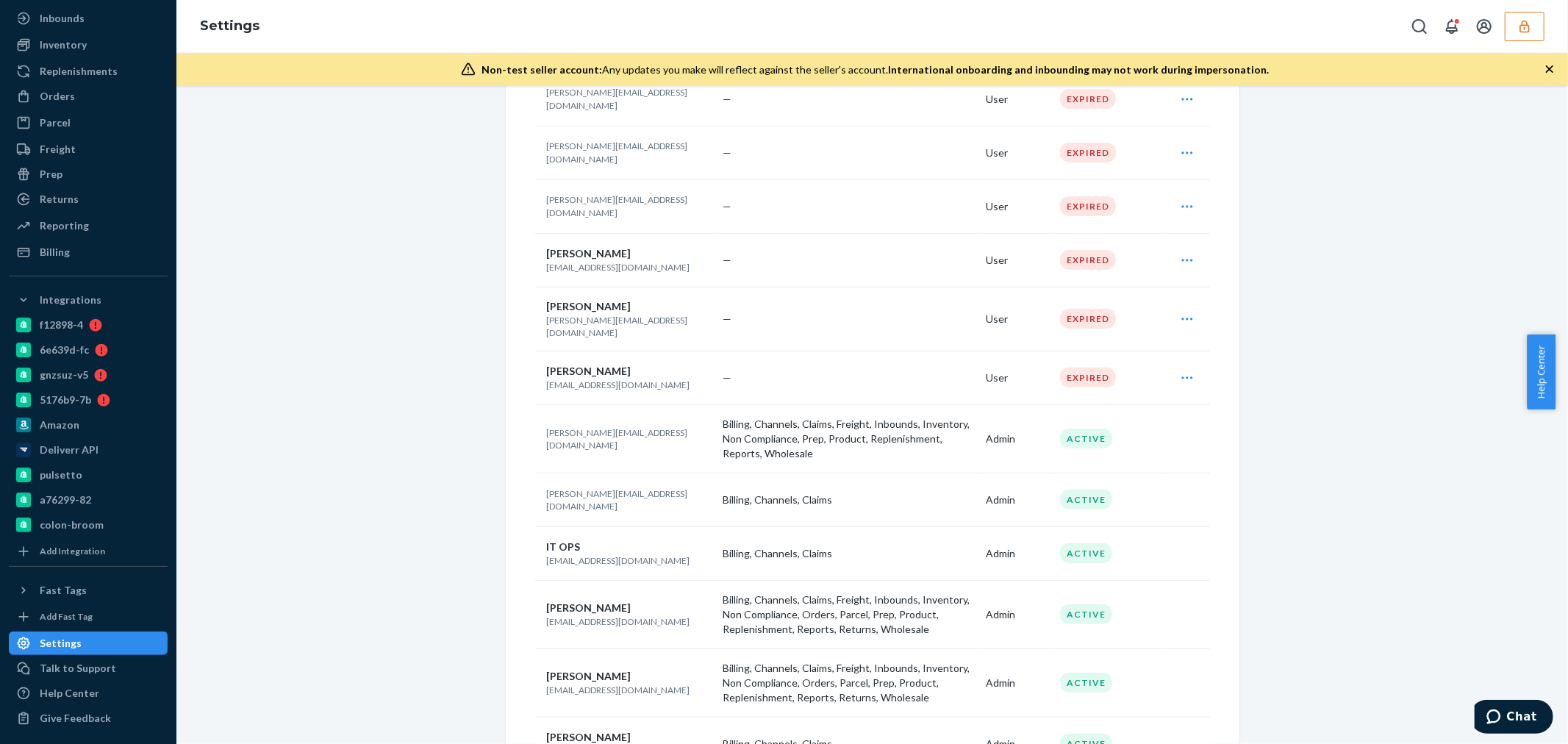
scroll to position [408, 0]
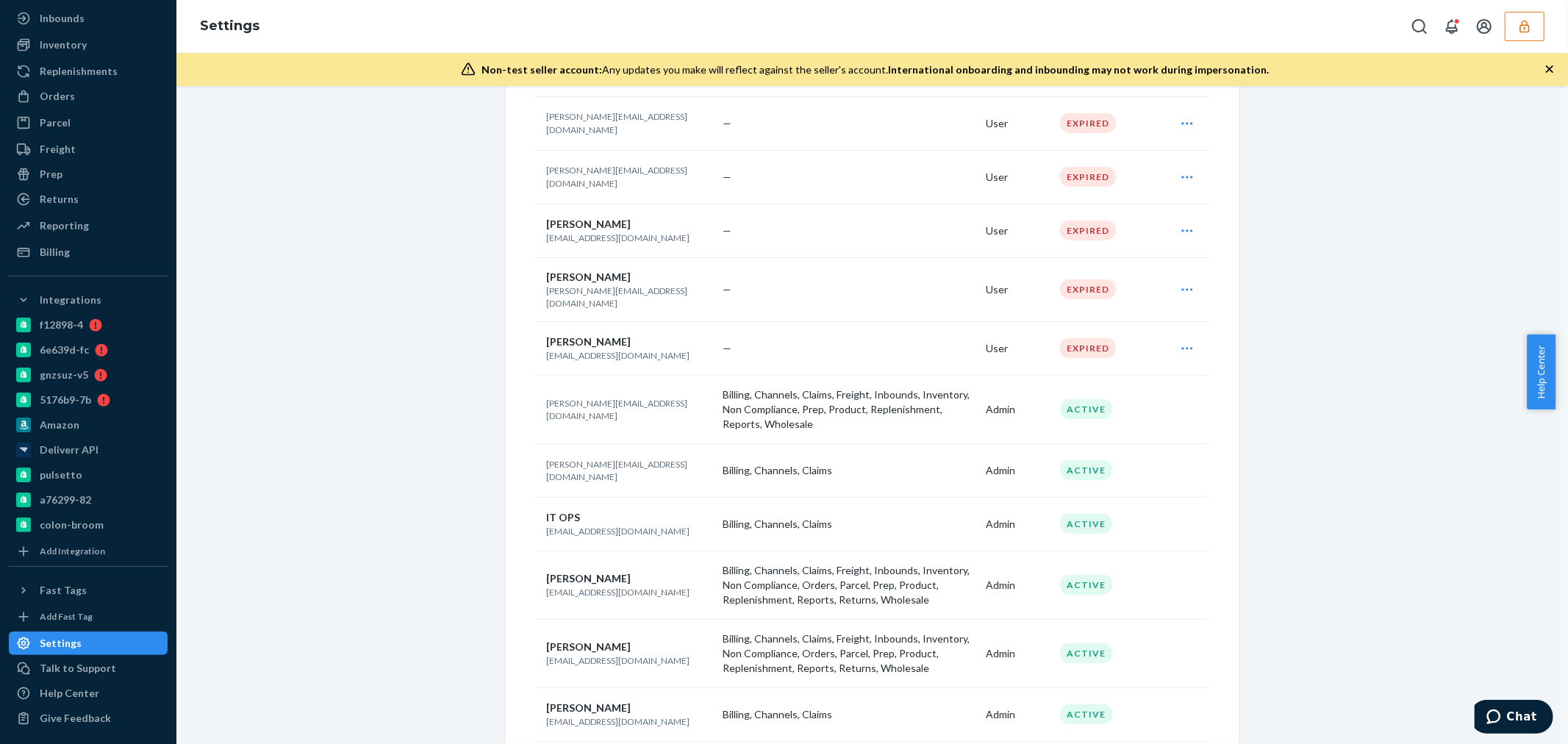
click at [622, 401] on p "daniele.armonaite@kilo.health" at bounding box center [629, 409] width 165 height 25
copy p "daniele.armonaite@kilo.health"
click at [1529, 31] on icon "button" at bounding box center [1525, 27] width 14 height 14
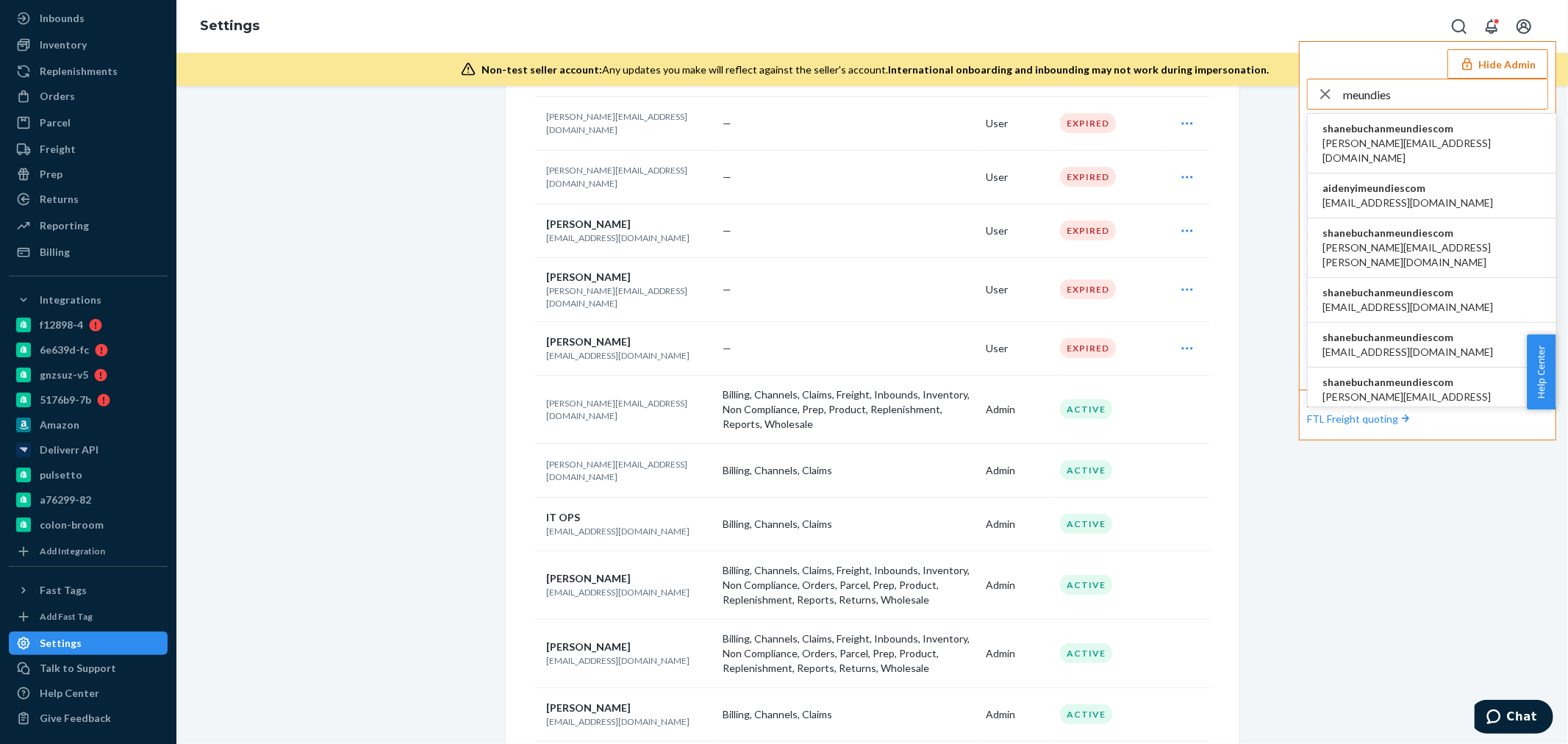
type input "meundies"
click at [1391, 134] on span "shanebuchanmeundiescom" at bounding box center [1432, 129] width 219 height 14
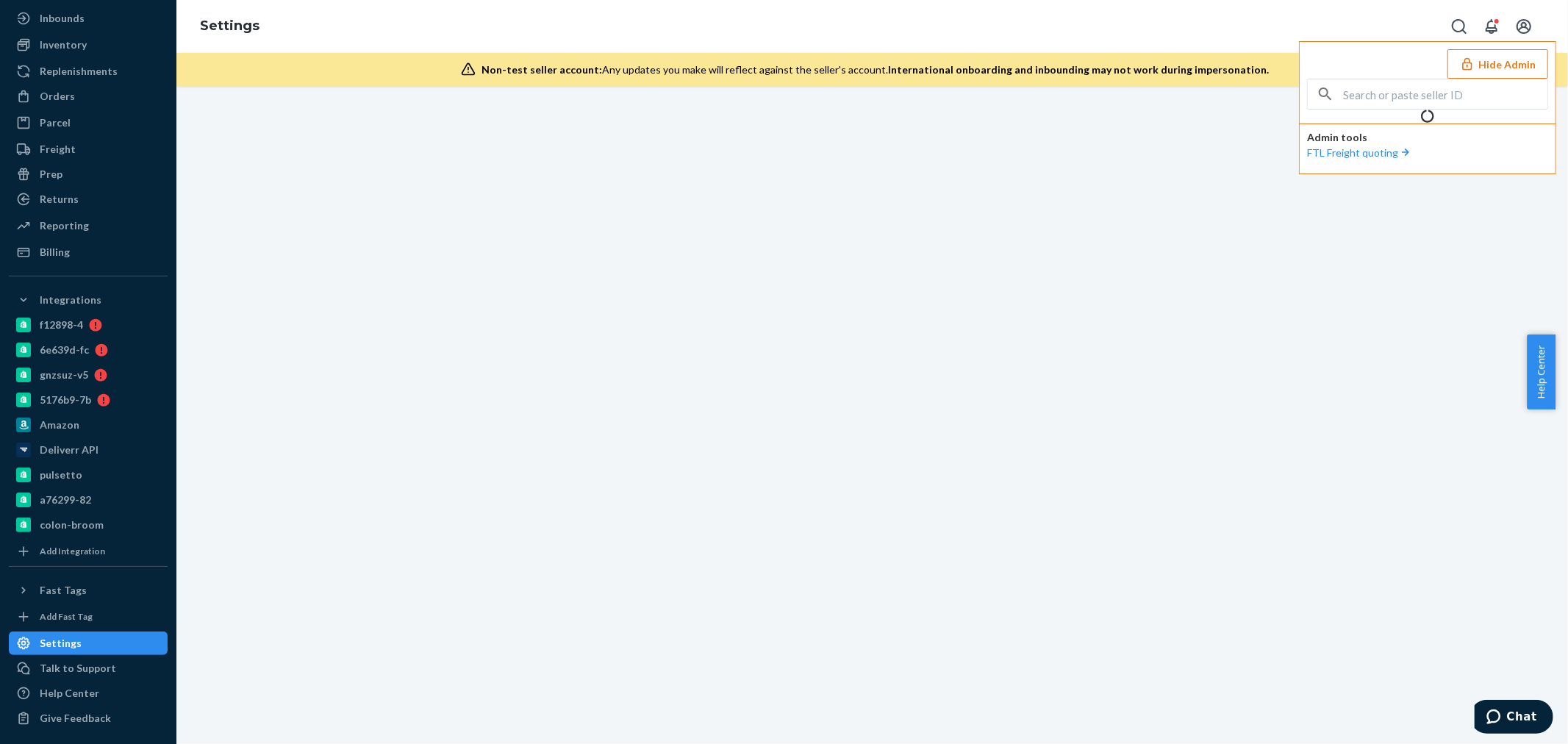
scroll to position [0, 0]
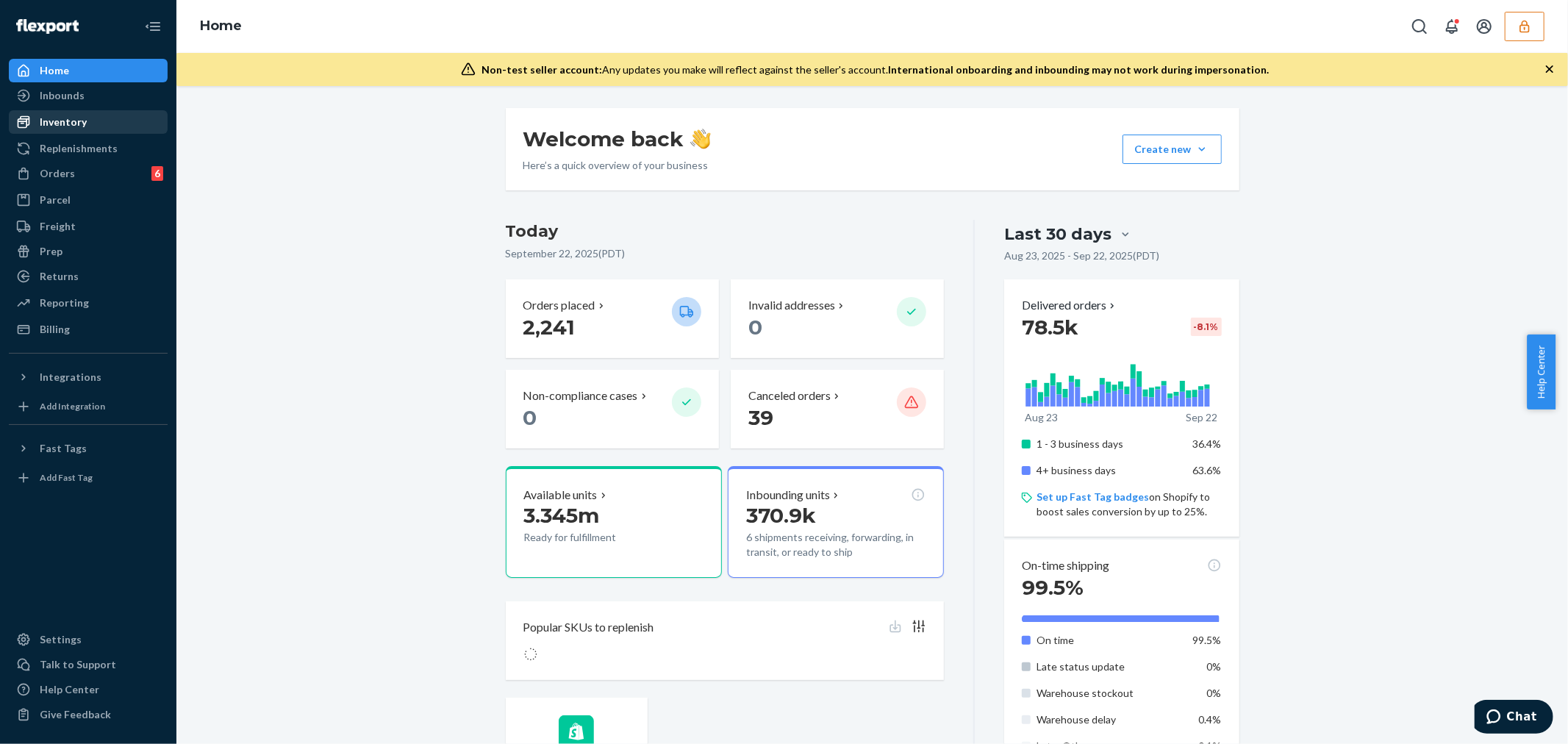
click at [84, 122] on div "Inventory" at bounding box center [88, 122] width 156 height 21
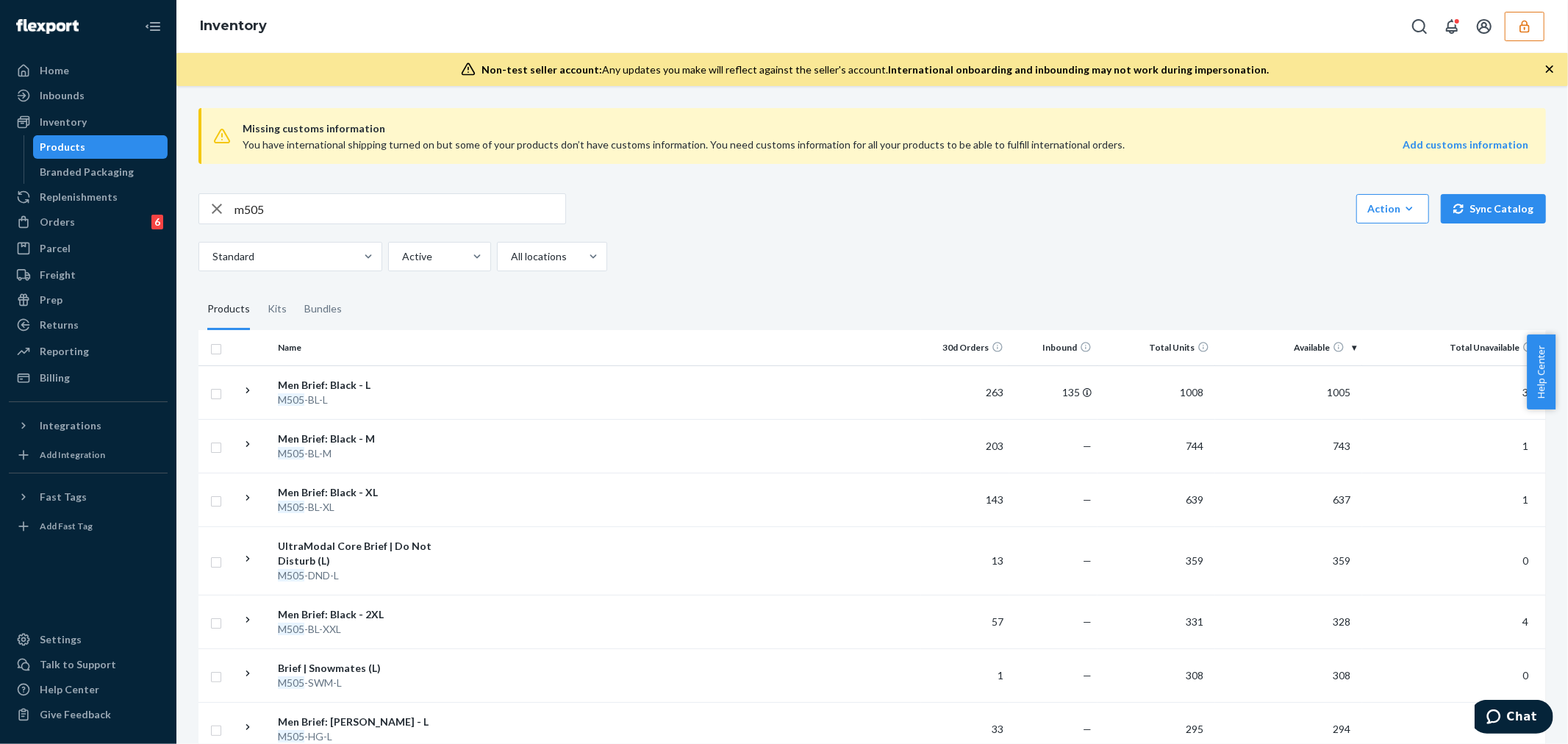
click at [316, 206] on input "m505" at bounding box center [400, 208] width 330 height 30
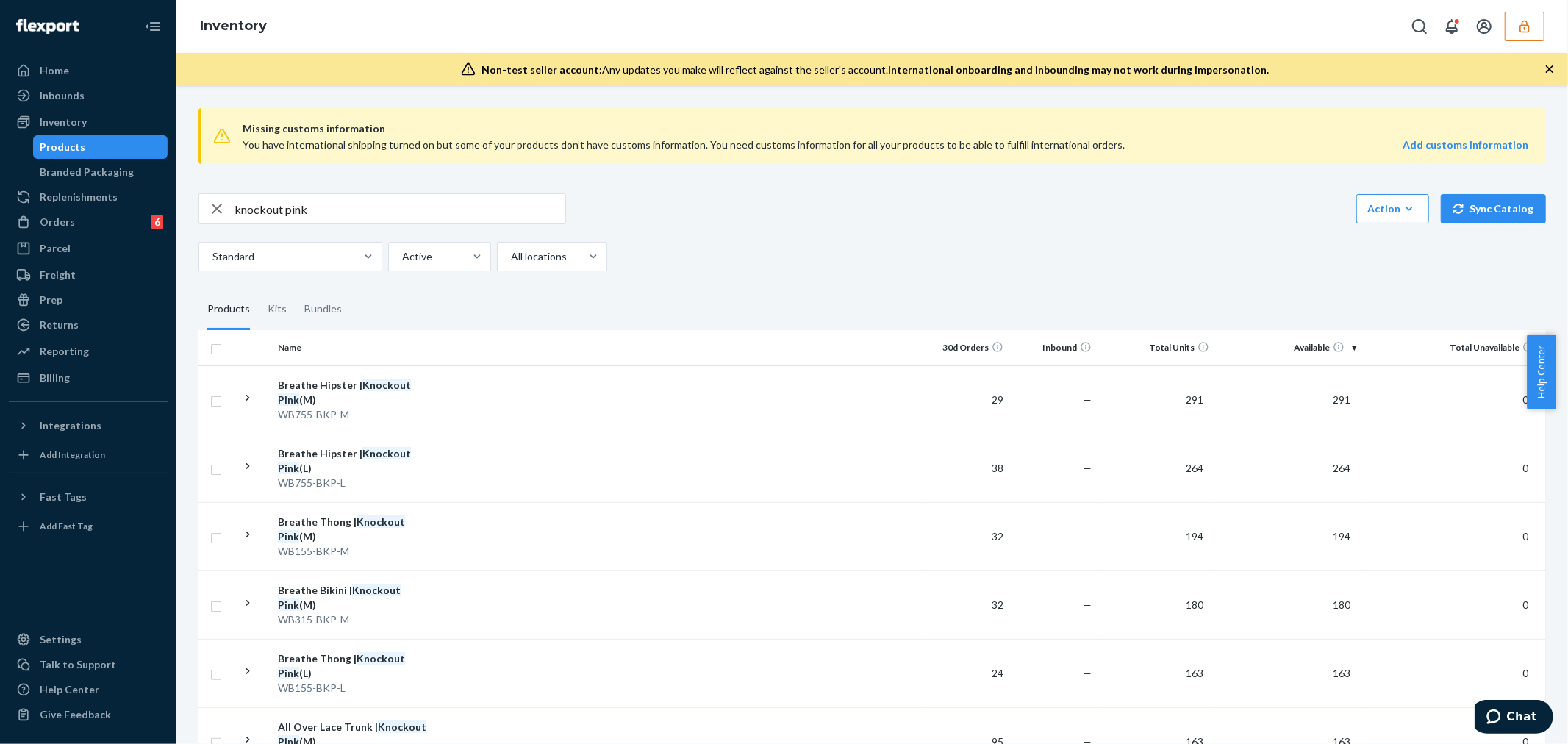
click at [396, 209] on input "knockout pink" at bounding box center [400, 208] width 330 height 30
type input "M505-KOP-M"
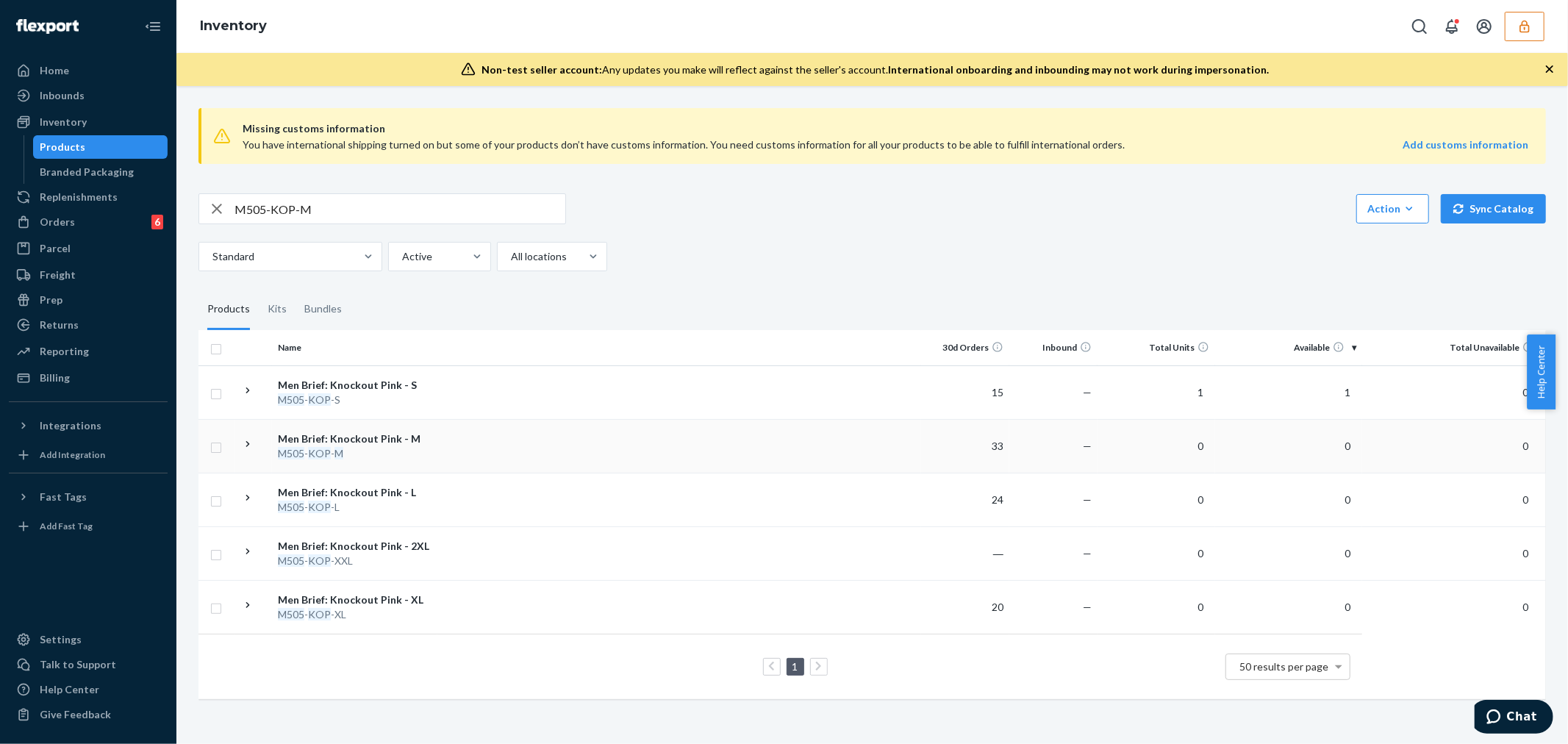
click at [532, 445] on td at bounding box center [679, 446] width 484 height 54
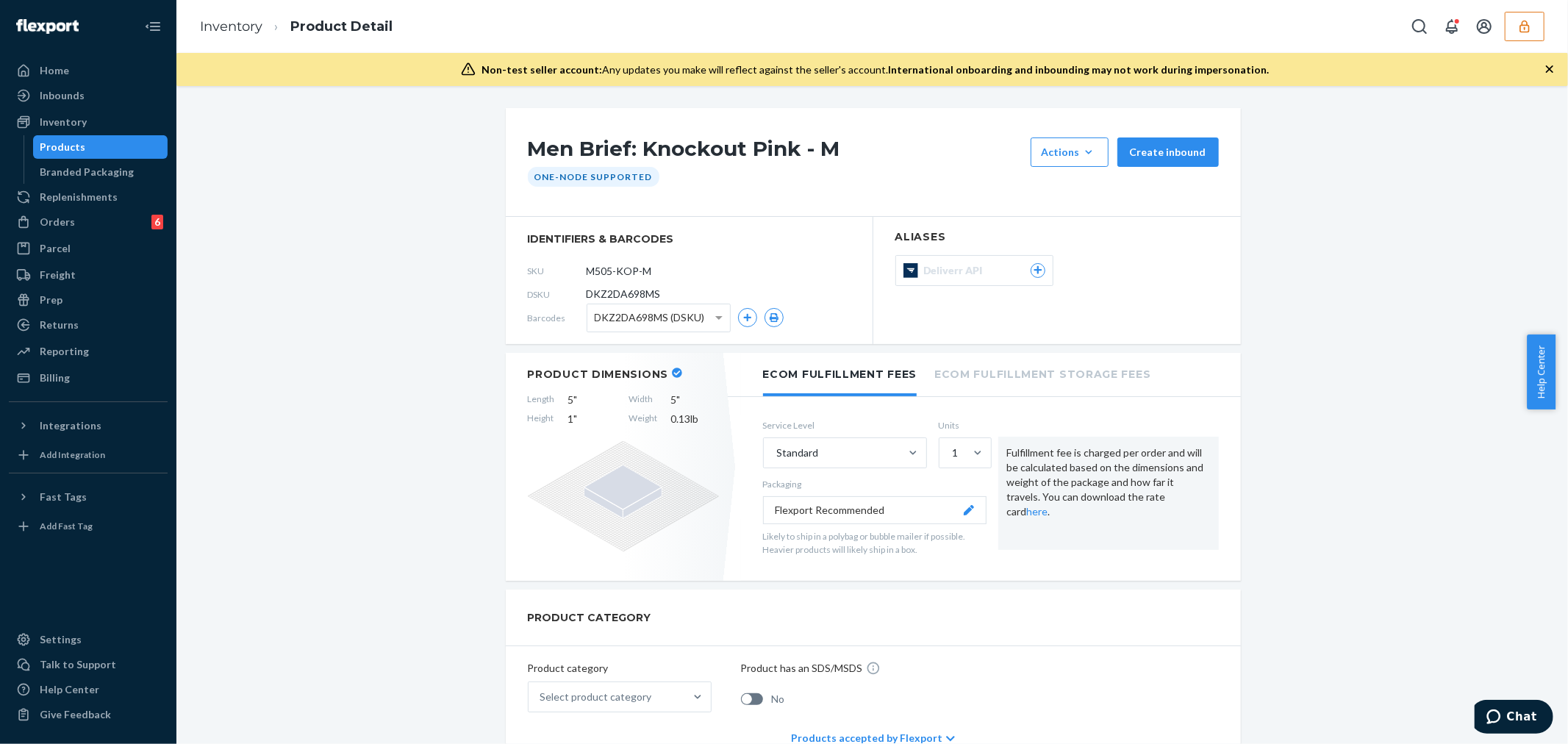
click at [621, 293] on span "DKZ2DA698MS" at bounding box center [624, 294] width 74 height 14
copy span "DKZ2DA698MS"
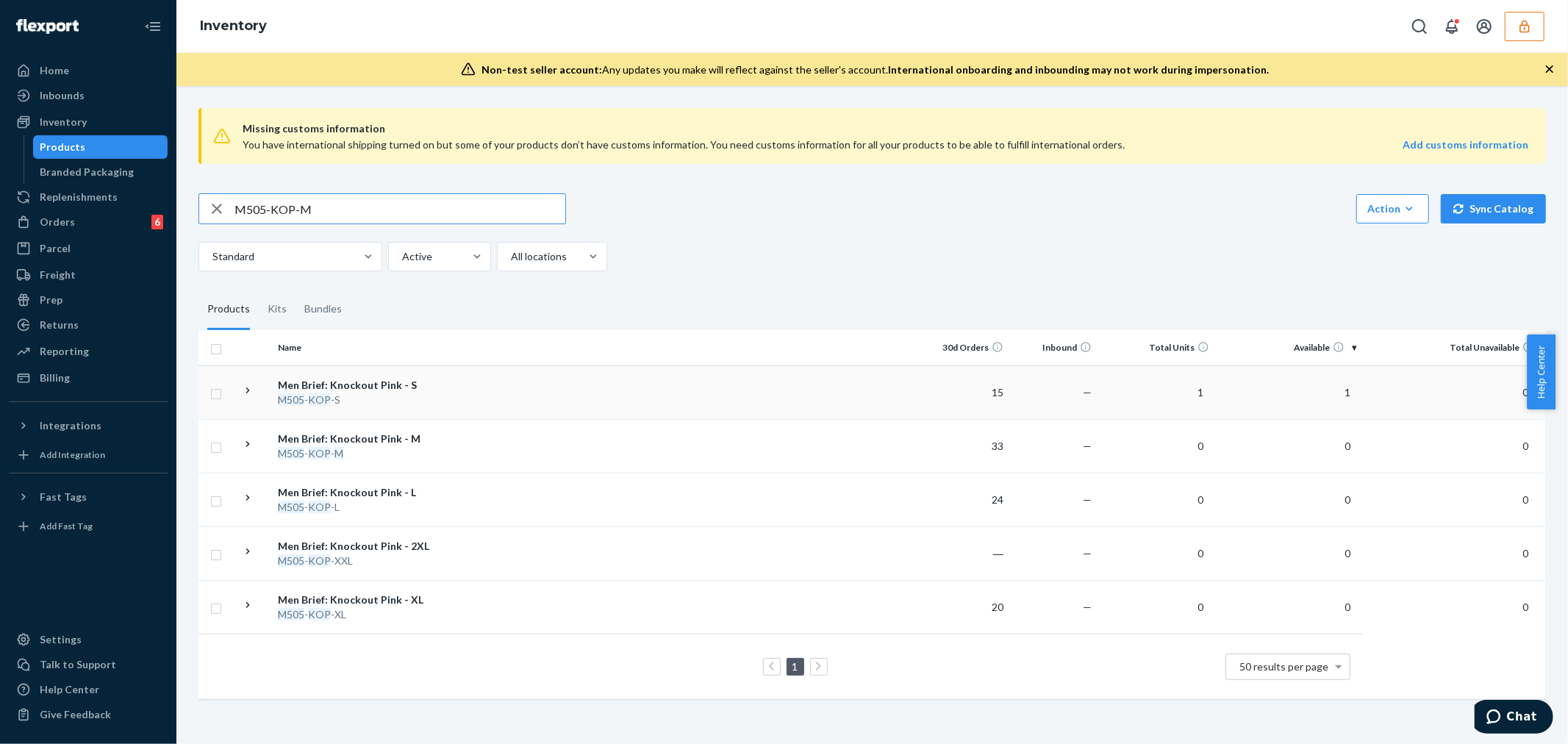
click at [488, 385] on td at bounding box center [679, 392] width 484 height 54
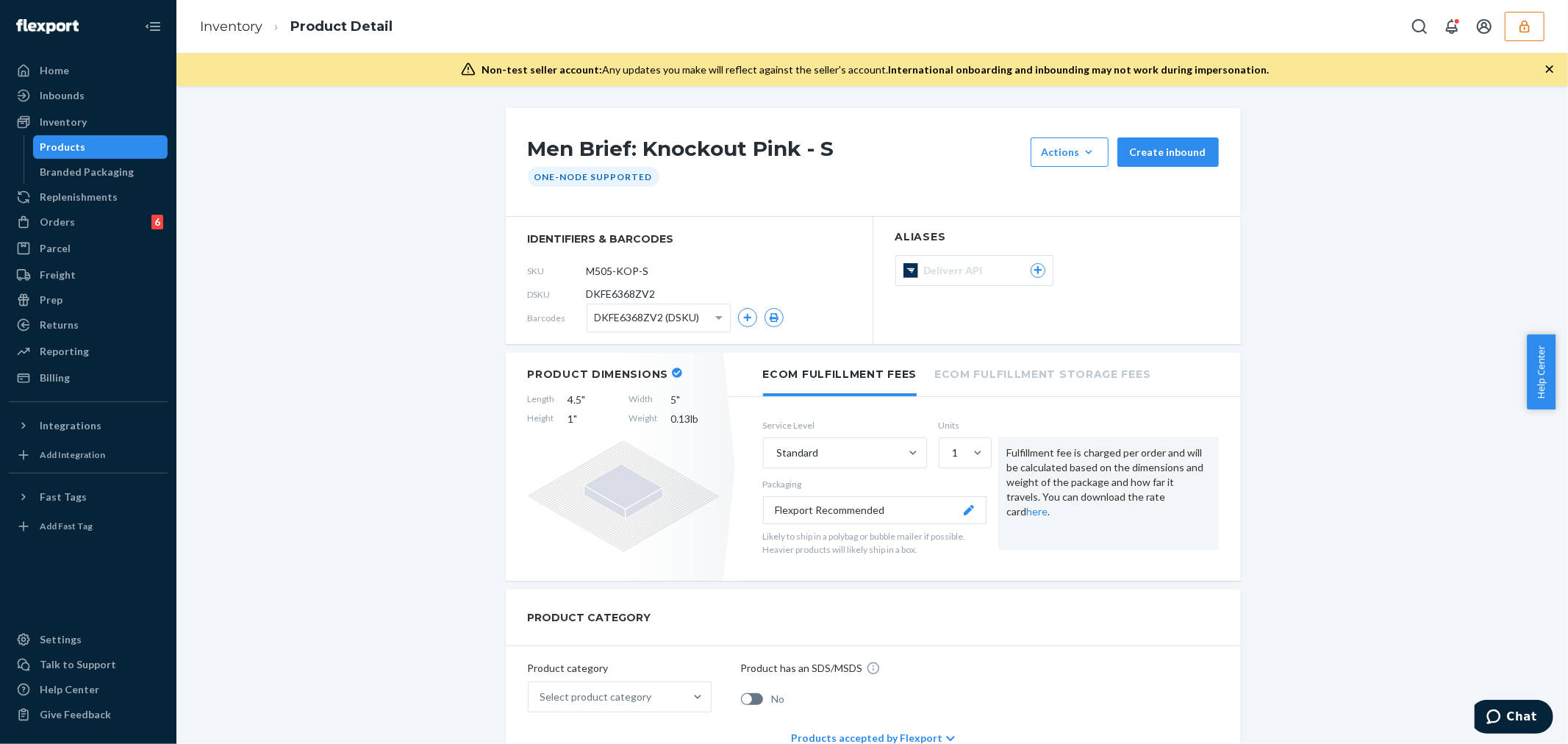
click at [648, 294] on span "DKFE6368ZV2" at bounding box center [622, 294] width 69 height 14
click at [639, 293] on span "DKFE6368ZV2" at bounding box center [622, 294] width 69 height 14
copy span "DKFE6368ZV2"
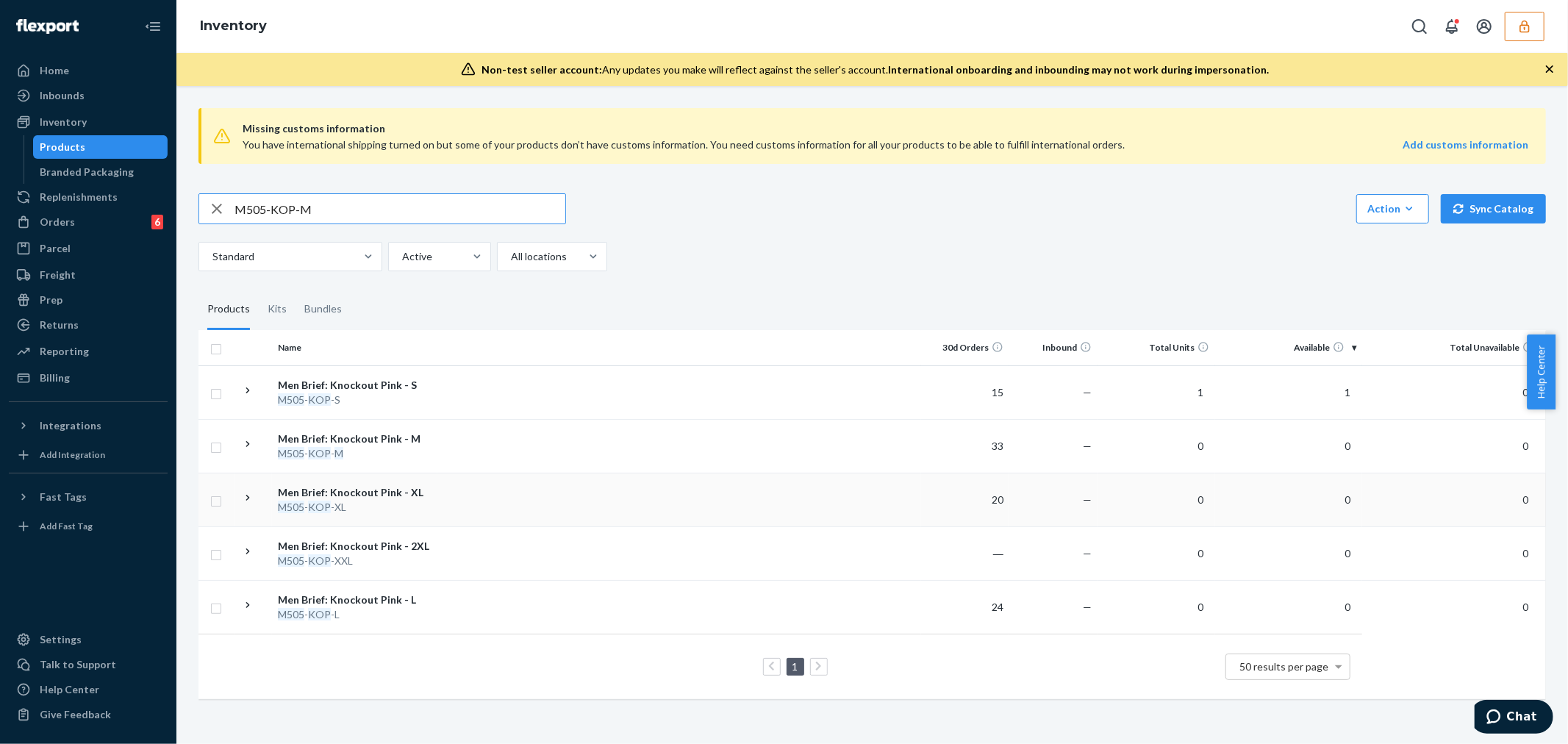
click at [450, 490] on td at bounding box center [679, 499] width 484 height 54
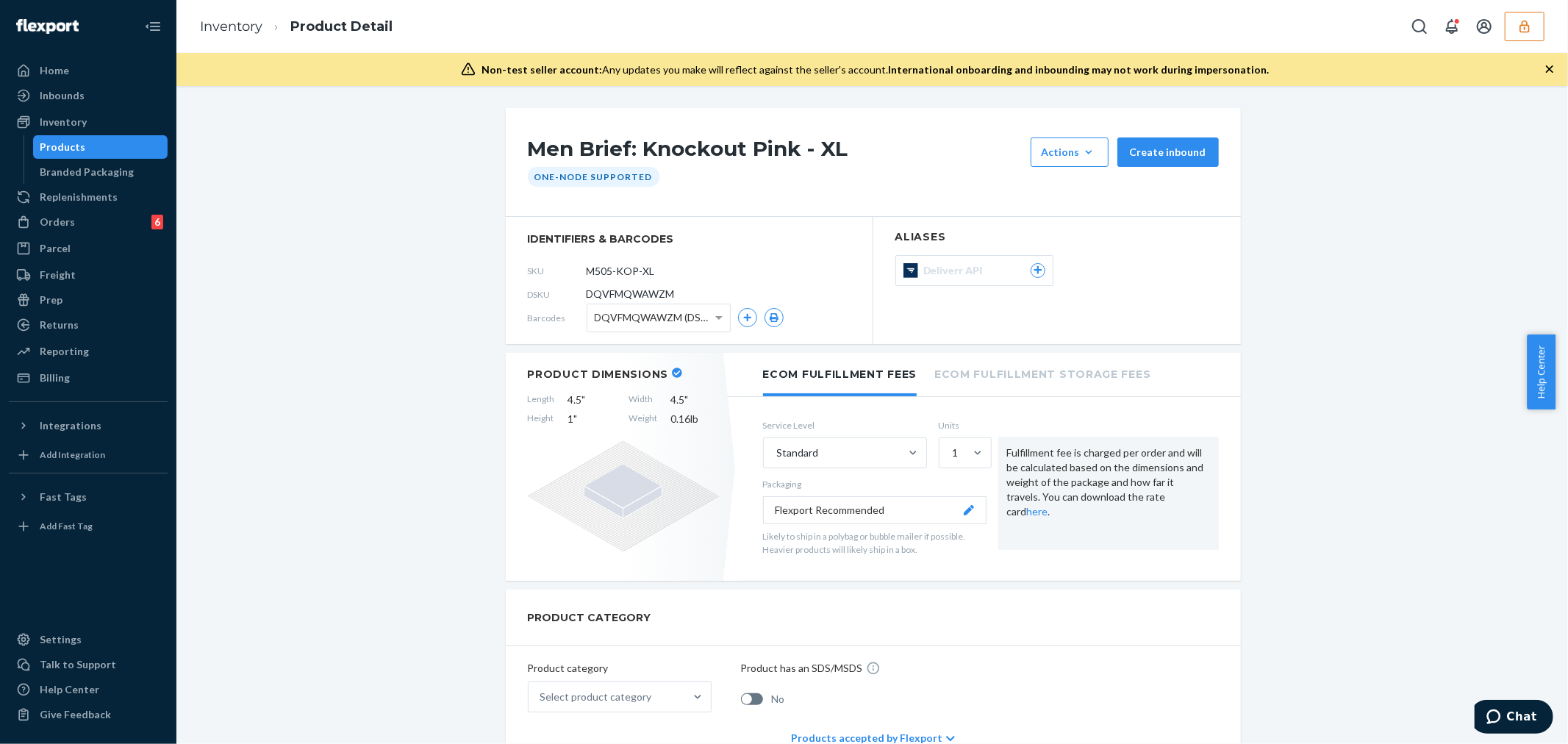
click at [665, 288] on span "DQVFMQWAWZM" at bounding box center [631, 294] width 88 height 14
click at [653, 296] on span "DQVFMQWAWZM" at bounding box center [631, 294] width 88 height 14
copy span "DQVFMQWAWZM"
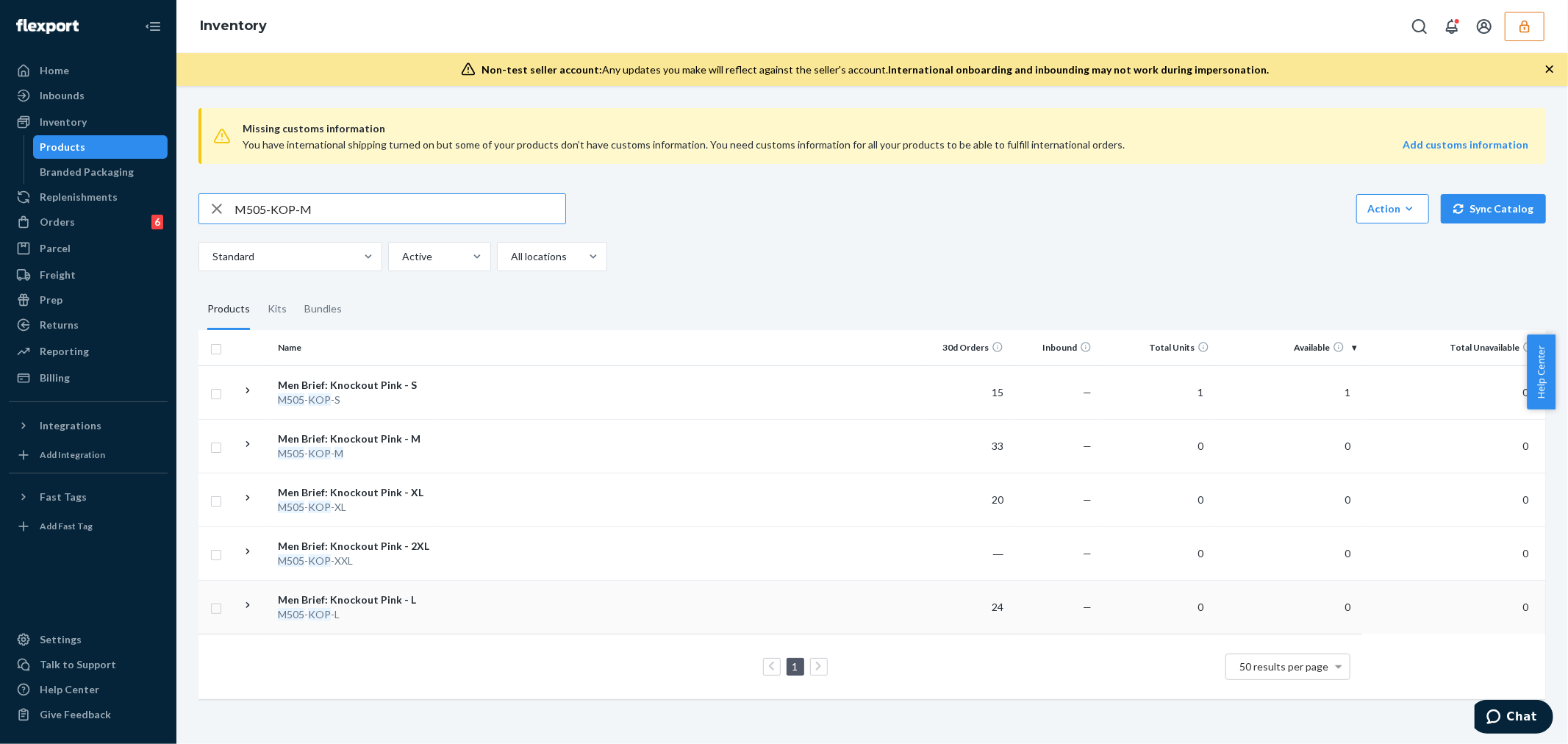
click at [424, 598] on div "Men Brief: Knockout Pink - L" at bounding box center [355, 600] width 154 height 14
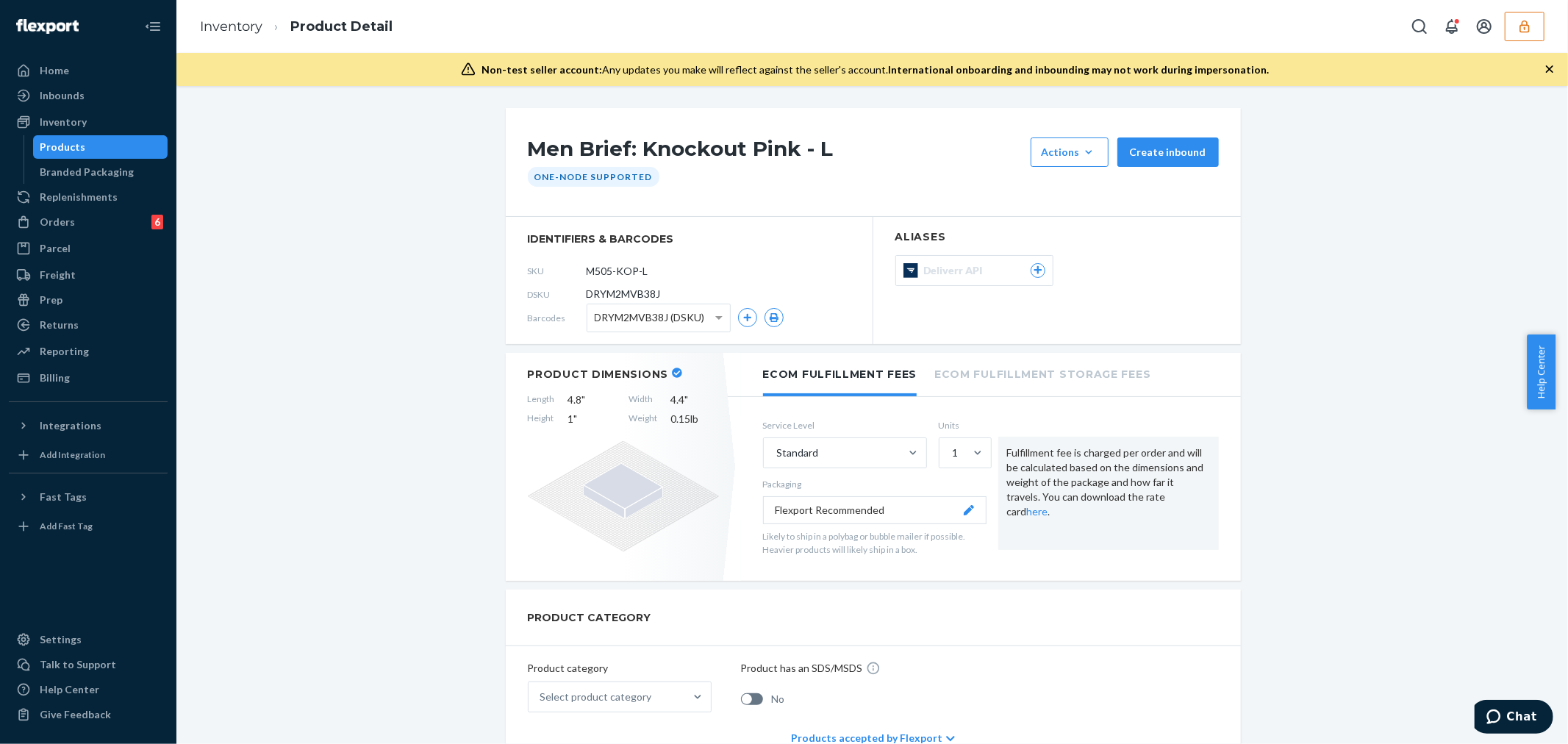
click at [606, 292] on span "DRYM2MVB38J" at bounding box center [624, 294] width 74 height 14
copy span "DRYM2MVB38J"
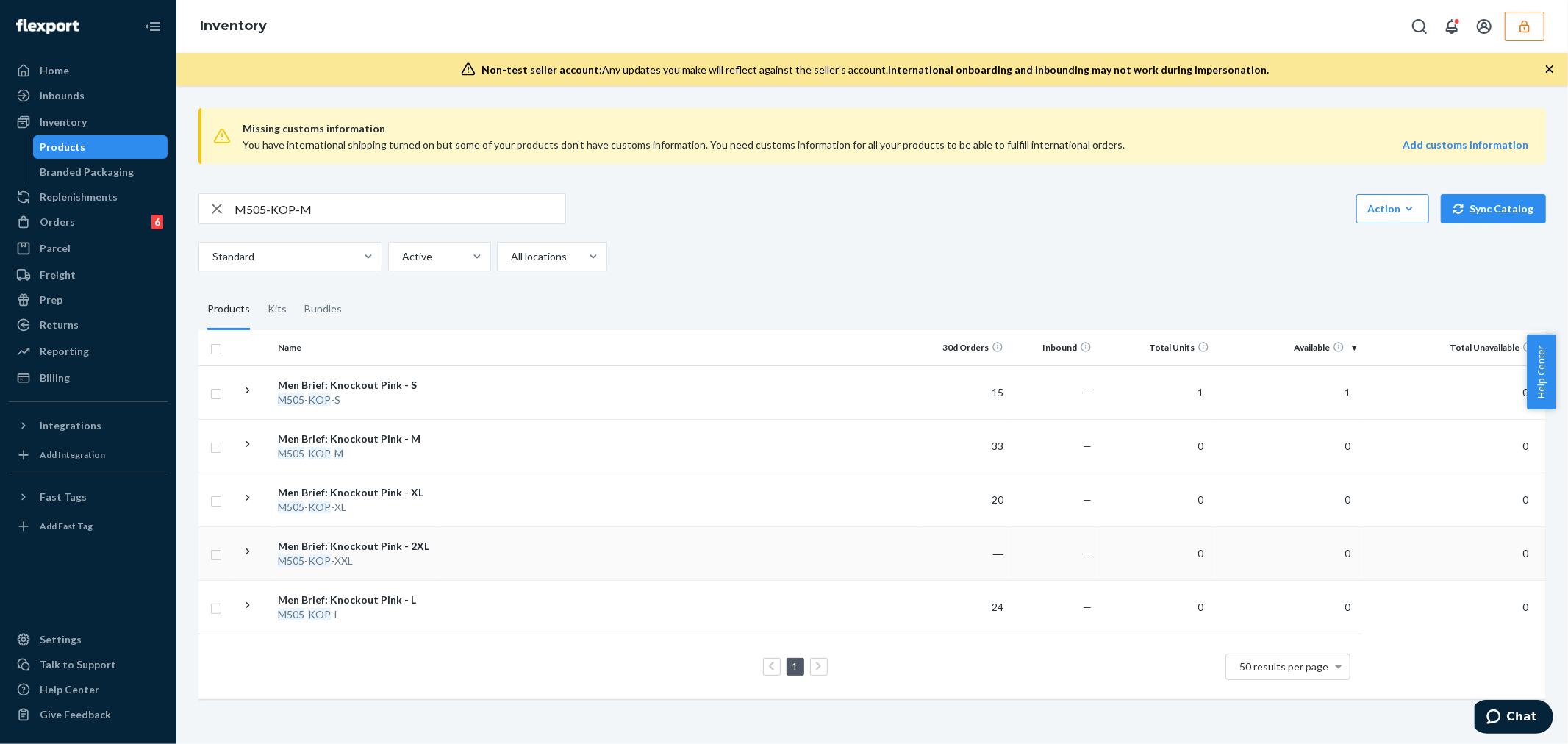
click at [428, 536] on td "Men Brief: Knockout Pink - 2XL M505 - KOP -XXL" at bounding box center [355, 553] width 166 height 54
